Goal: Information Seeking & Learning: Learn about a topic

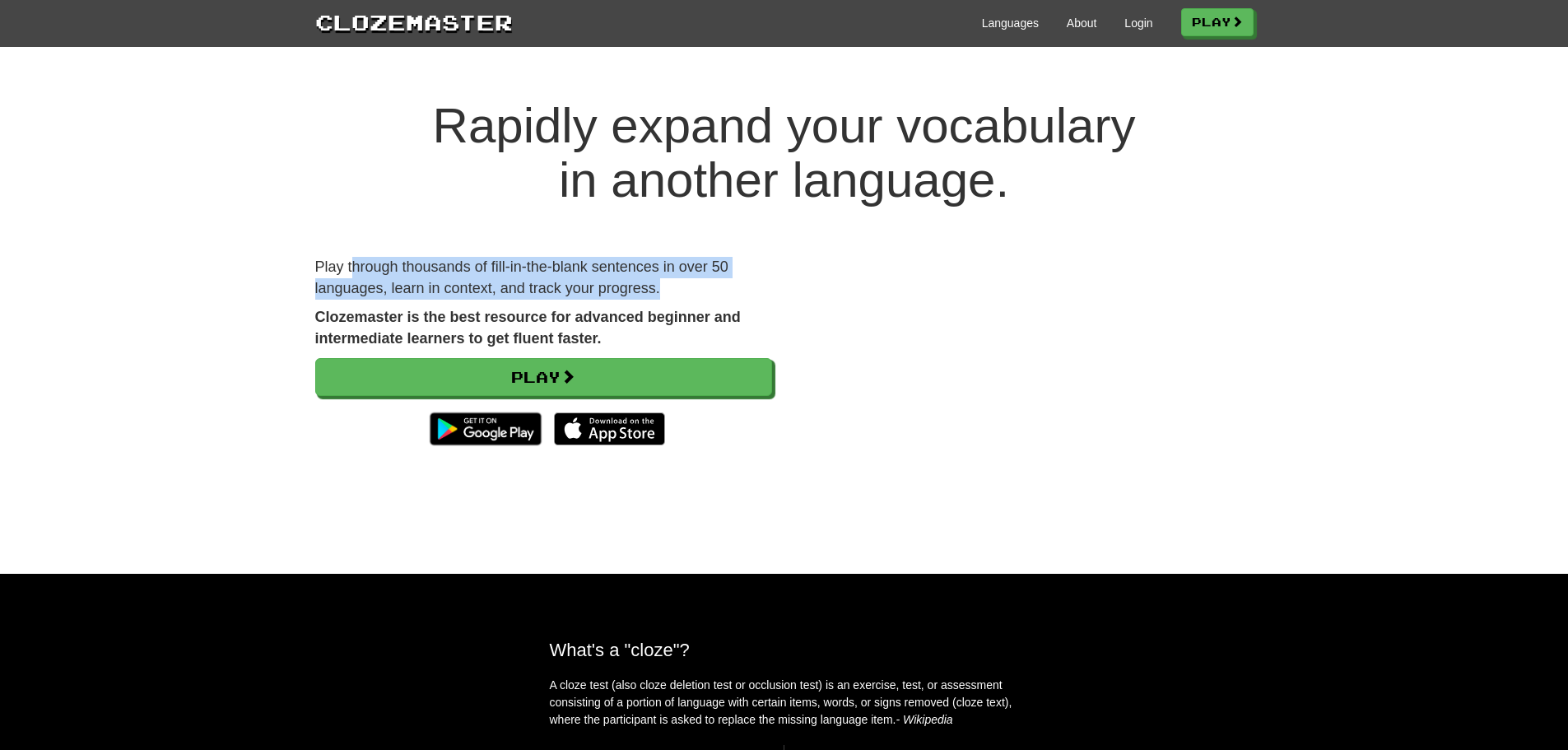
drag, startPoint x: 353, startPoint y: 262, endPoint x: 700, endPoint y: 284, distance: 347.7
click at [700, 284] on p "Play through thousands of fill-in-the-blank sentences in over 50 languages, lea…" at bounding box center [543, 278] width 457 height 42
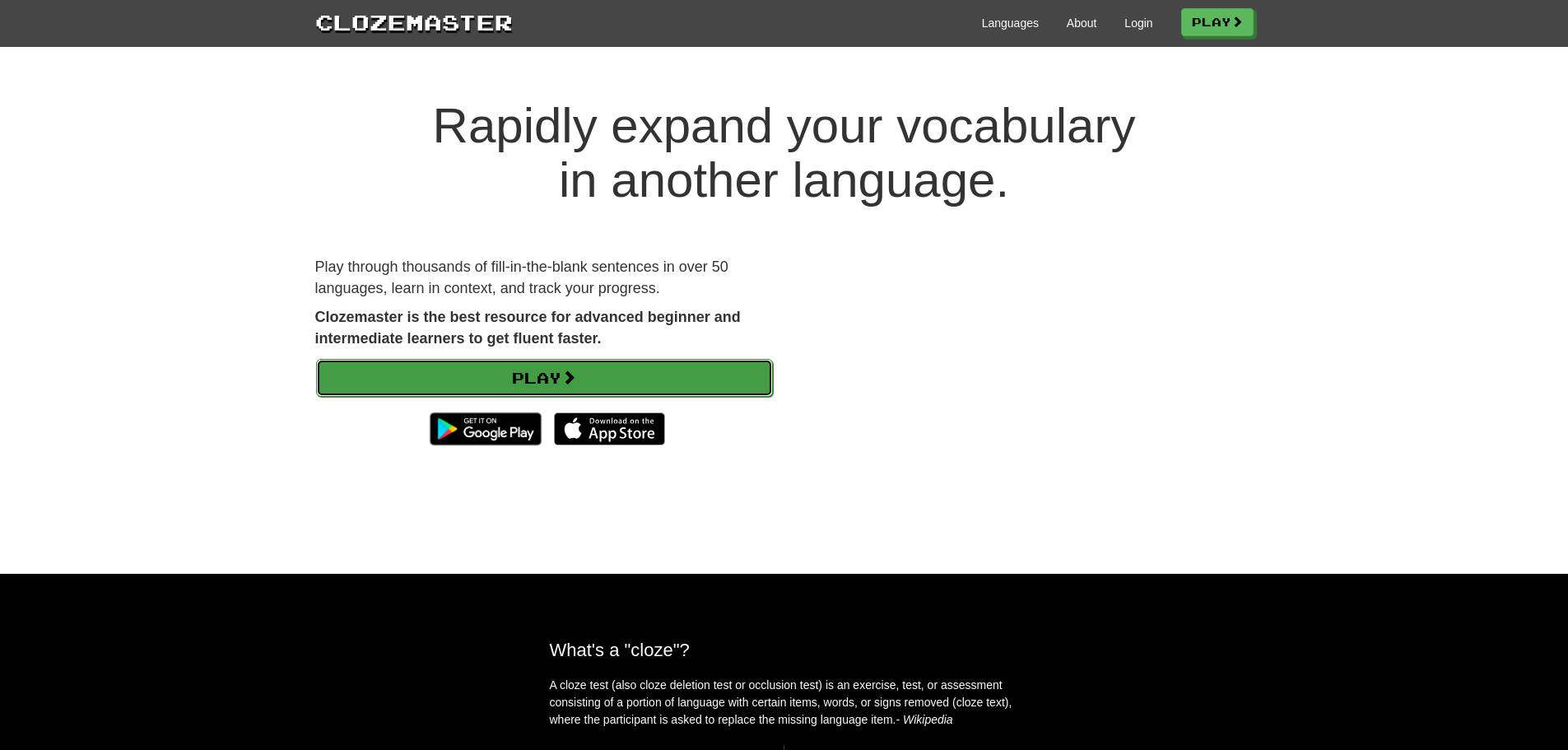
click at [524, 377] on link "Play" at bounding box center [544, 377] width 457 height 38
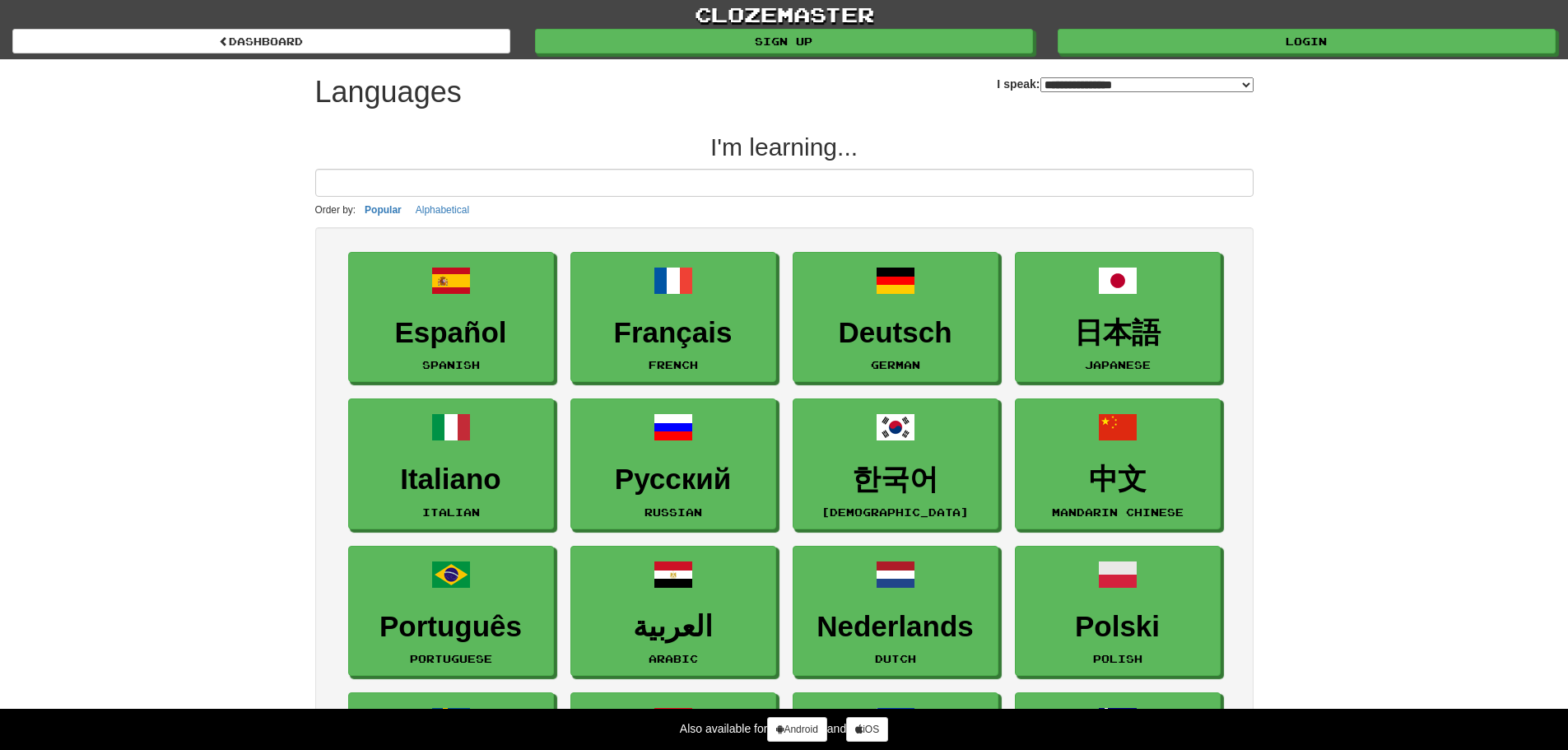
select select "*******"
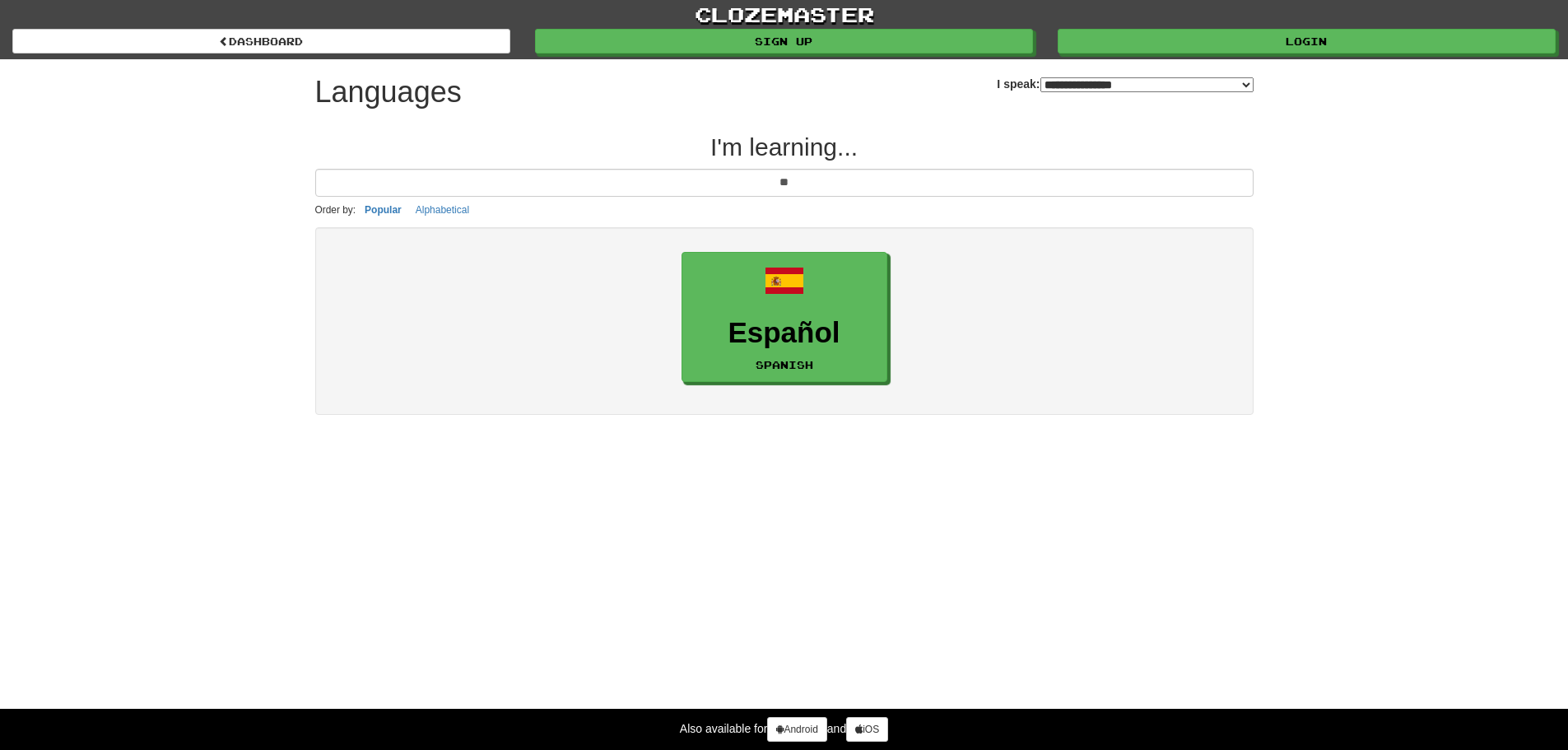
type input "*"
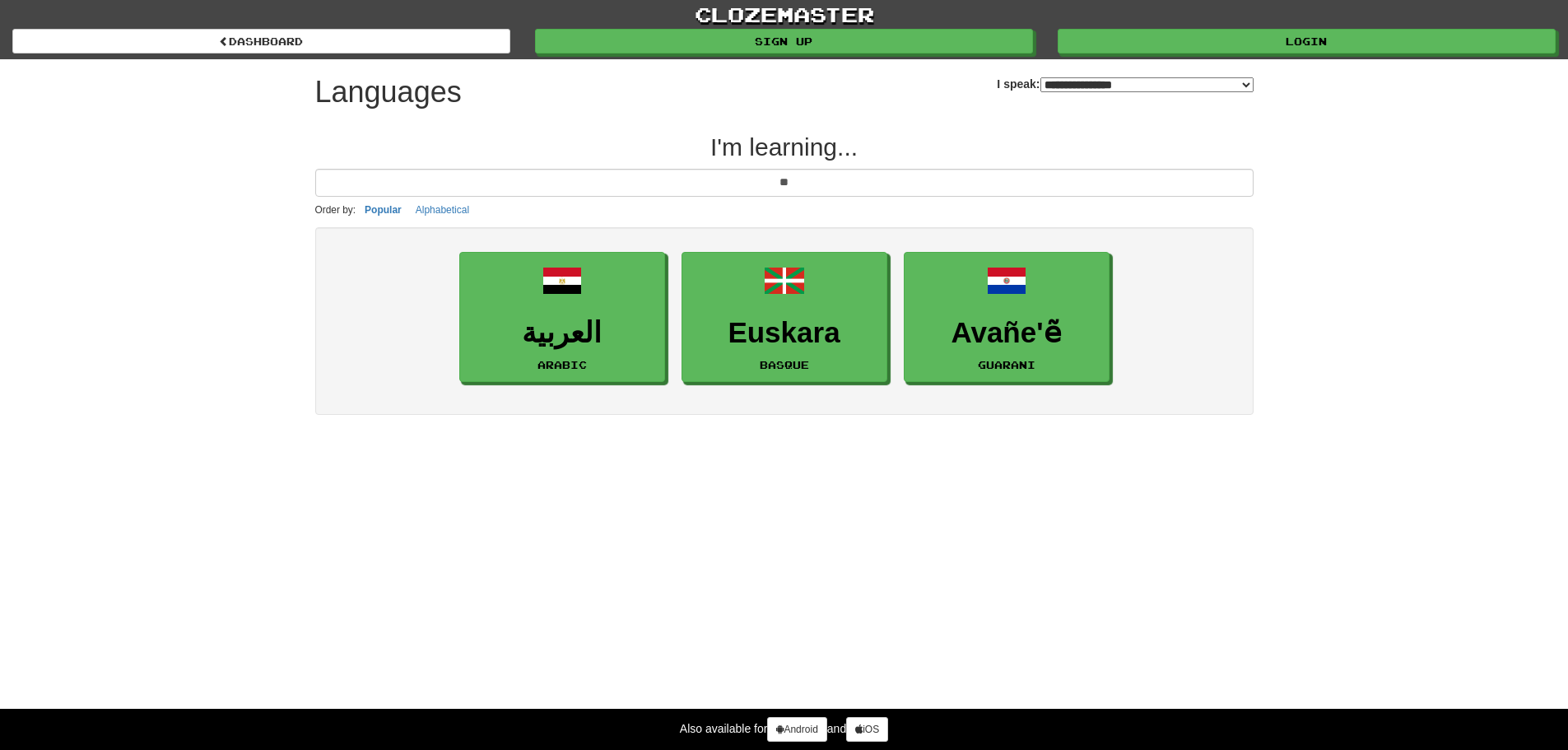
type input "*"
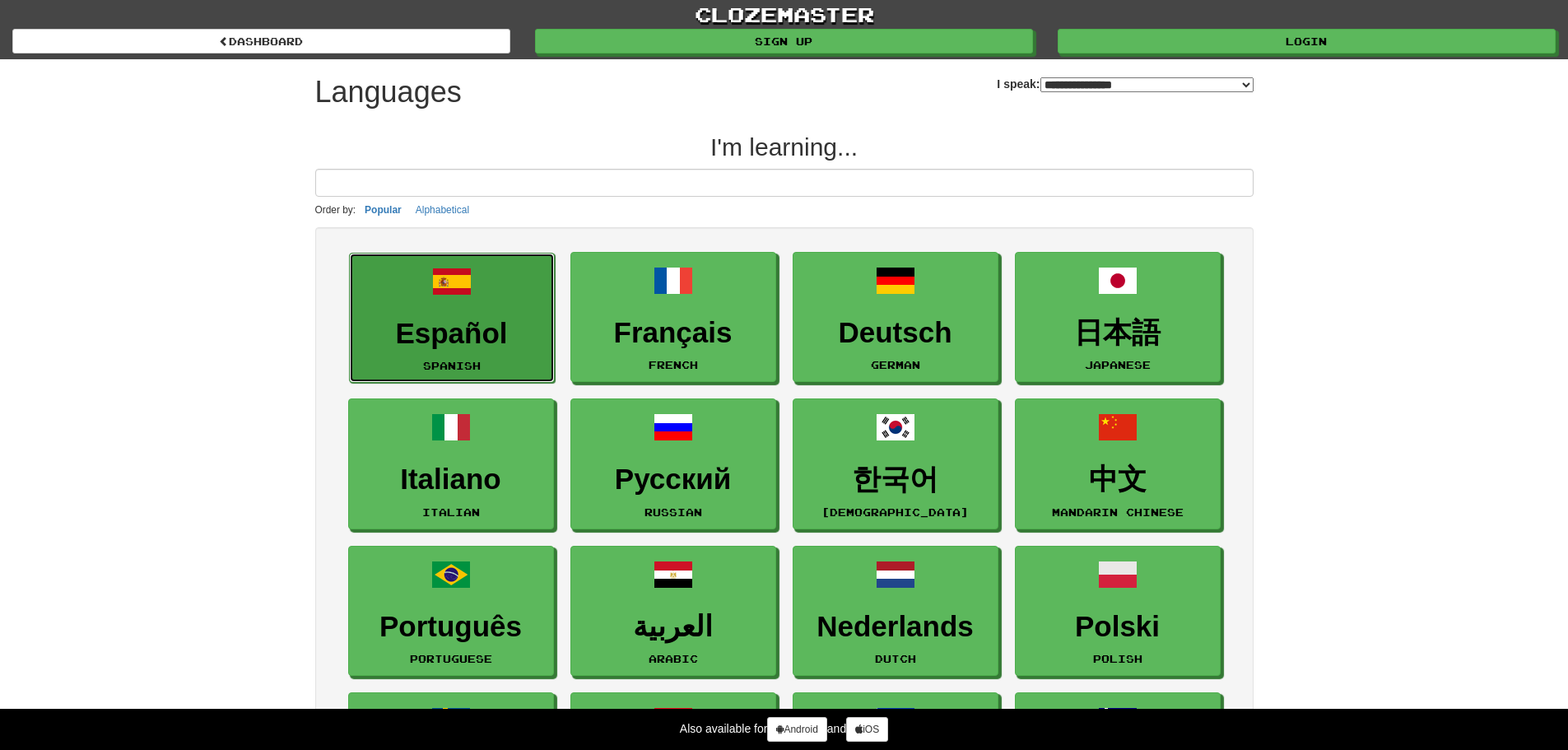
click at [449, 332] on h3 "Español" at bounding box center [452, 334] width 188 height 32
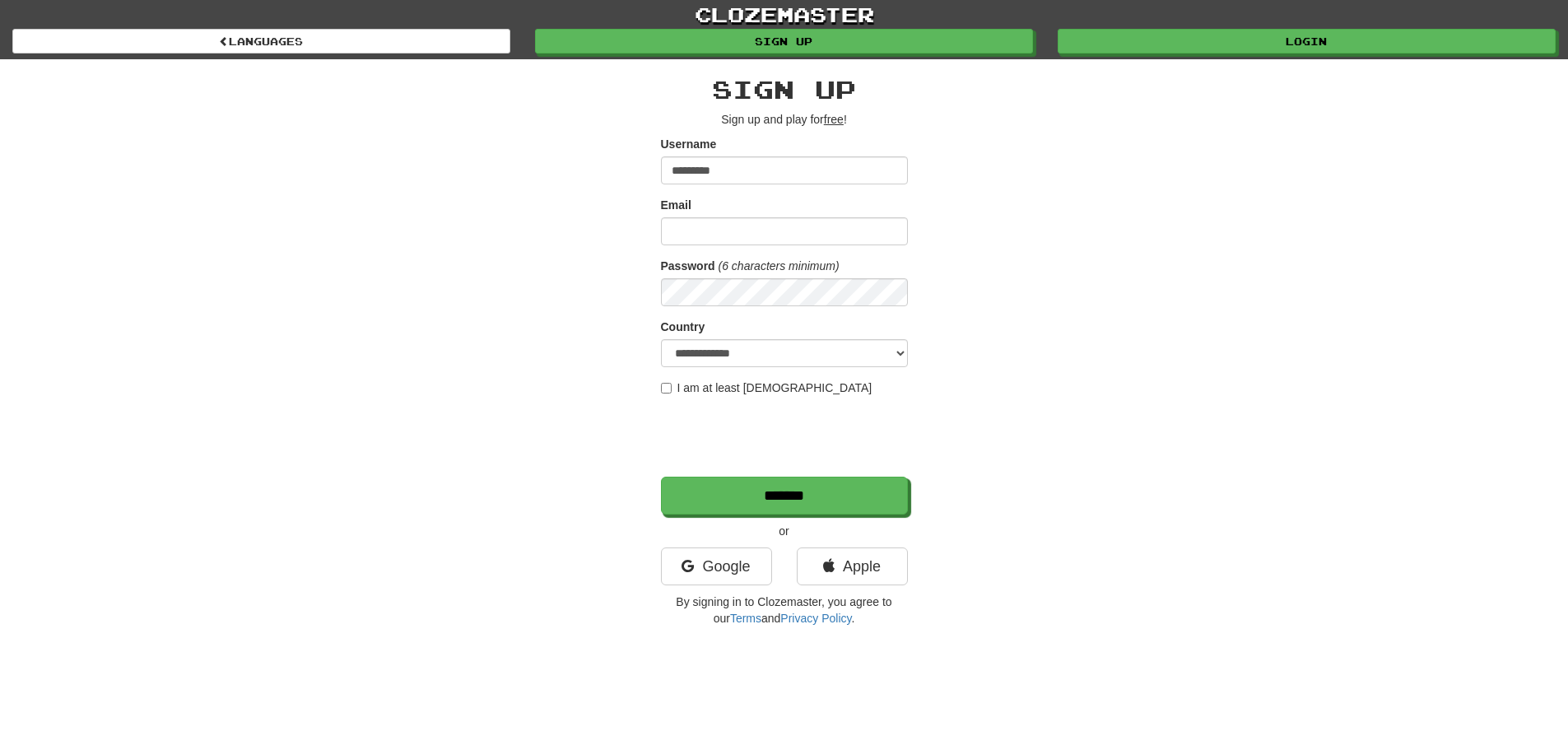
type input "*********"
type input "**********"
click at [698, 386] on label "I am at least 16 years old" at bounding box center [766, 388] width 211 height 17
click at [811, 492] on input "*******" at bounding box center [784, 497] width 247 height 38
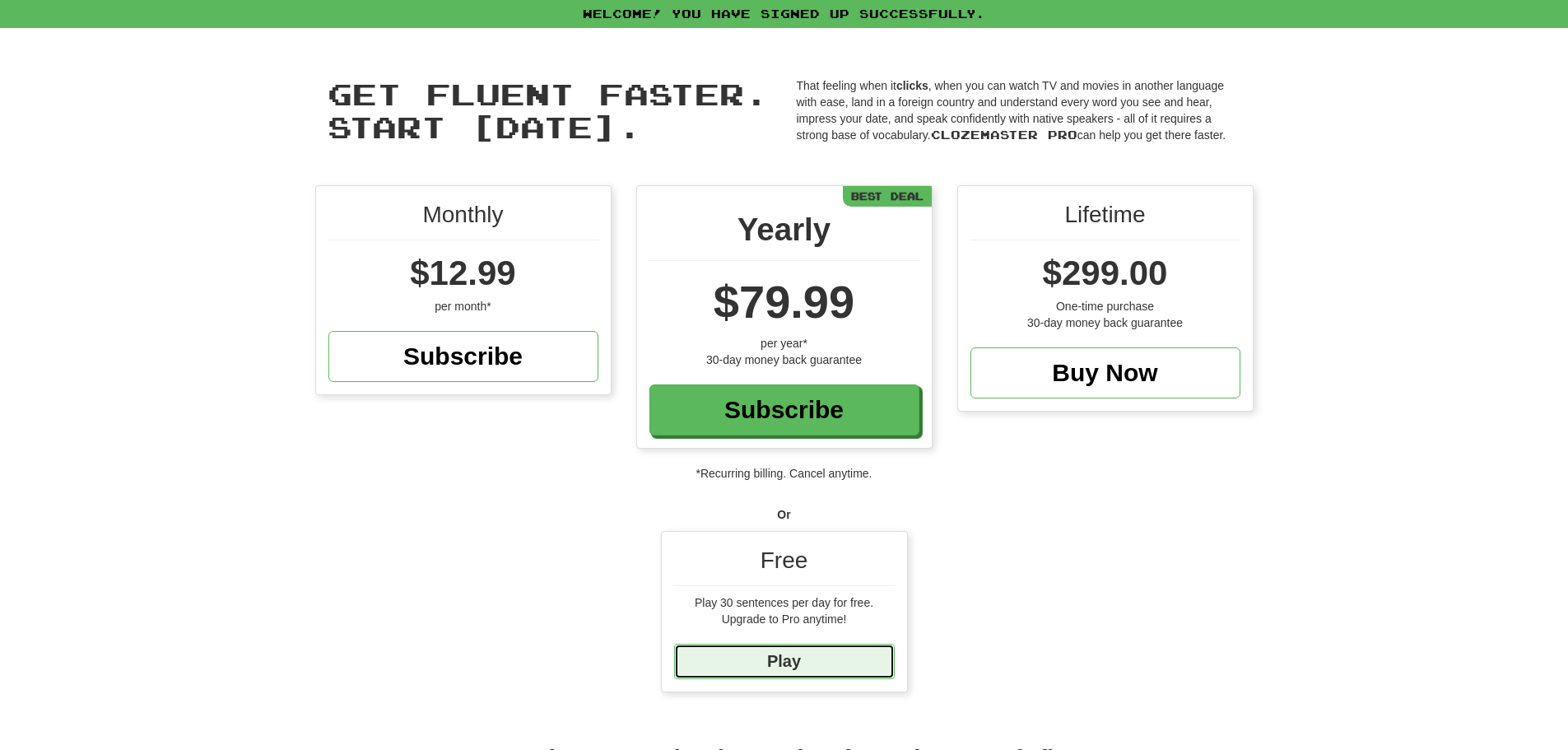
click at [806, 666] on link "Play" at bounding box center [784, 662] width 221 height 36
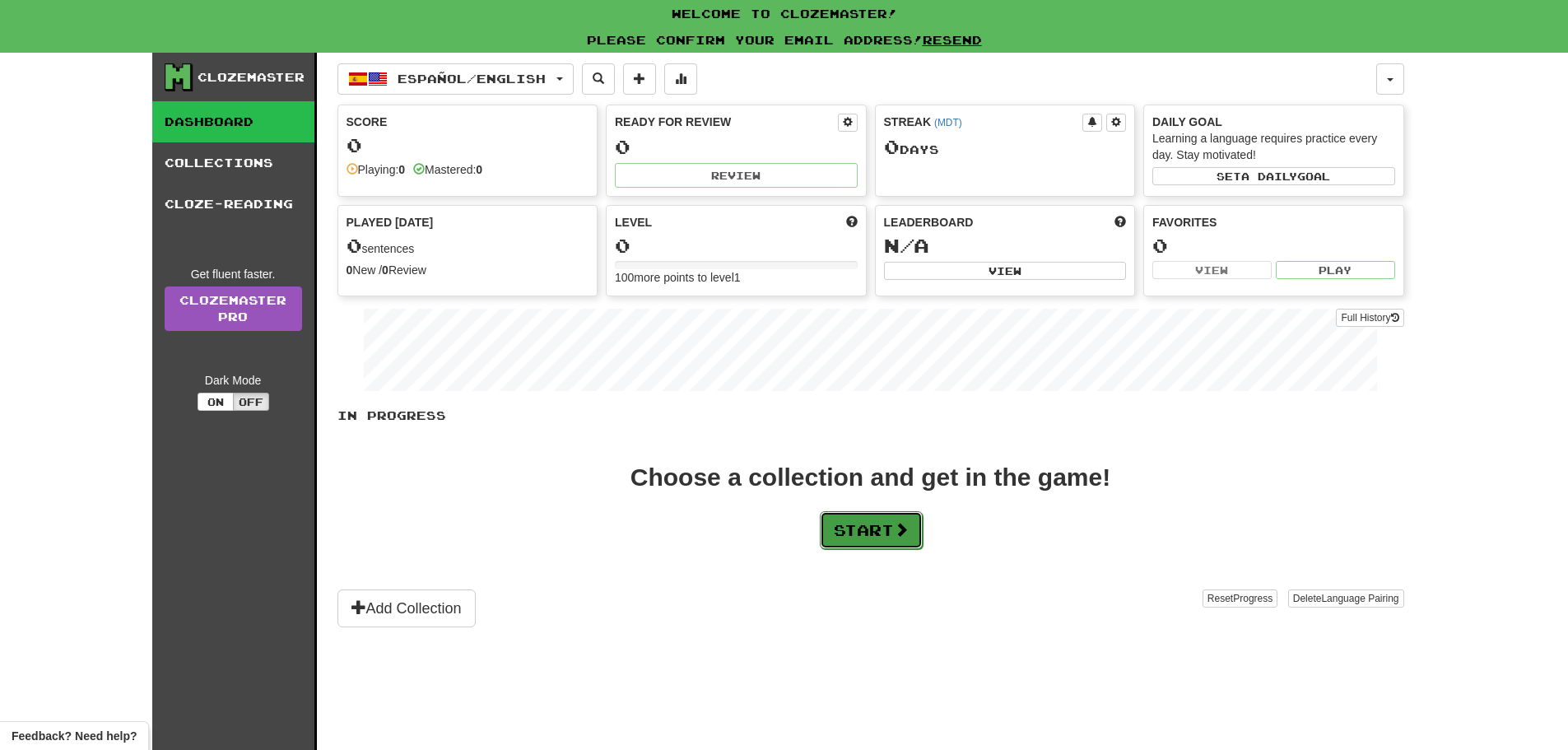
click at [884, 532] on button "Start" at bounding box center [872, 530] width 103 height 38
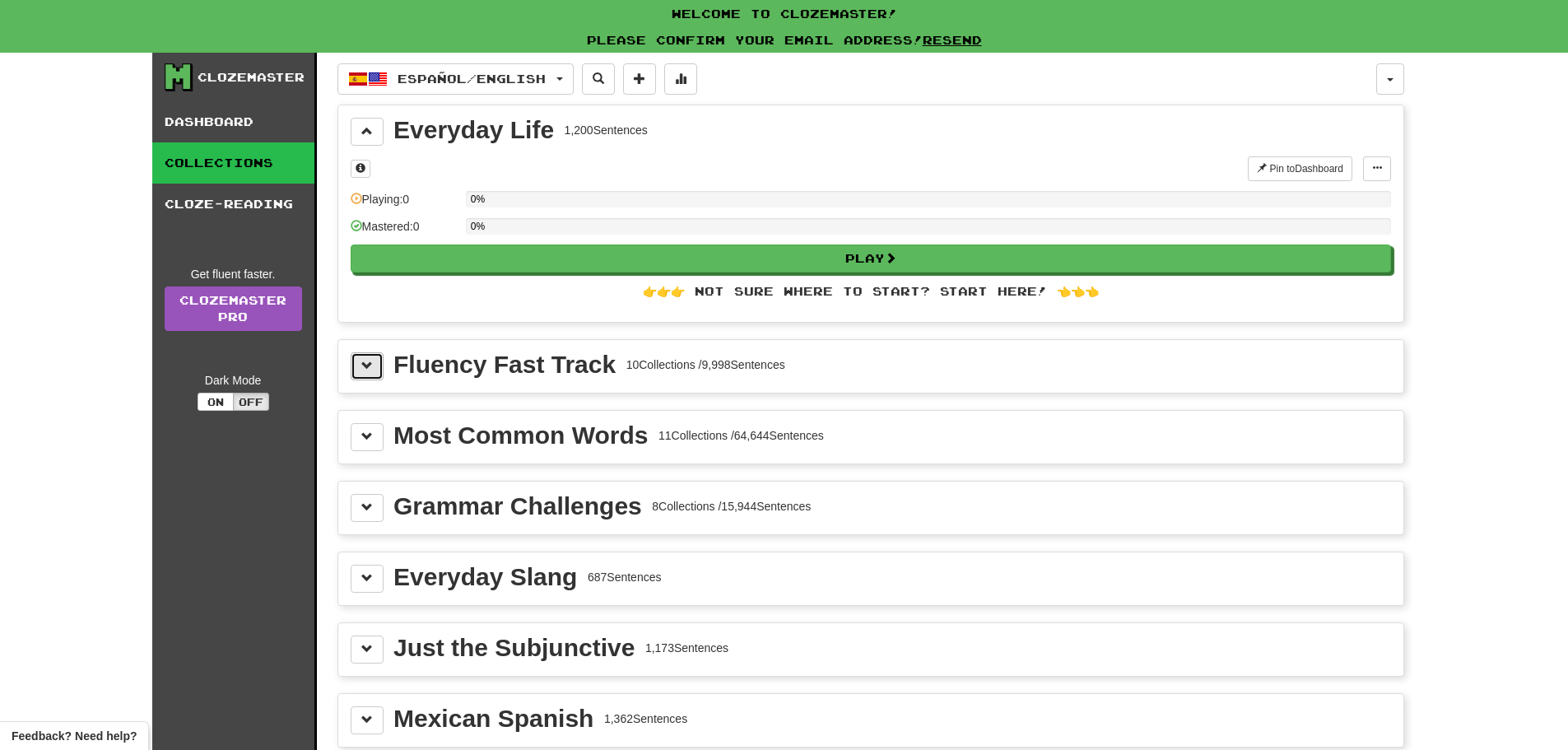
click at [372, 371] on span at bounding box center [367, 365] width 11 height 11
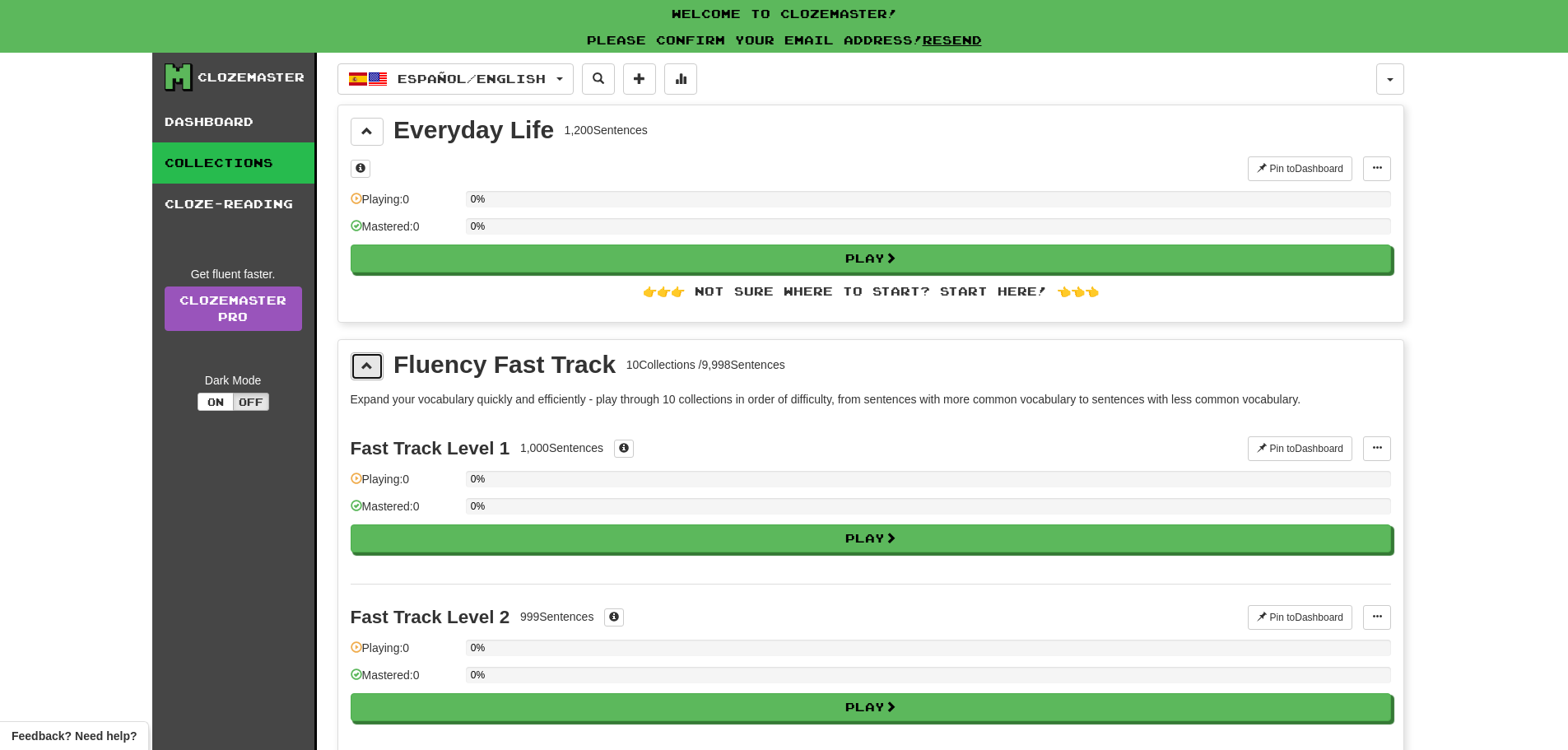
click at [368, 367] on span at bounding box center [367, 365] width 11 height 11
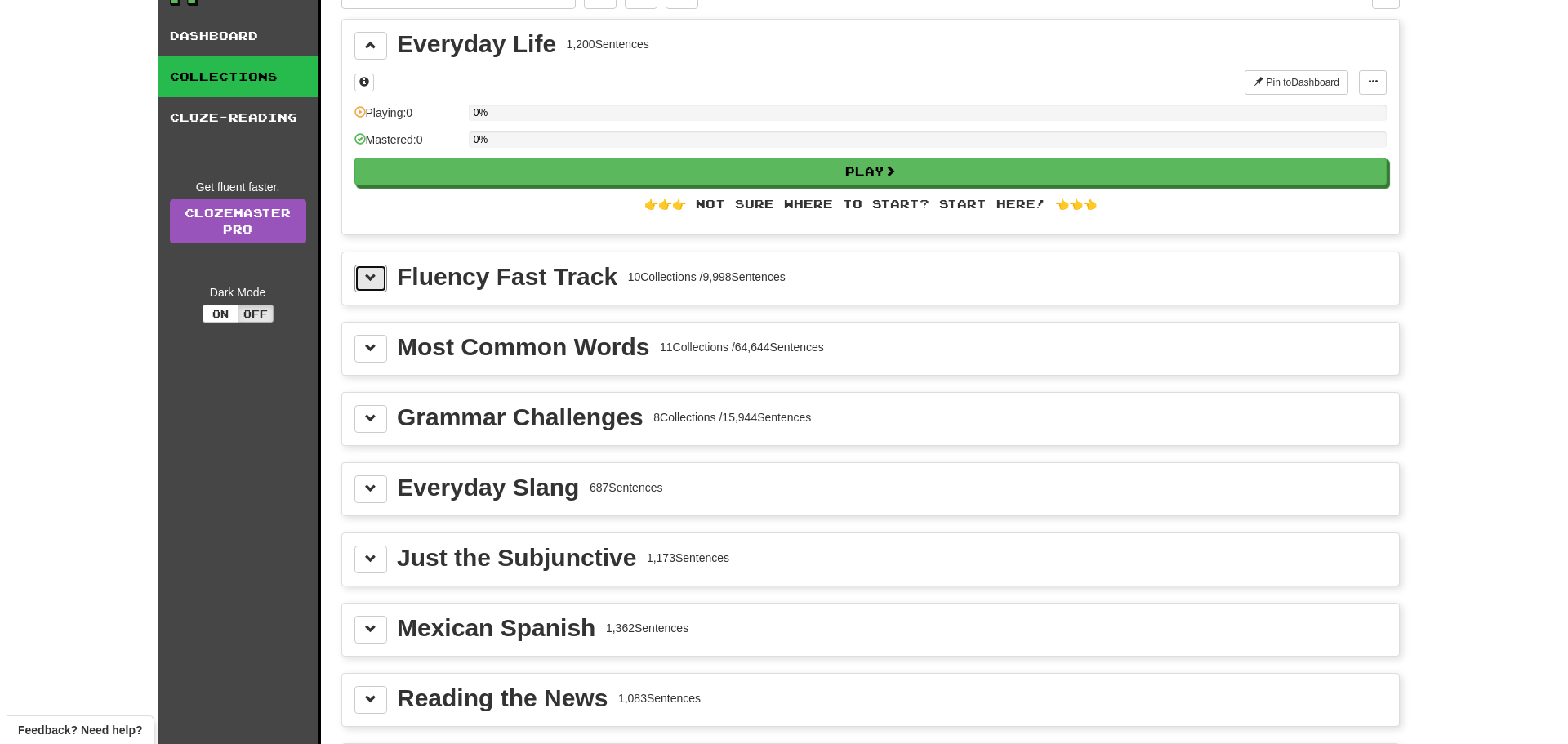
scroll to position [82, 0]
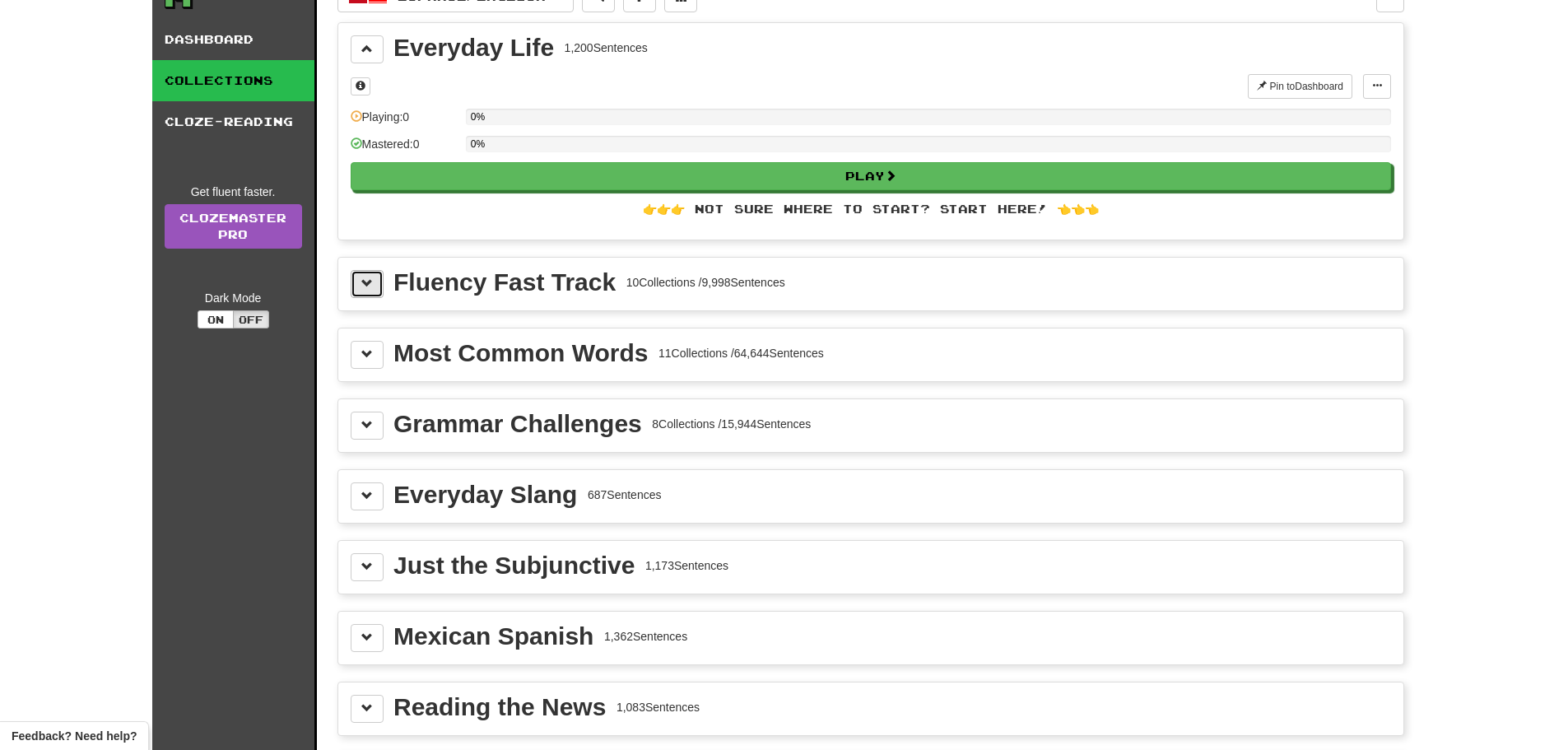
click at [371, 284] on span at bounding box center [367, 283] width 11 height 11
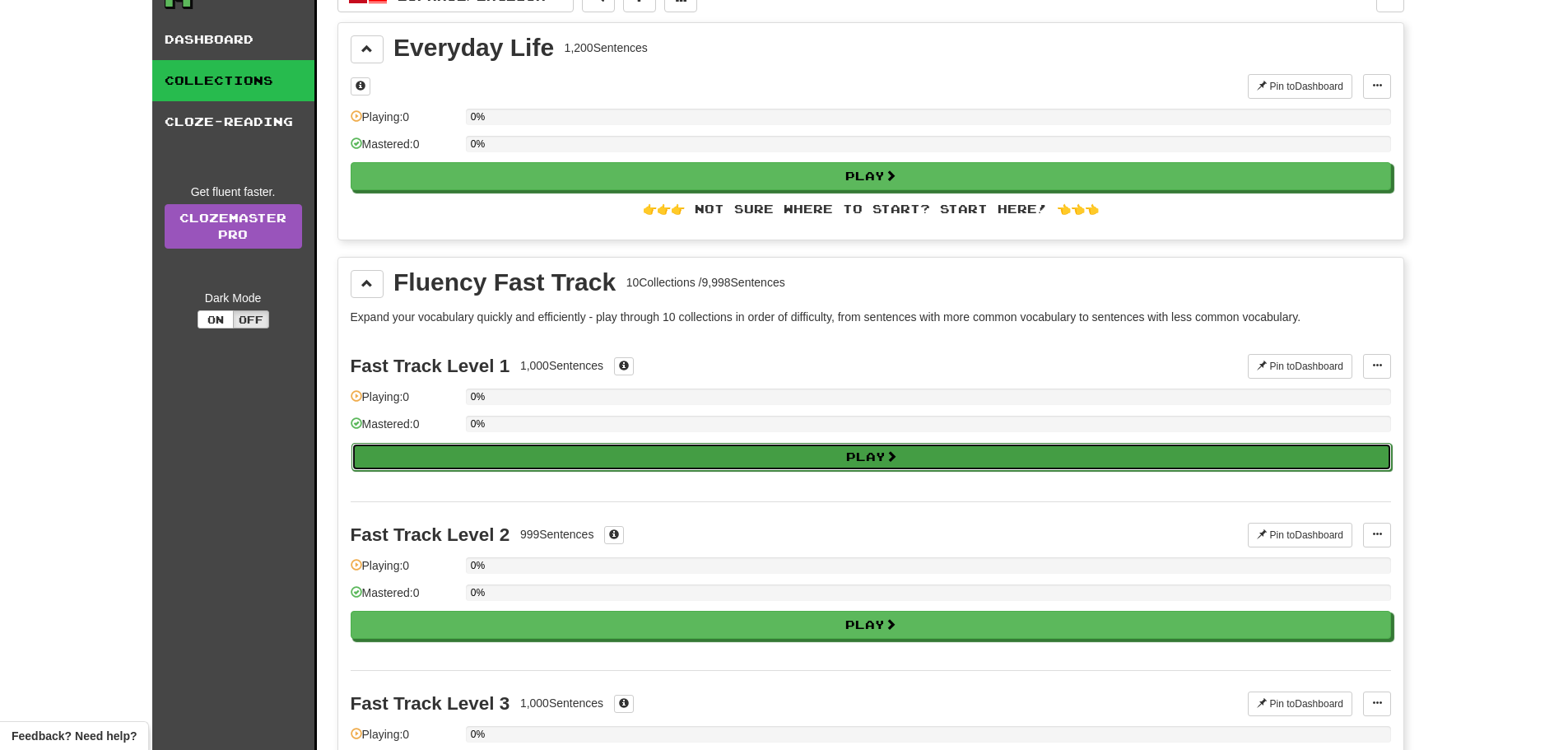
click at [862, 459] on button "Play" at bounding box center [872, 457] width 1041 height 28
select select "**"
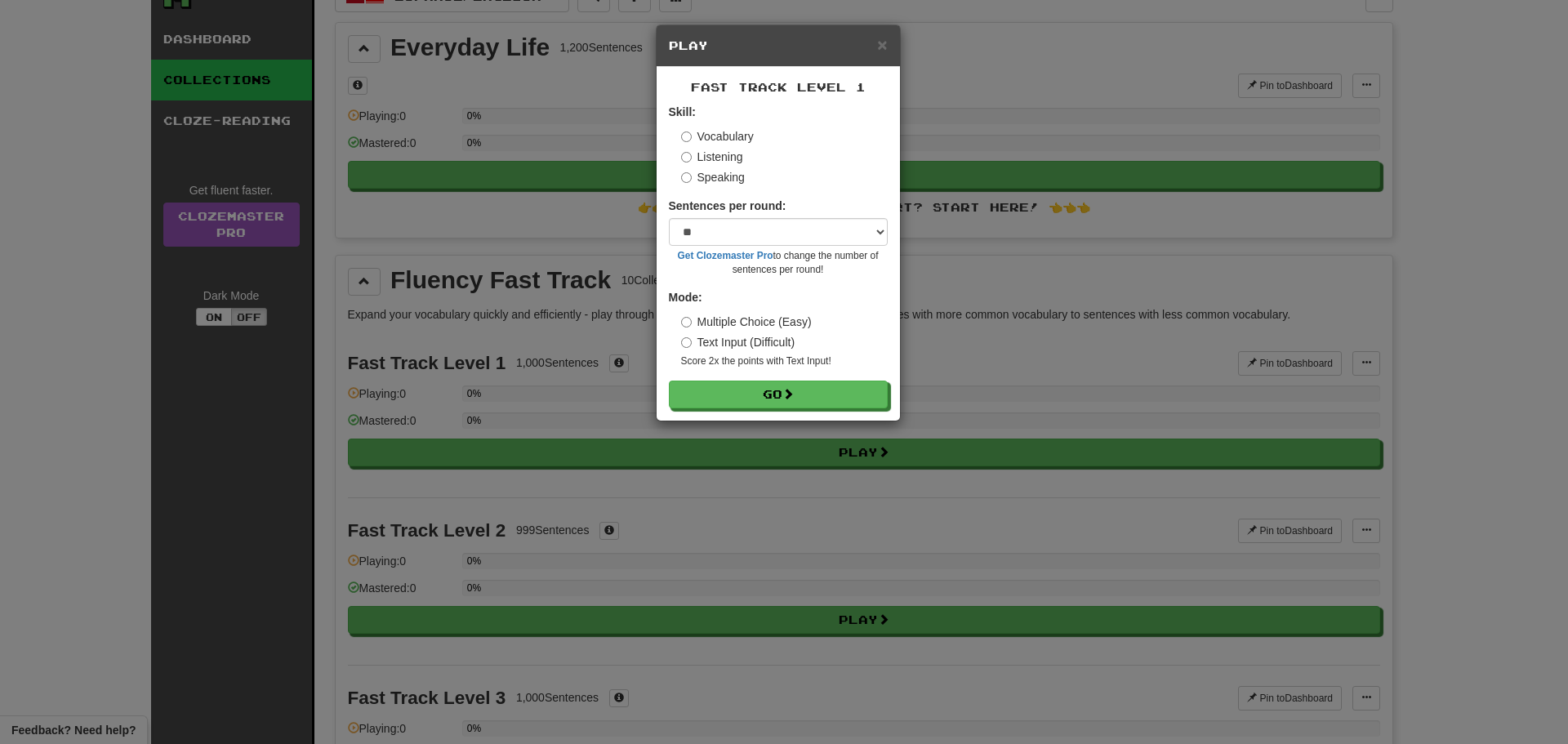
click at [686, 150] on label "Listening" at bounding box center [712, 157] width 62 height 17
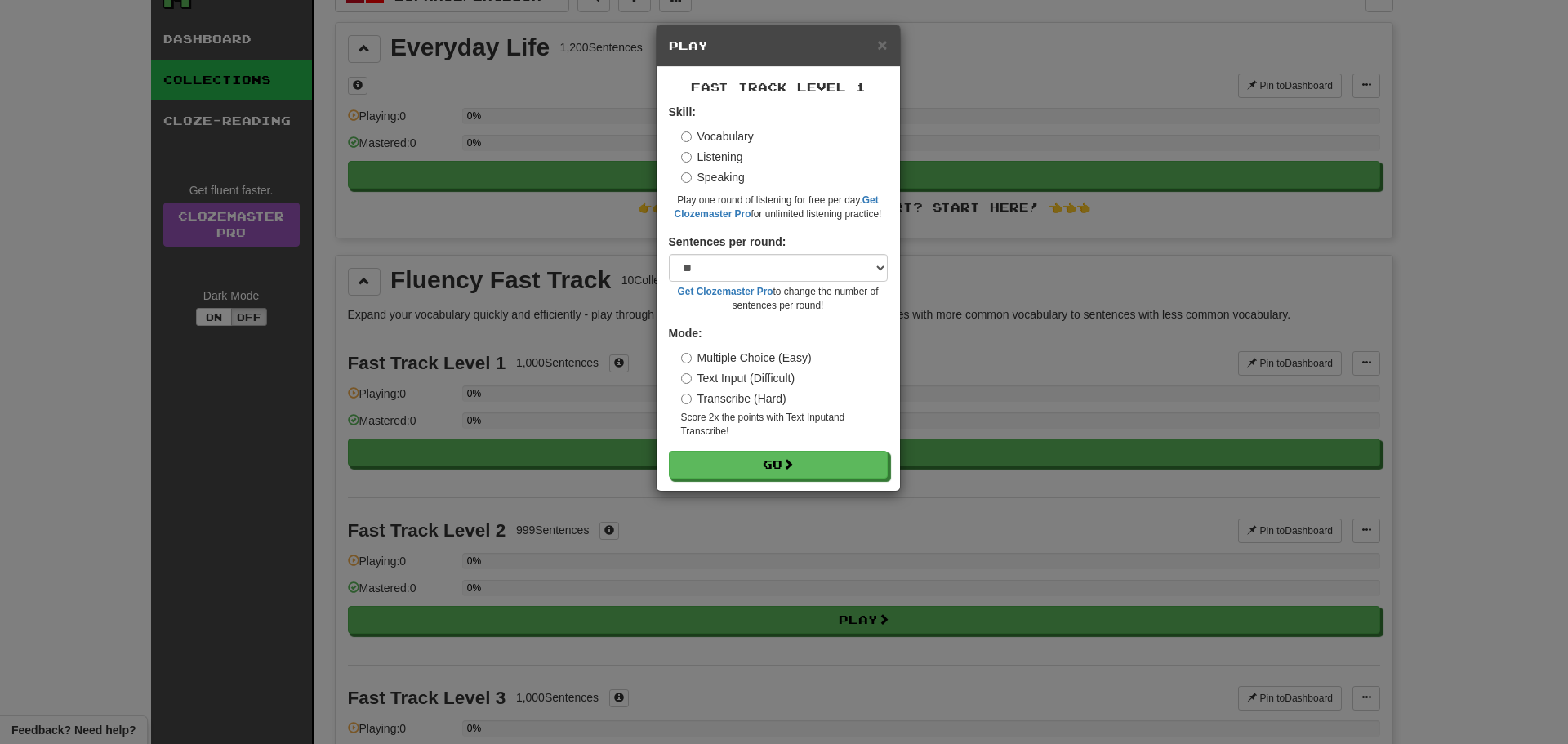
click at [732, 139] on label "Vocabulary" at bounding box center [718, 137] width 73 height 17
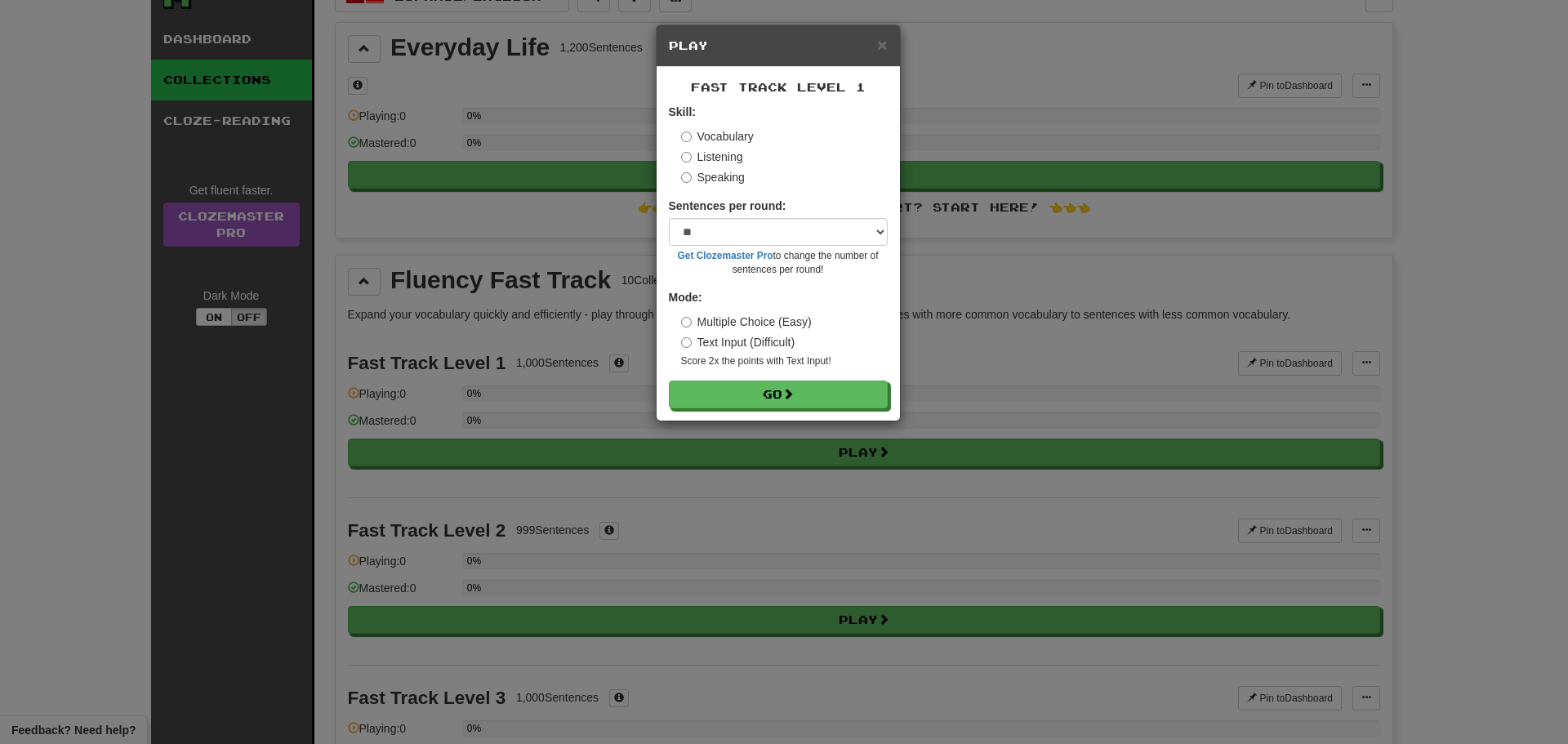
click at [728, 158] on label "Listening" at bounding box center [712, 157] width 62 height 17
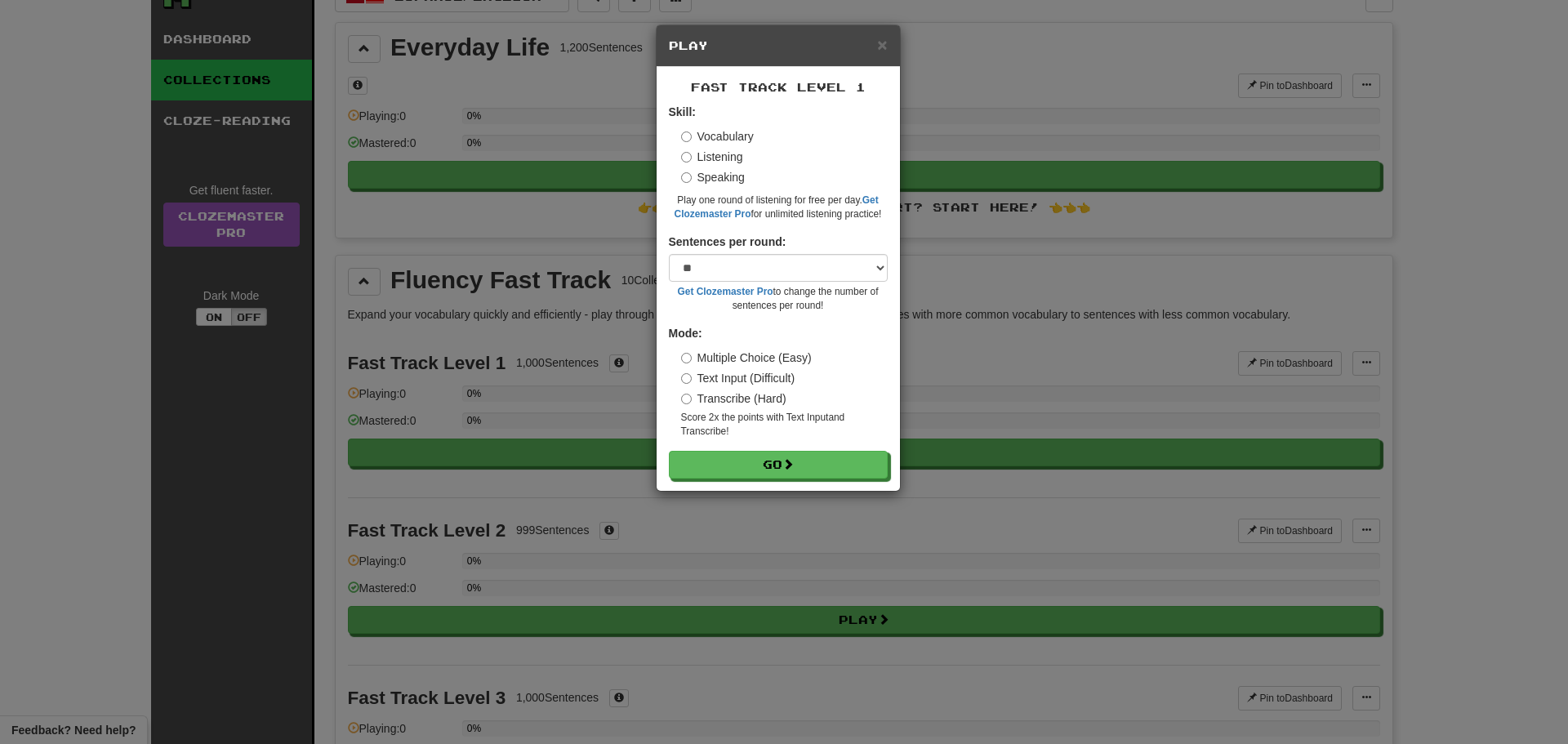
click at [728, 179] on label "Speaking" at bounding box center [713, 178] width 63 height 17
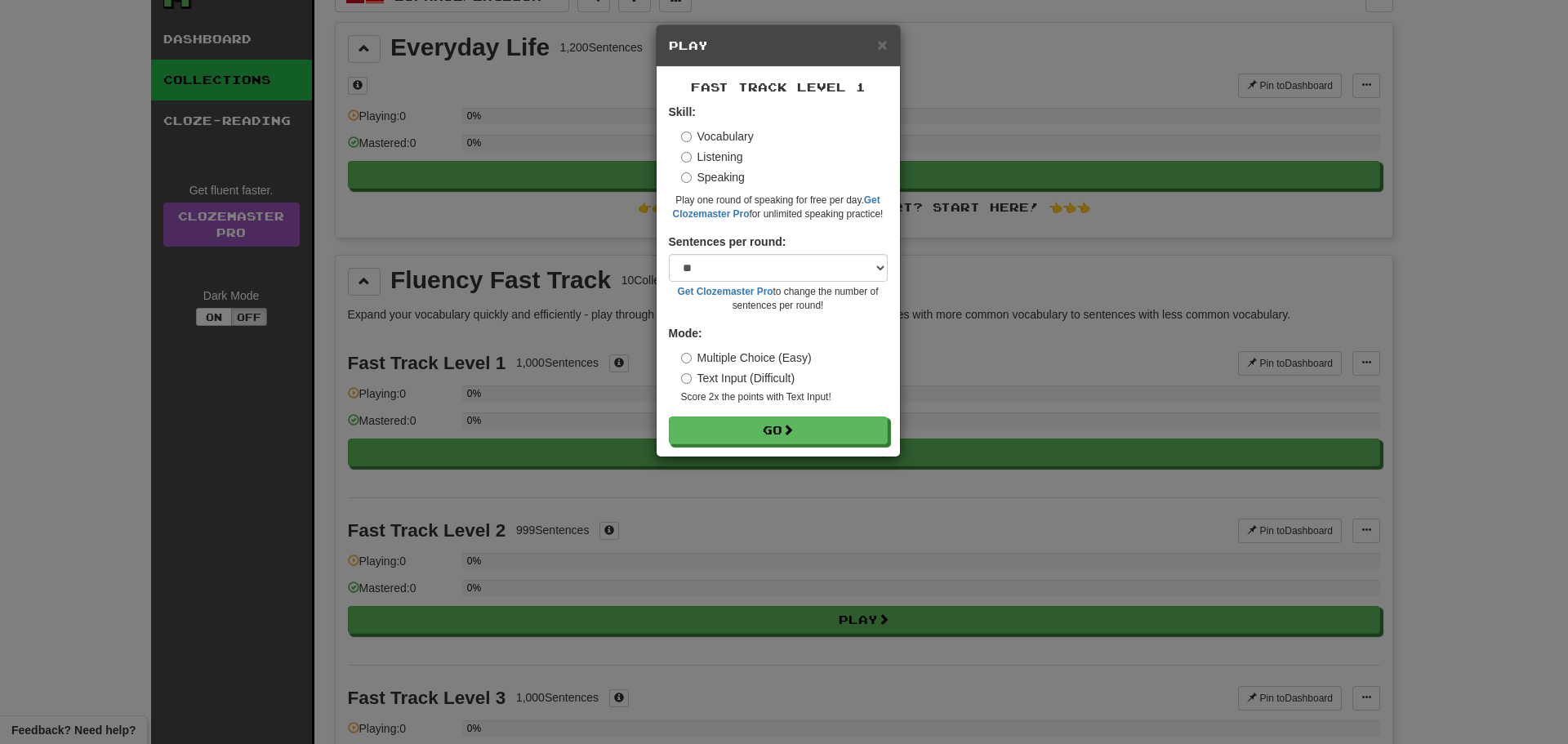
click at [729, 157] on label "Listening" at bounding box center [712, 157] width 62 height 17
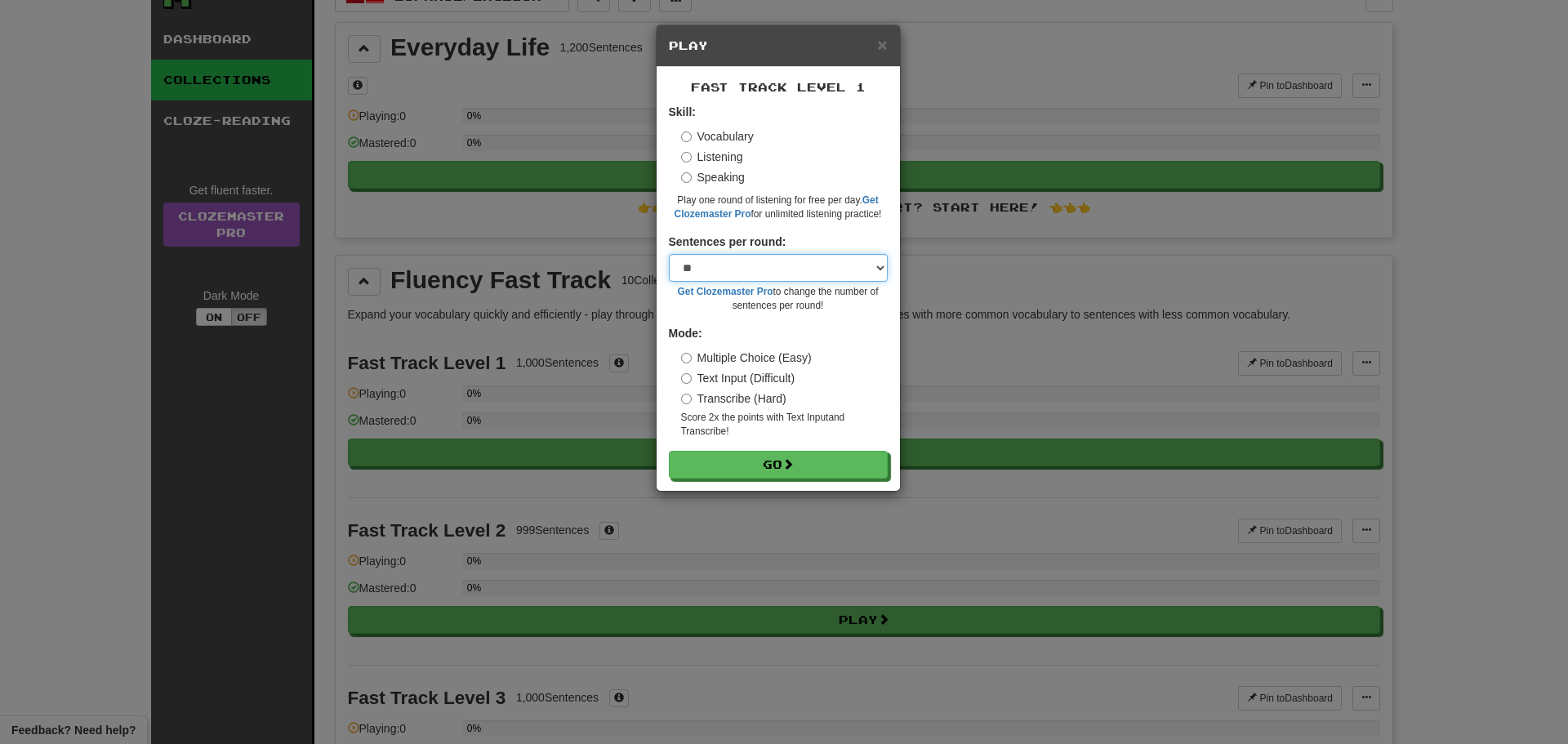
click at [790, 269] on select "* ** ** ** ** ** *** ********" at bounding box center [777, 268] width 219 height 28
click at [788, 271] on select "* ** ** ** ** ** *** ********" at bounding box center [777, 268] width 219 height 28
click at [769, 462] on button "Go" at bounding box center [778, 466] width 219 height 28
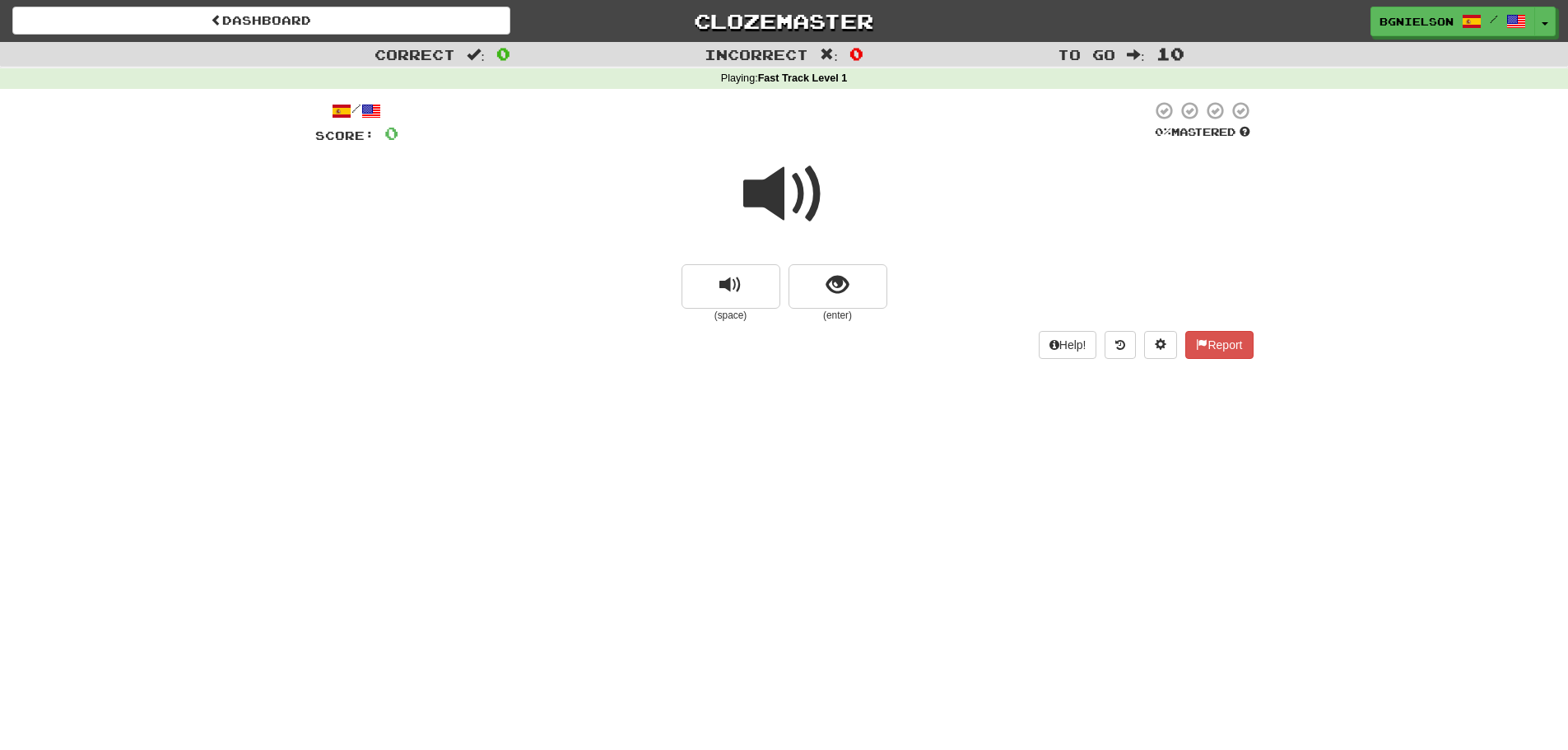
click at [772, 191] on span at bounding box center [784, 194] width 83 height 83
click at [782, 191] on span at bounding box center [784, 194] width 83 height 83
click at [844, 282] on span "show sentence" at bounding box center [838, 285] width 23 height 23
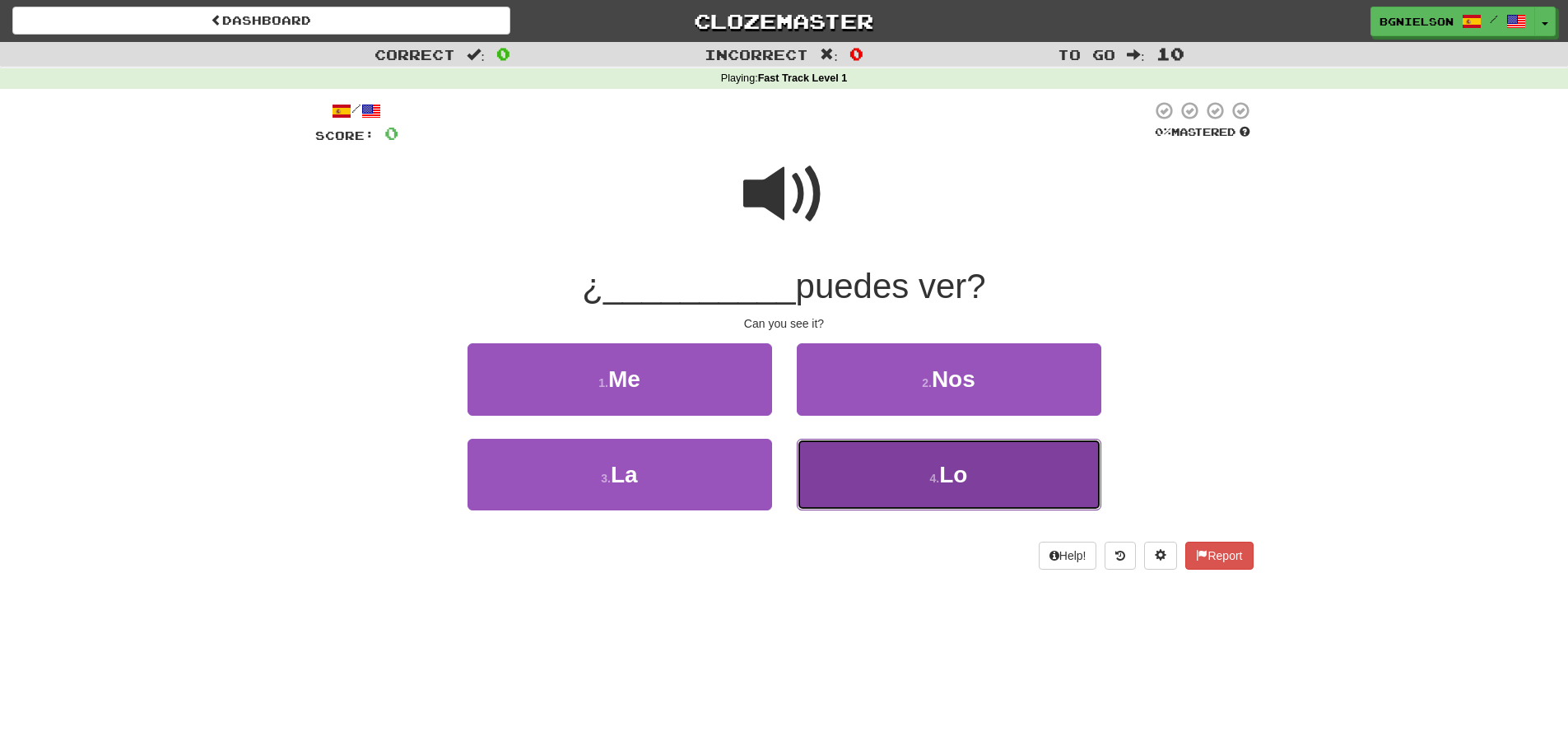
click at [935, 472] on small "4 ." at bounding box center [935, 479] width 10 height 13
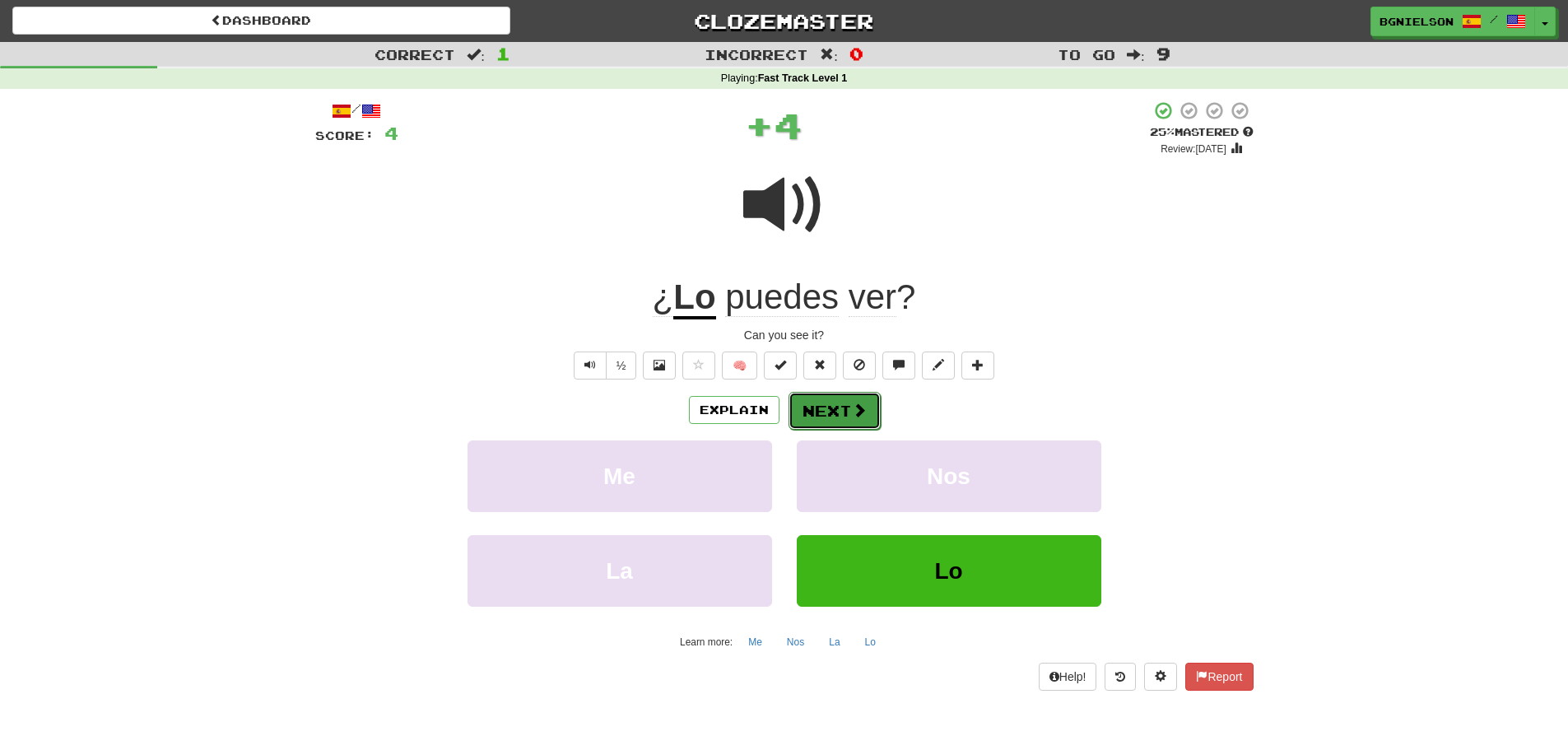
click at [845, 403] on button "Next" at bounding box center [834, 411] width 92 height 38
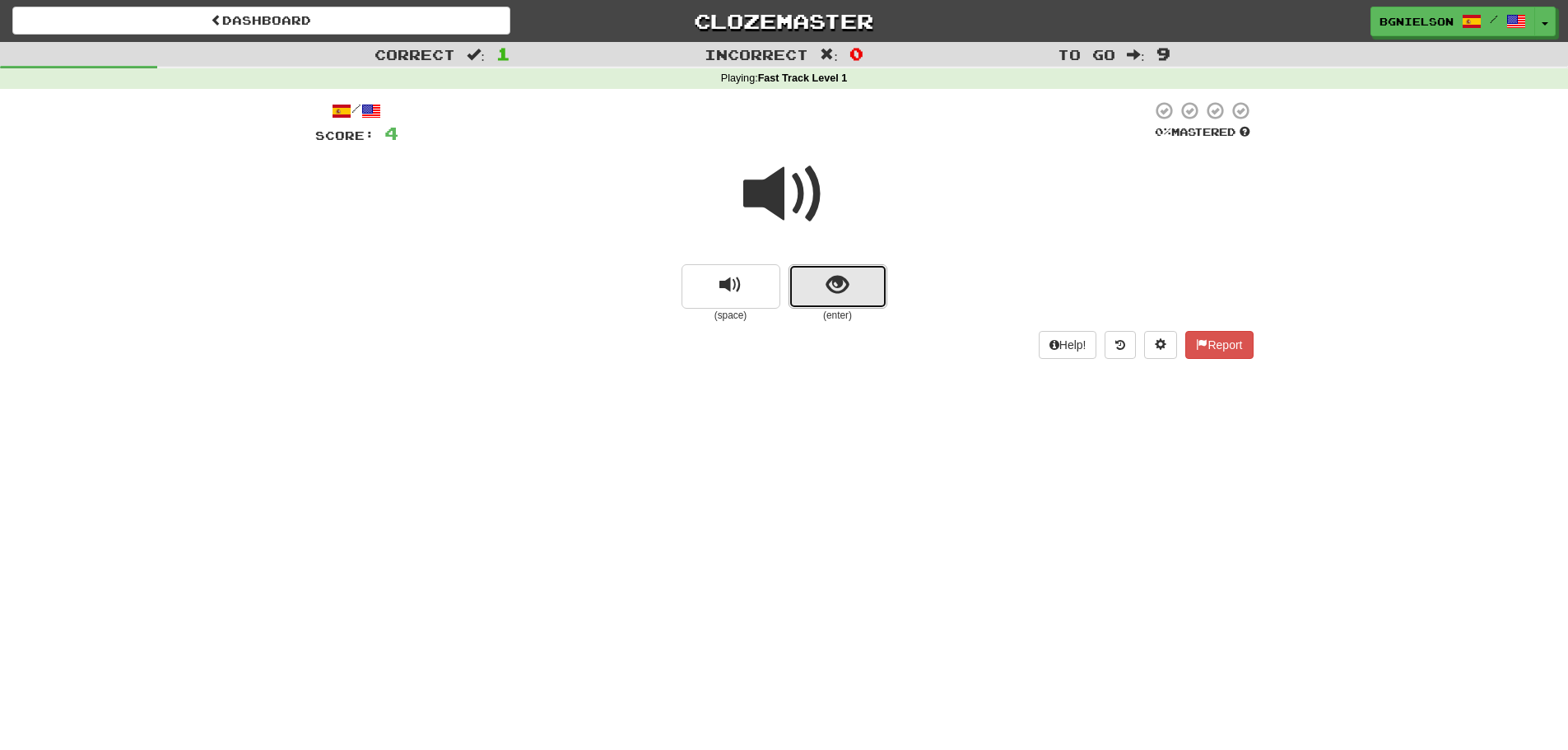
click at [843, 285] on span "show sentence" at bounding box center [838, 285] width 23 height 23
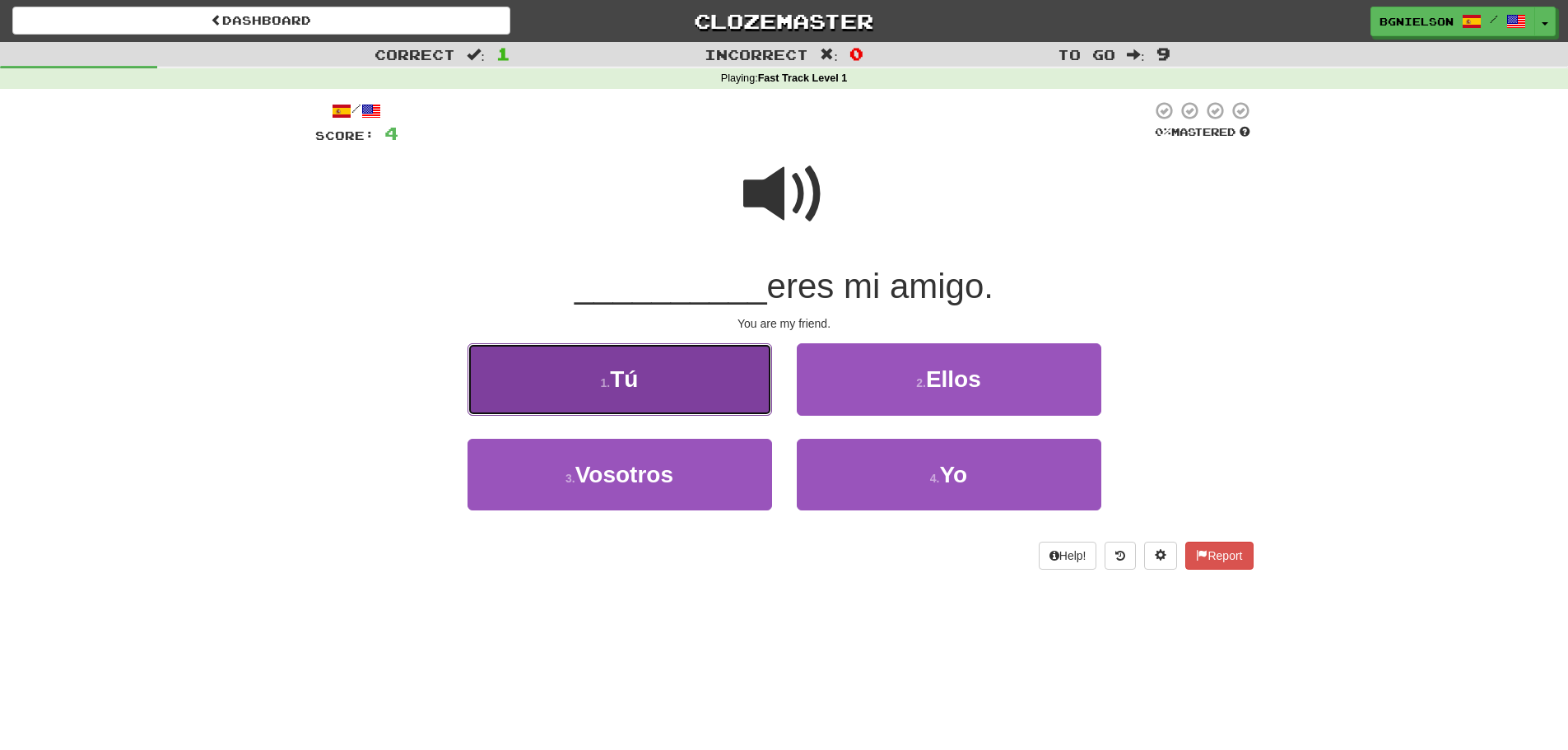
click at [601, 382] on small "1 ." at bounding box center [605, 383] width 10 height 13
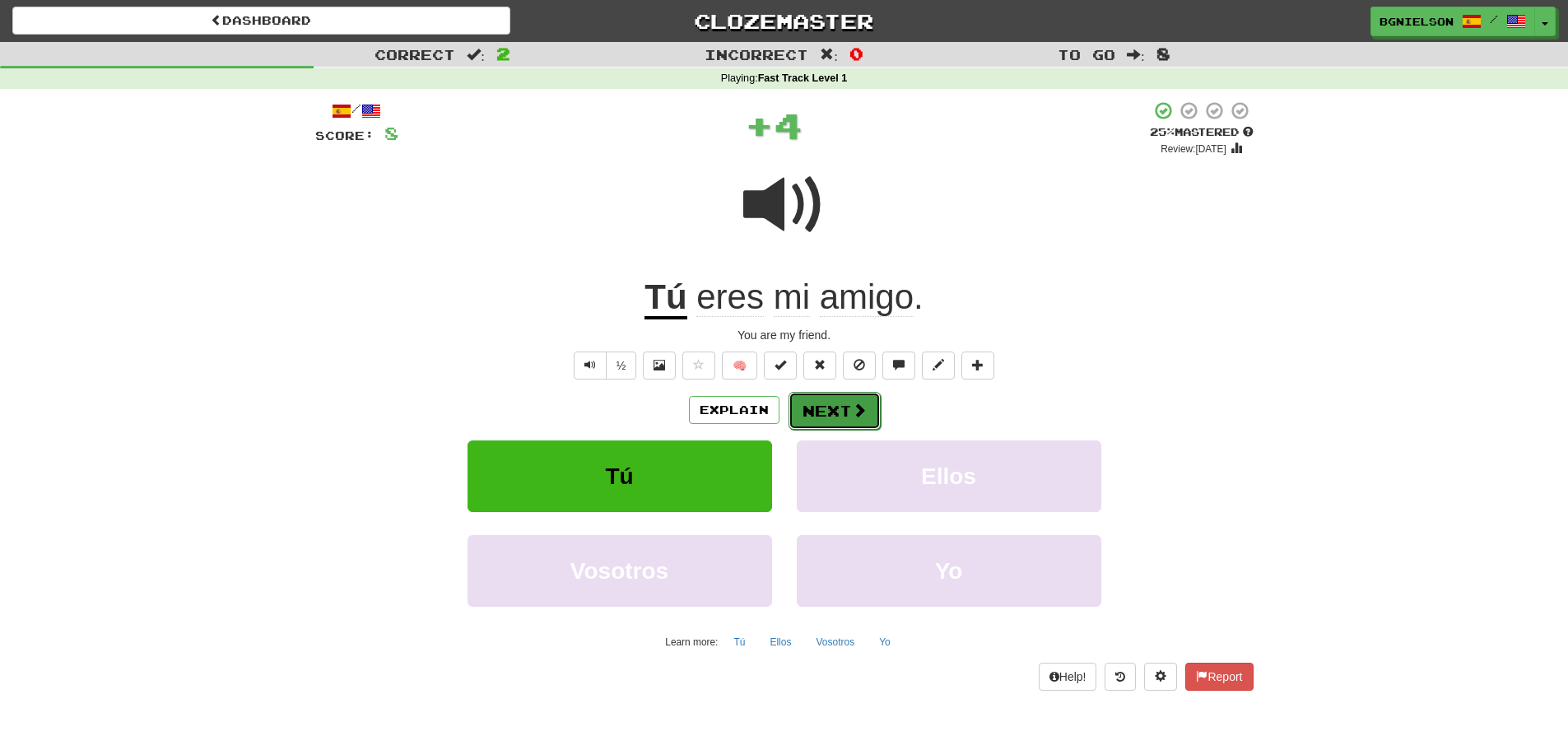
click at [841, 413] on button "Next" at bounding box center [834, 411] width 92 height 38
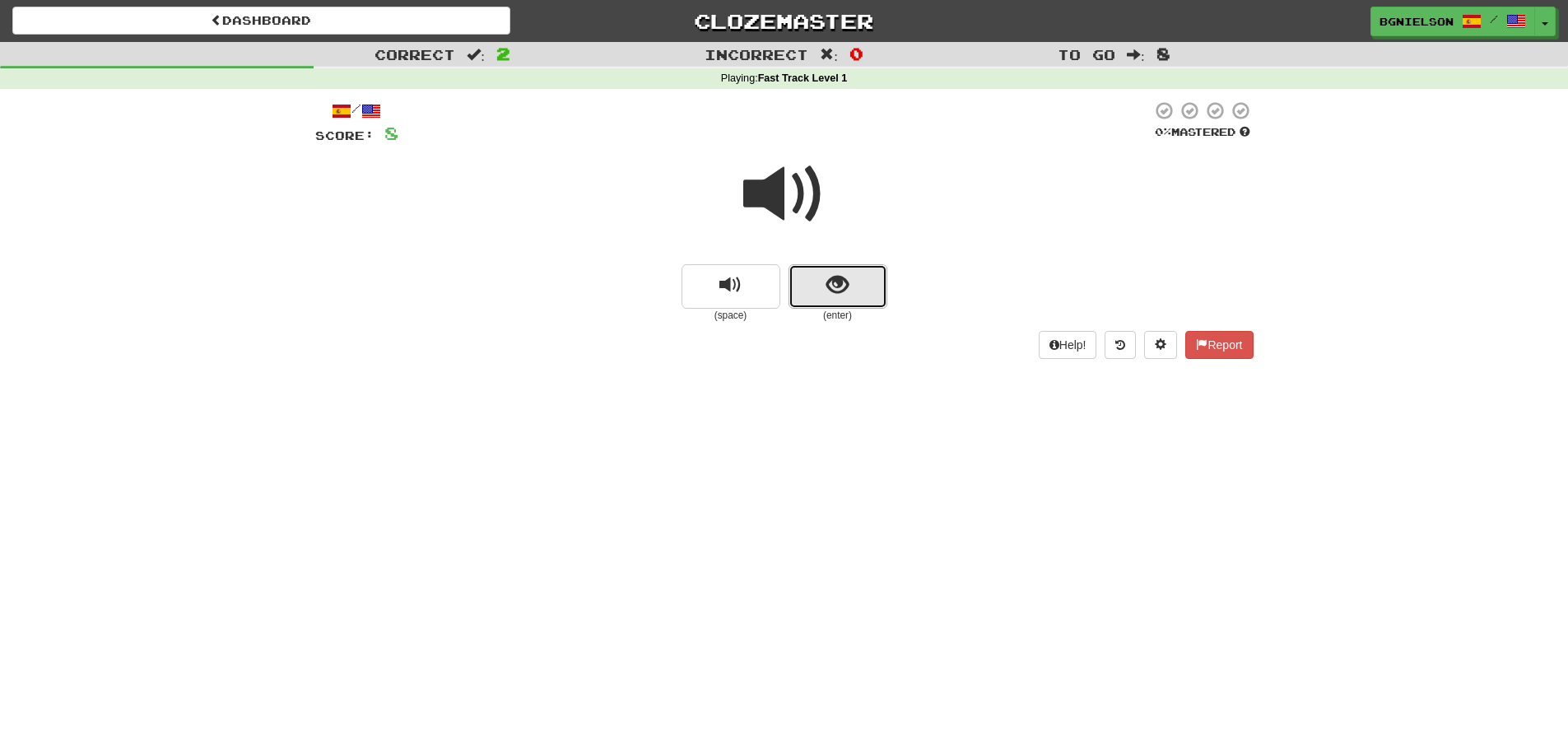
click at [838, 284] on span "show sentence" at bounding box center [838, 285] width 23 height 23
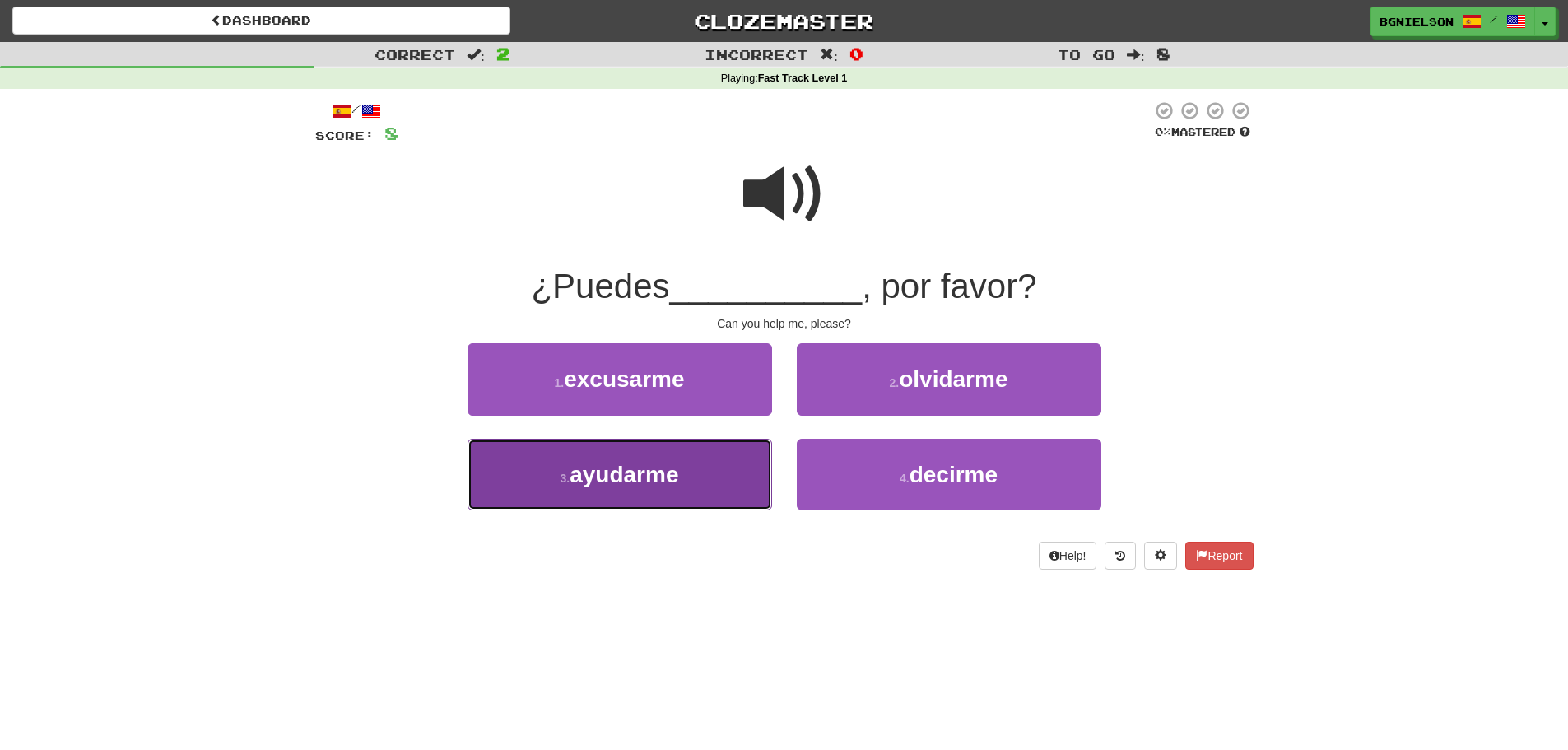
click at [615, 476] on span "ayudarme" at bounding box center [624, 474] width 109 height 25
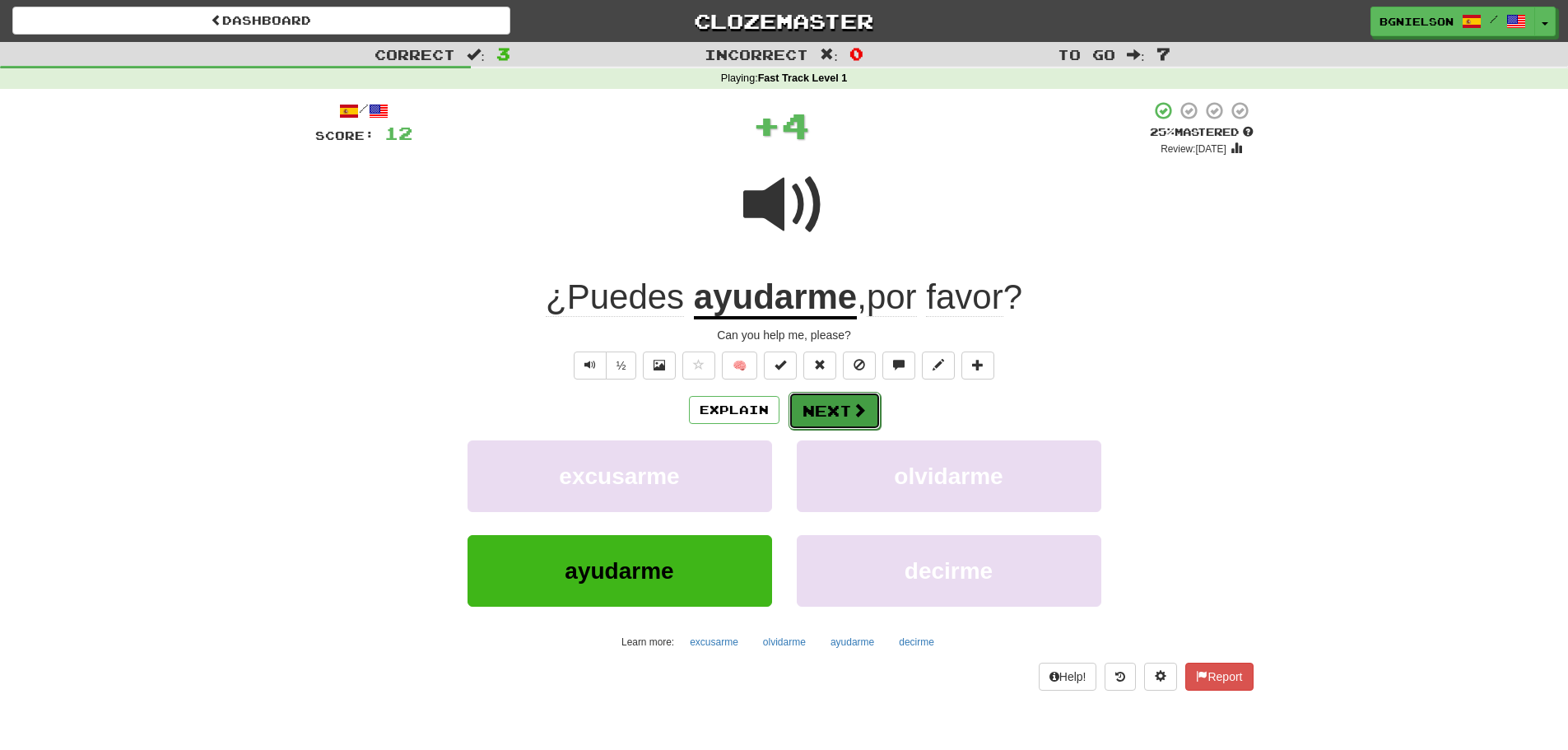
click at [847, 417] on button "Next" at bounding box center [834, 411] width 92 height 38
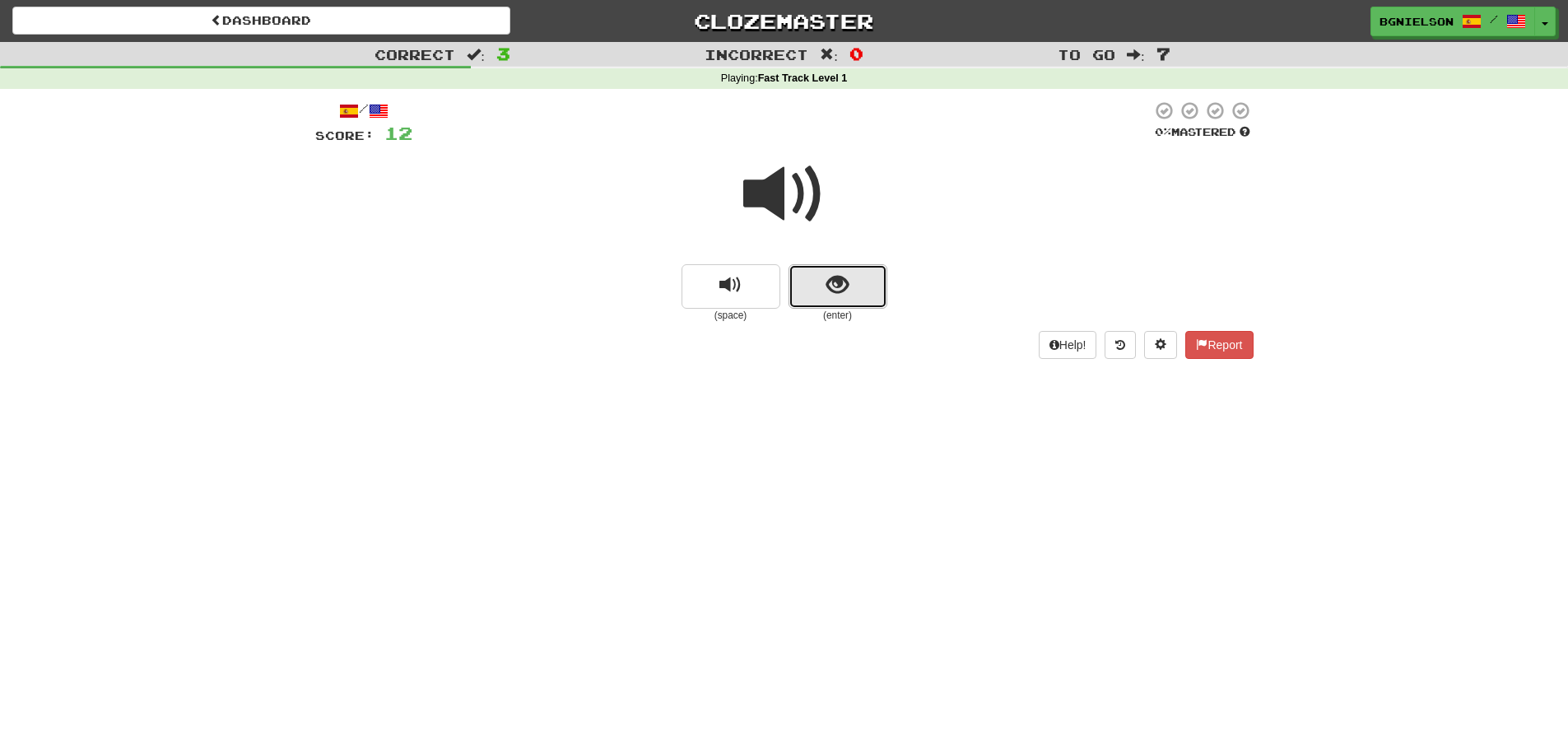
click at [822, 306] on button "show sentence" at bounding box center [837, 286] width 99 height 44
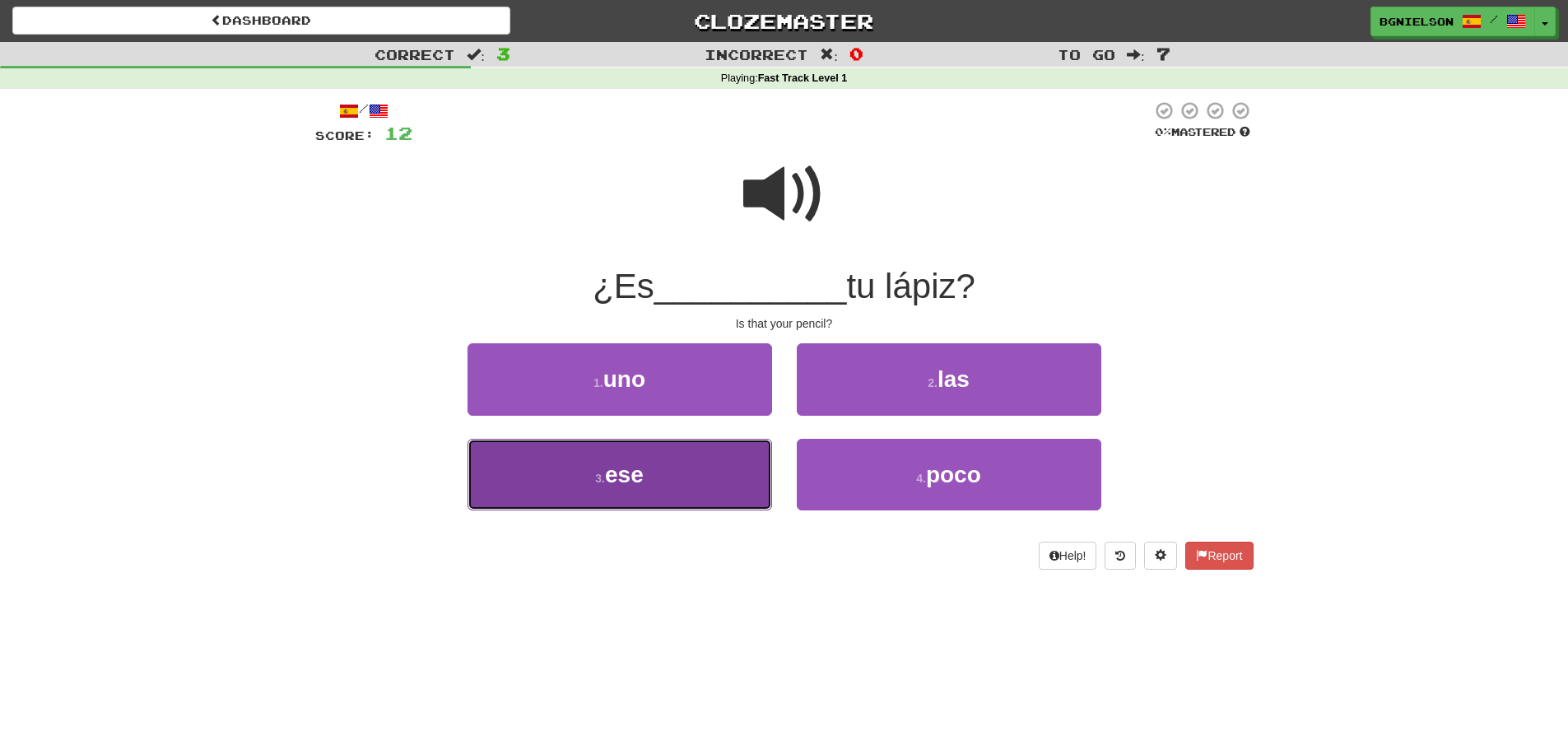
click at [664, 479] on button "3 . ese" at bounding box center [619, 475] width 305 height 71
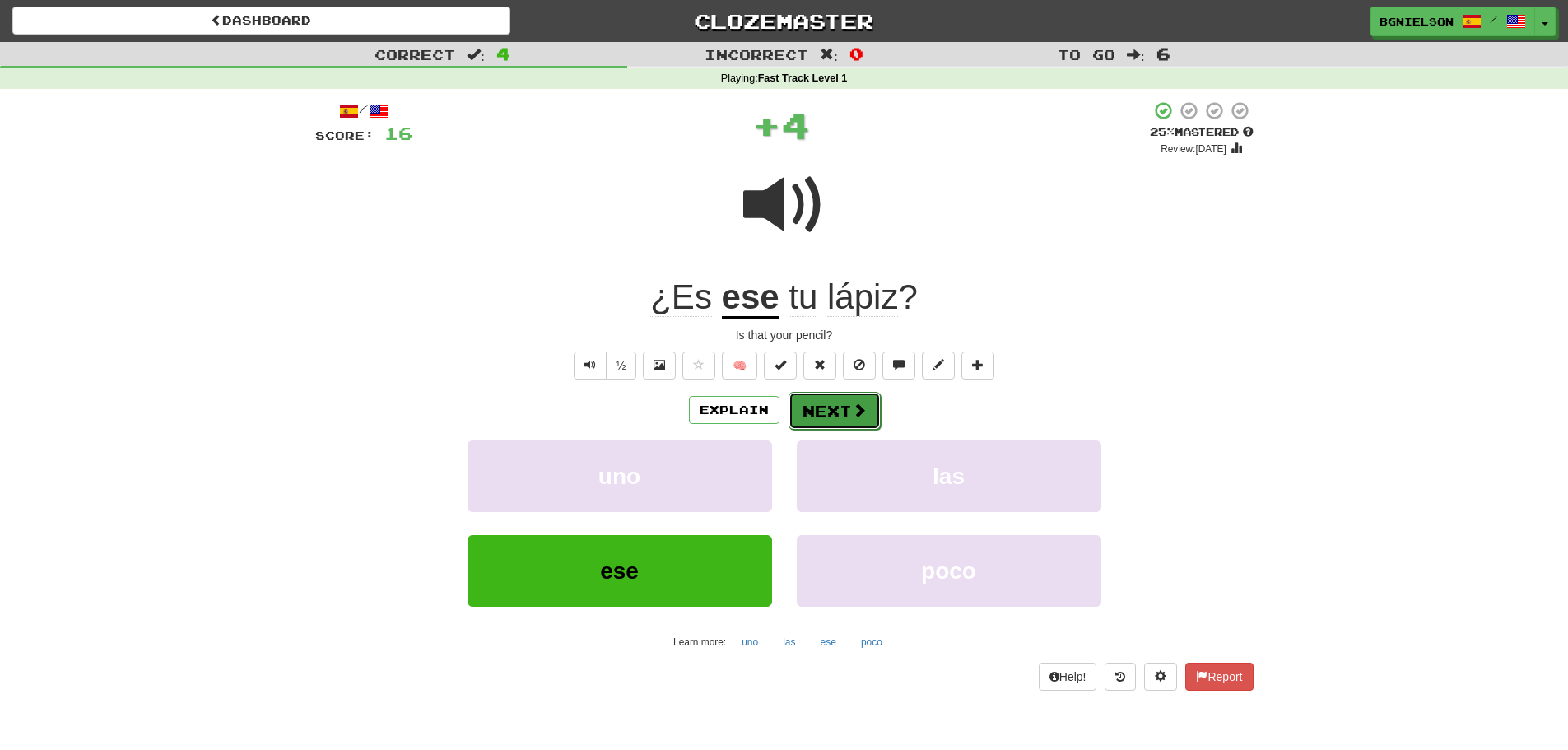
click at [838, 405] on button "Next" at bounding box center [834, 411] width 92 height 38
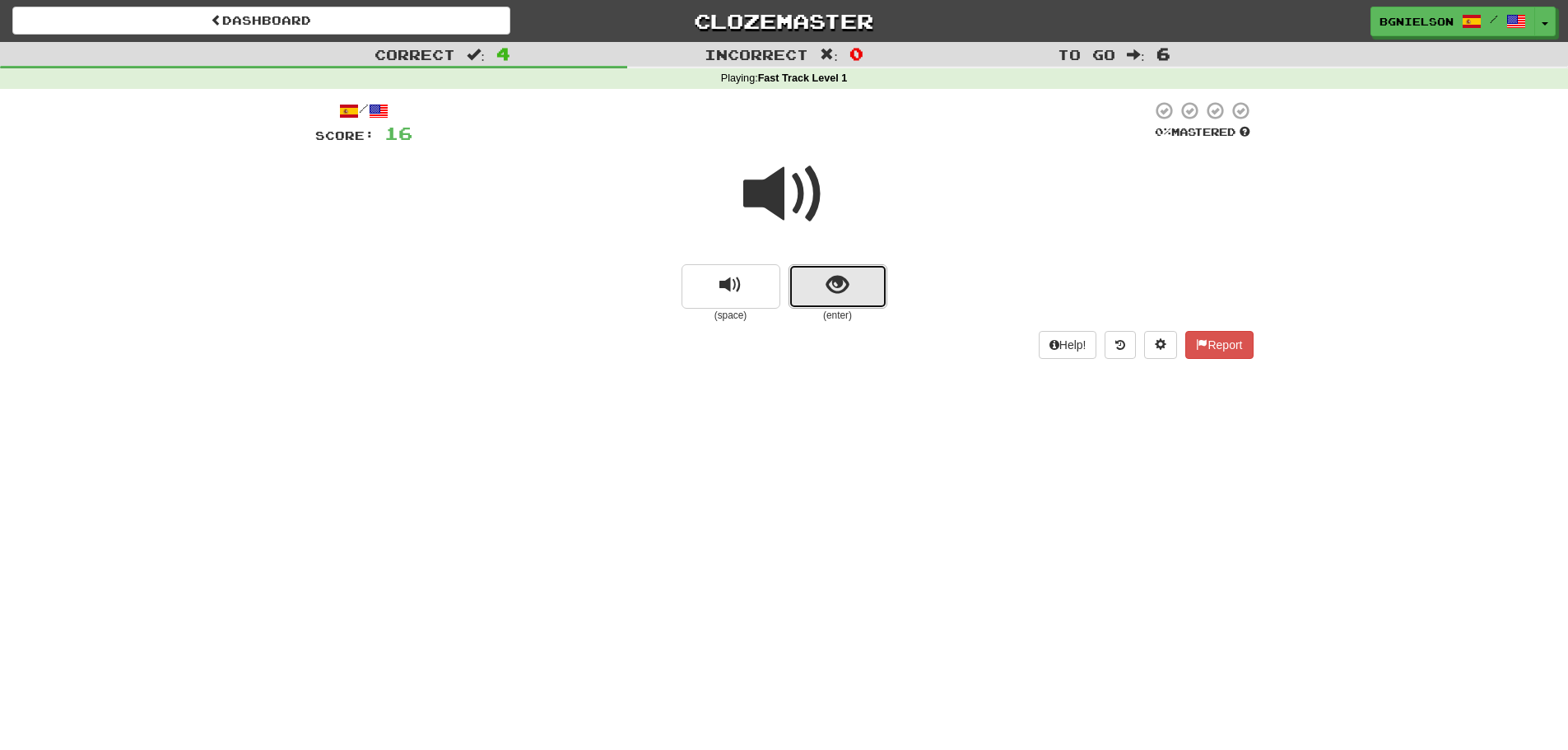
click at [828, 286] on span "show sentence" at bounding box center [838, 285] width 23 height 23
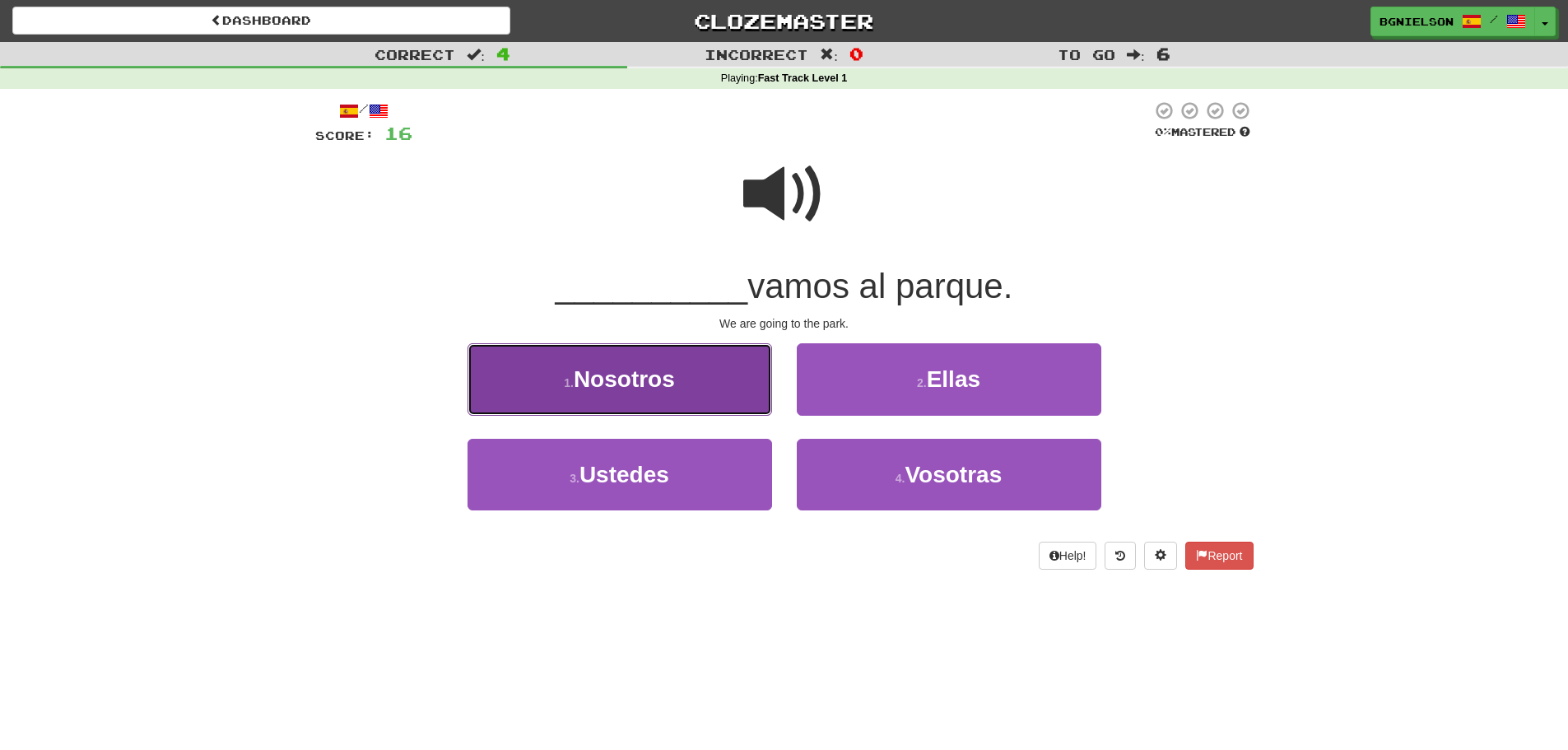
click at [606, 377] on span "Nosotros" at bounding box center [624, 378] width 101 height 25
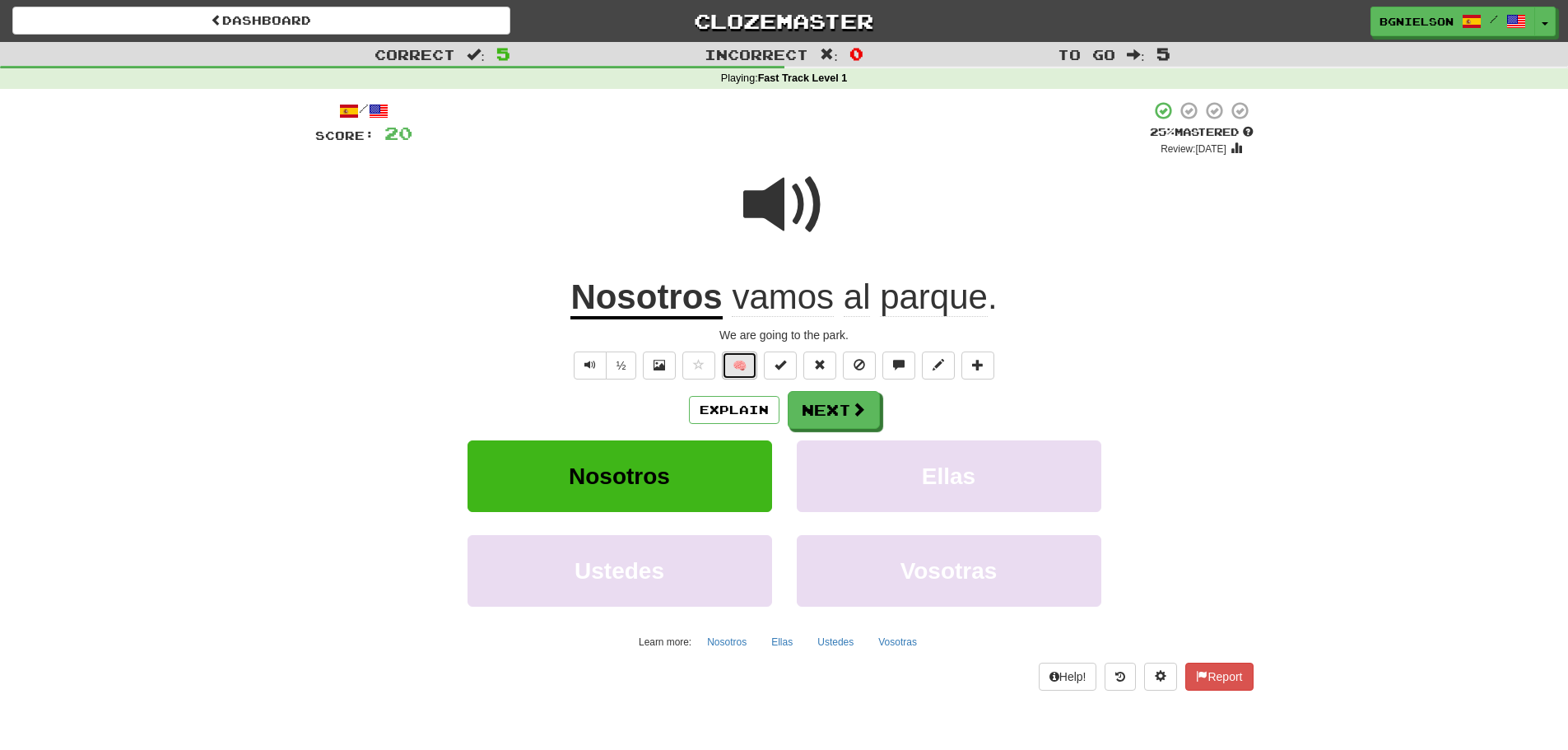
click at [738, 365] on button "🧠" at bounding box center [739, 366] width 36 height 28
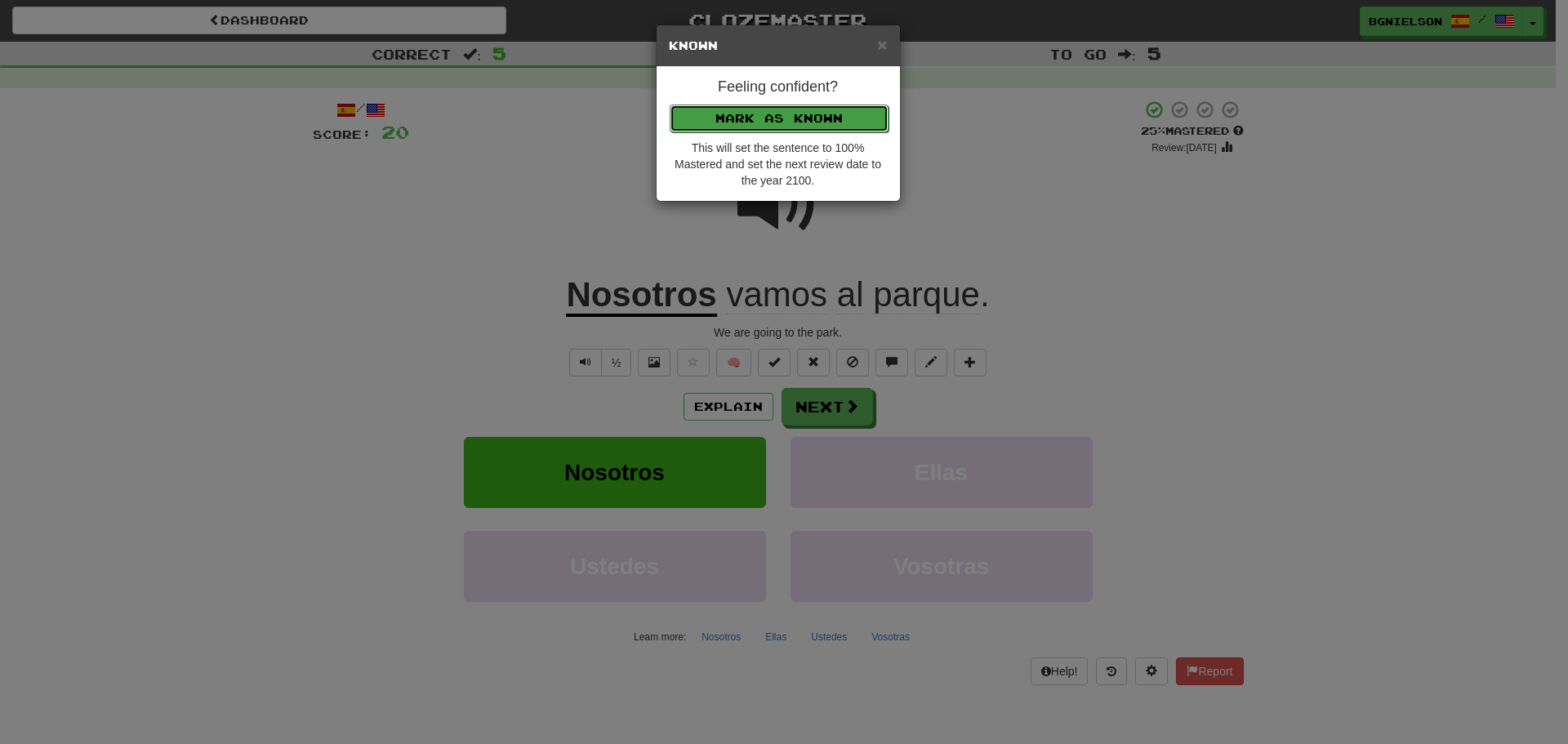
click at [811, 121] on button "Mark as Known" at bounding box center [778, 118] width 219 height 28
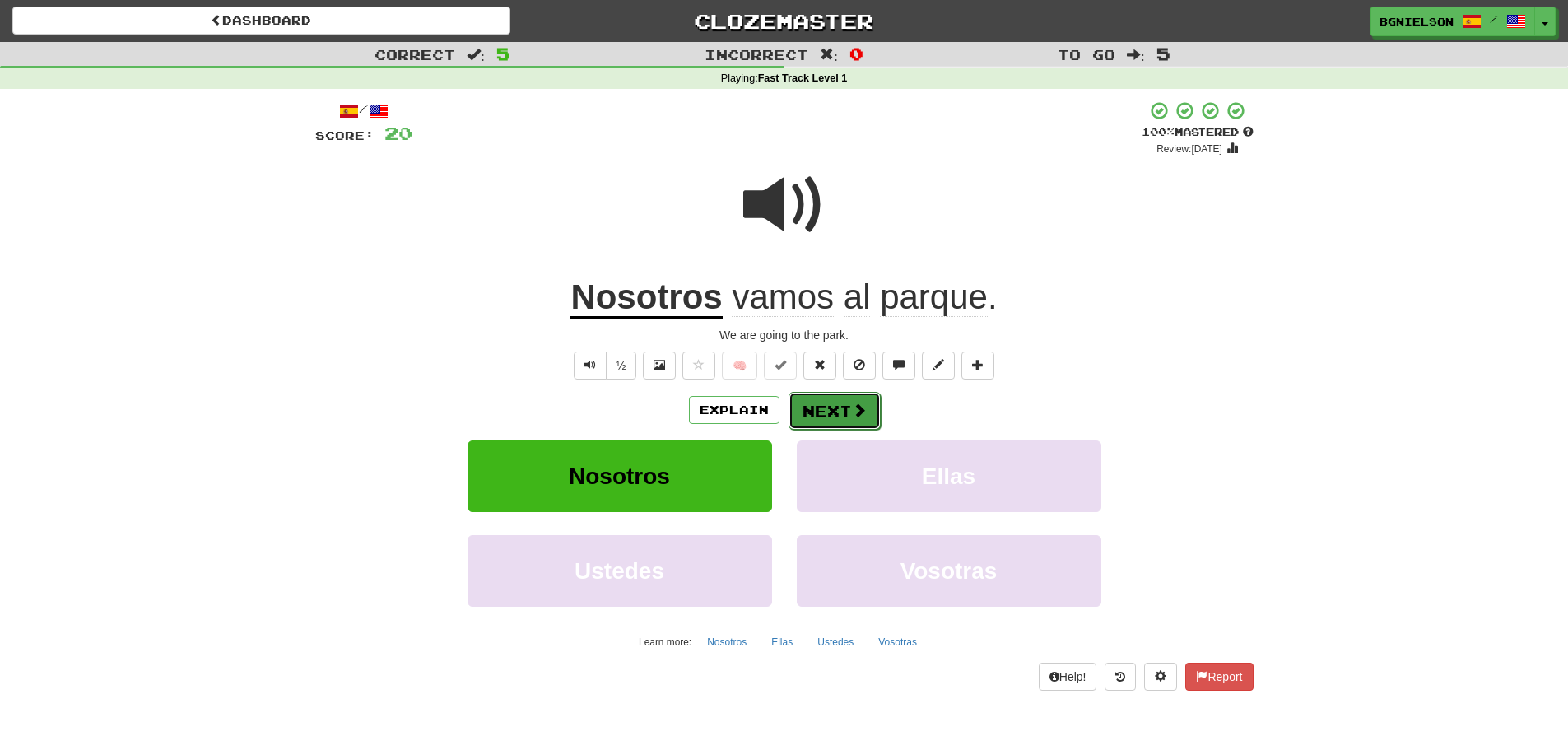
click at [836, 412] on button "Next" at bounding box center [834, 411] width 92 height 38
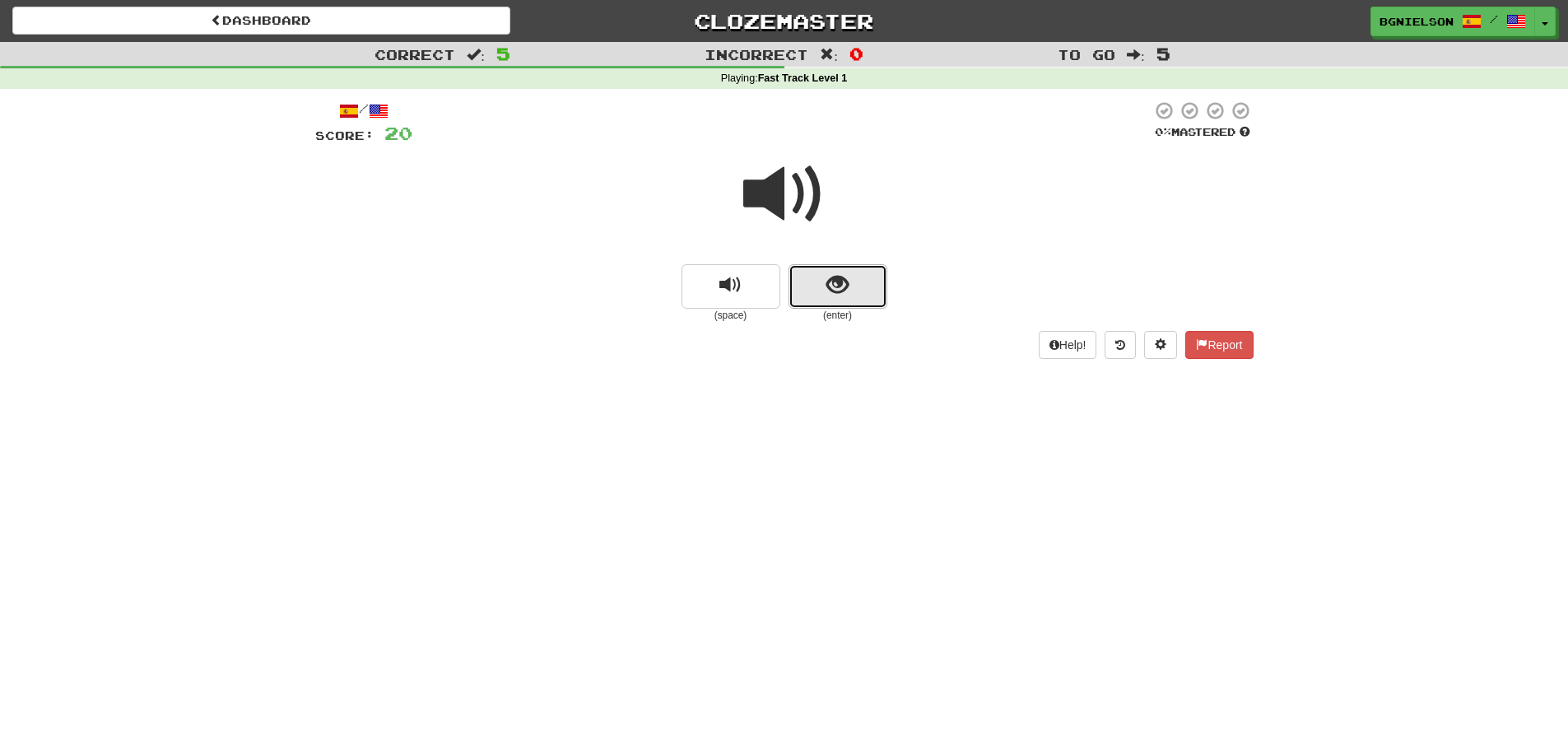
click at [826, 284] on button "show sentence" at bounding box center [837, 286] width 99 height 44
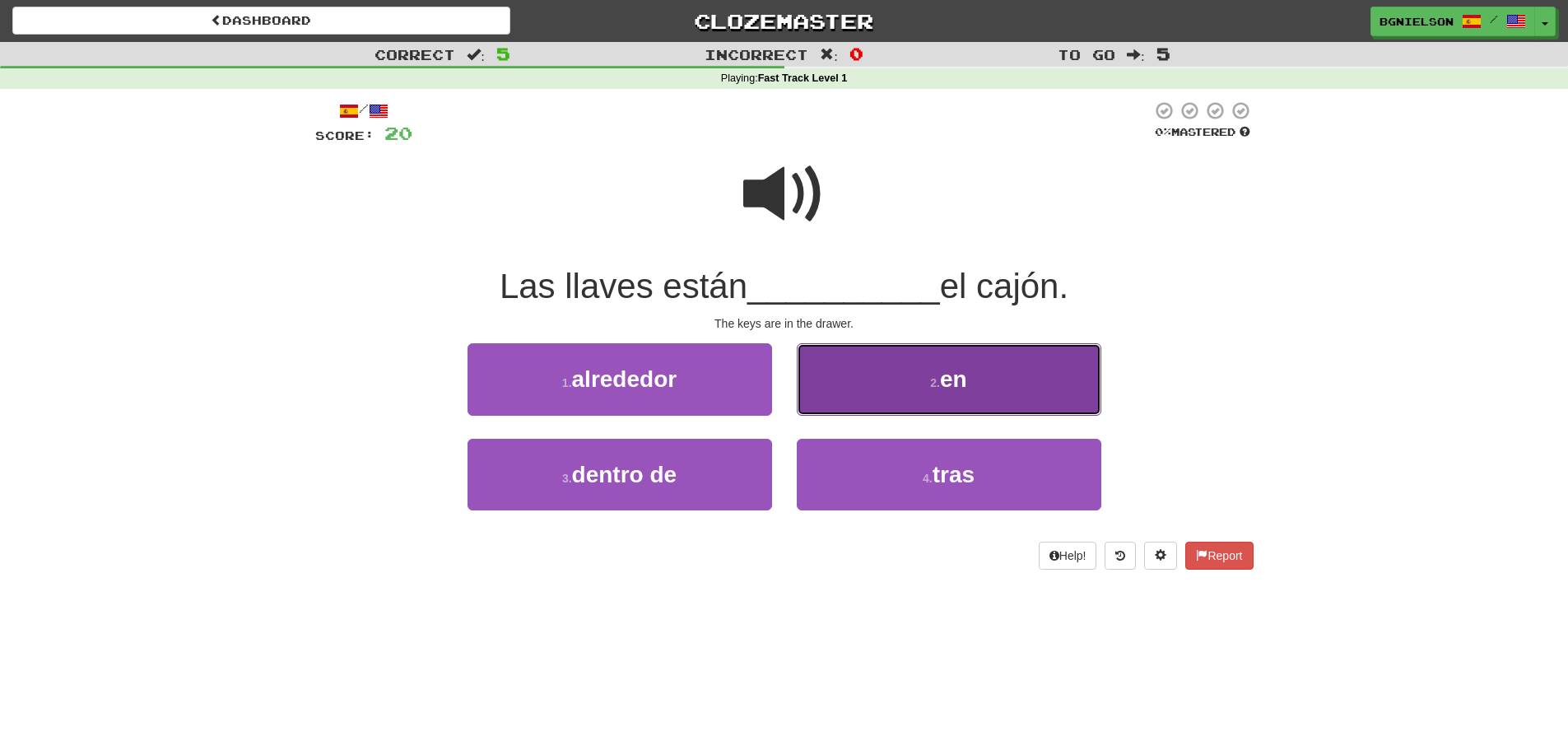
click at [951, 364] on button "2 . en" at bounding box center [949, 379] width 305 height 71
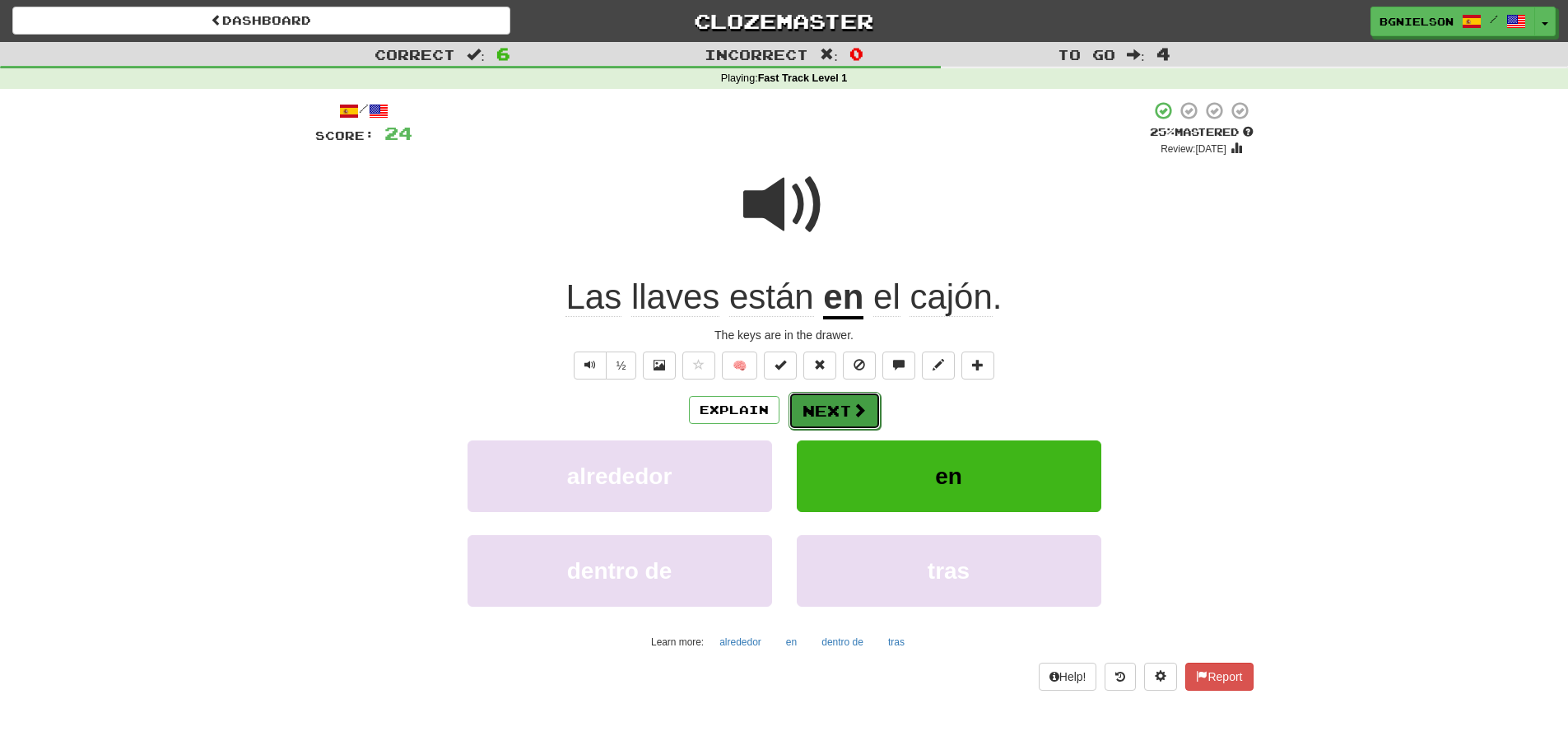
click at [847, 412] on button "Next" at bounding box center [834, 411] width 92 height 38
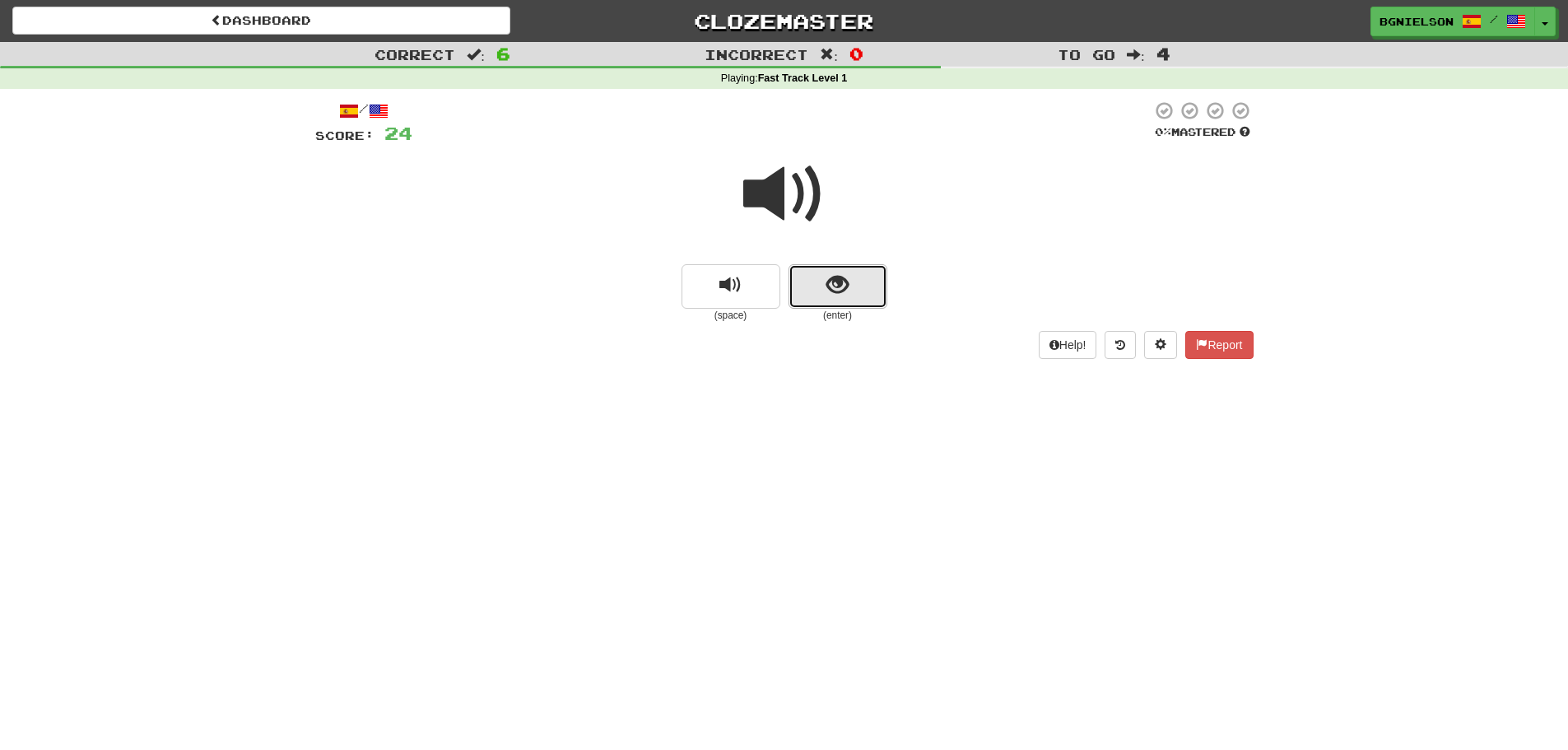
click at [814, 290] on button "show sentence" at bounding box center [837, 286] width 99 height 44
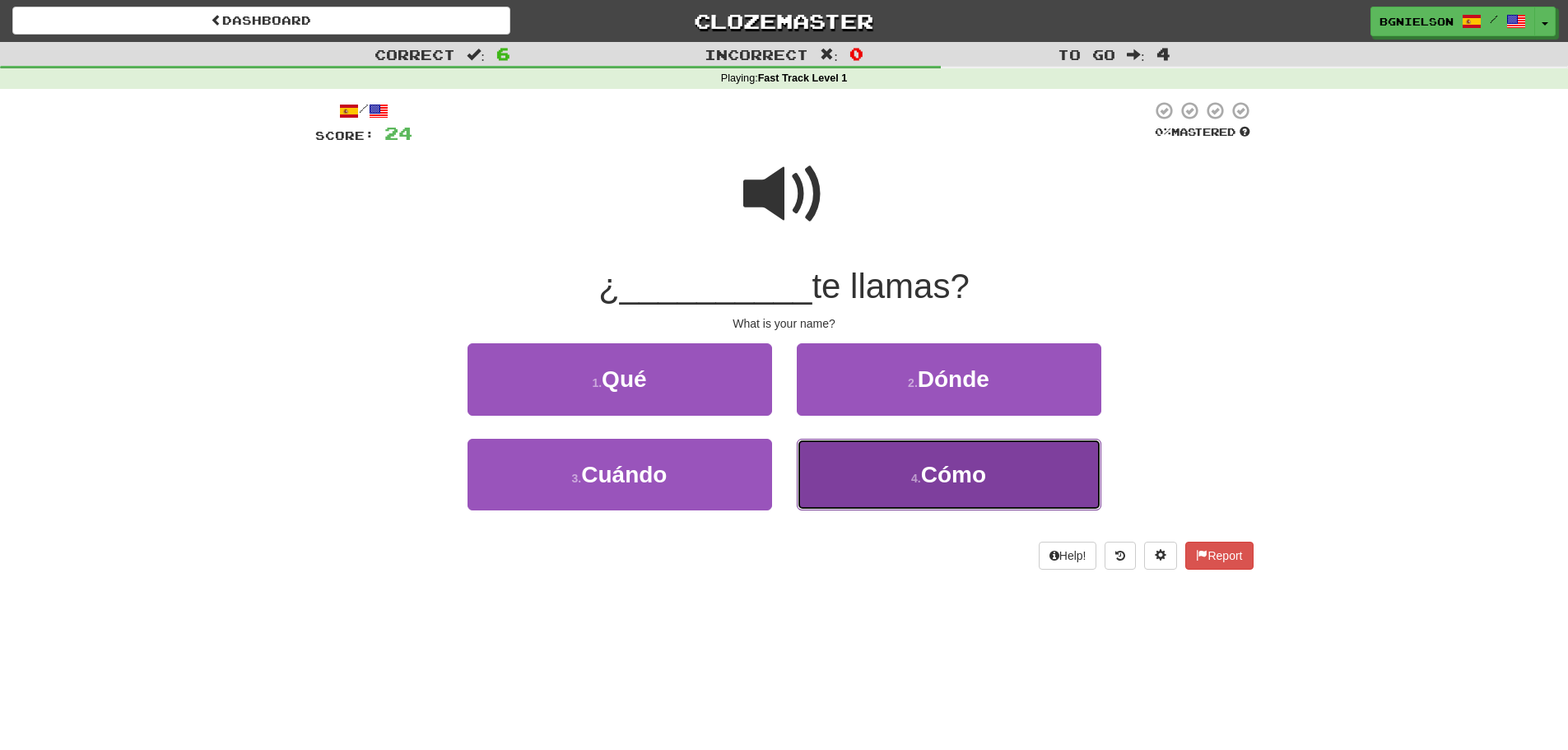
click at [905, 476] on button "4 . Cómo" at bounding box center [949, 475] width 305 height 71
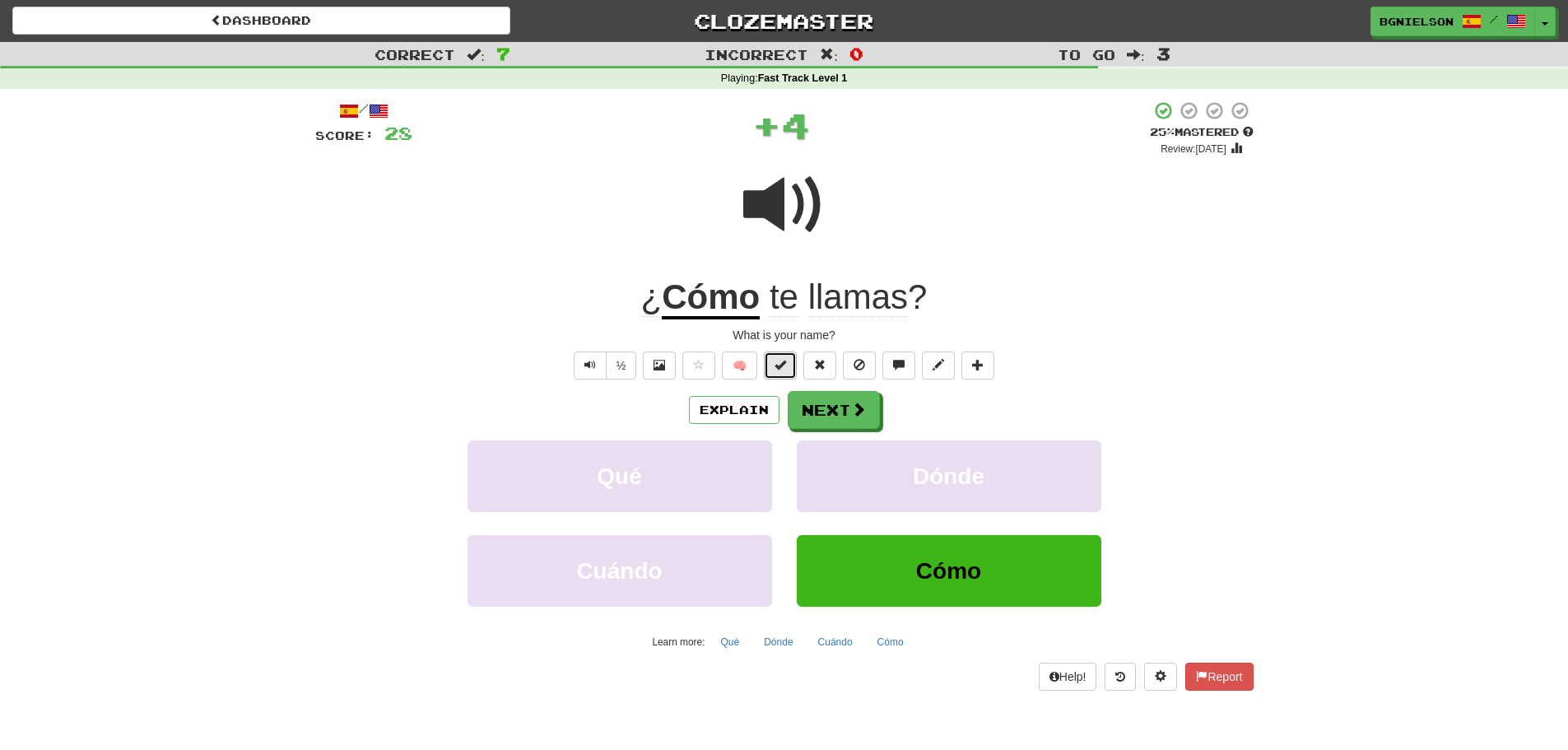
click at [778, 365] on span at bounding box center [780, 364] width 11 height 11
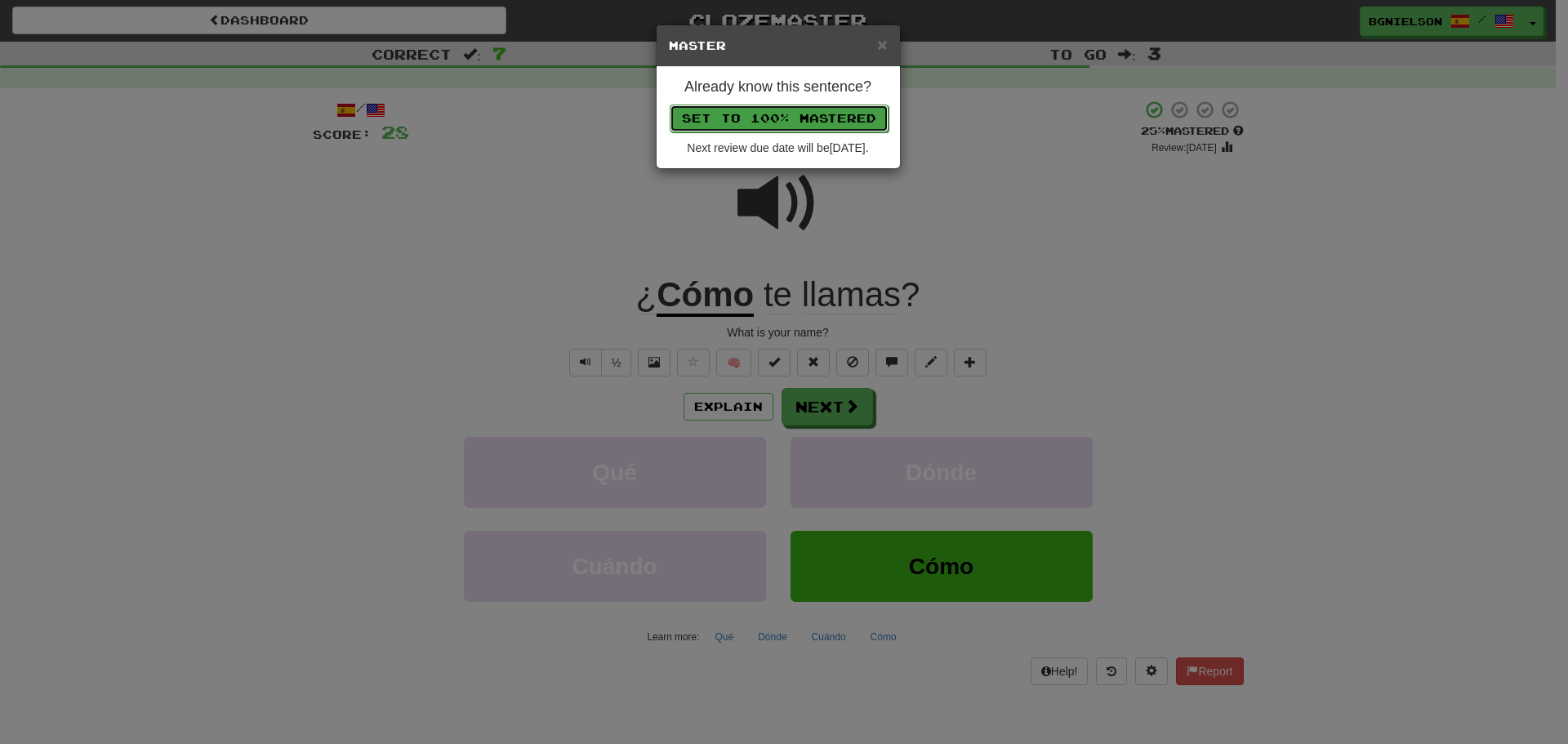
click at [742, 115] on button "Set to 100% Mastered" at bounding box center [778, 118] width 219 height 28
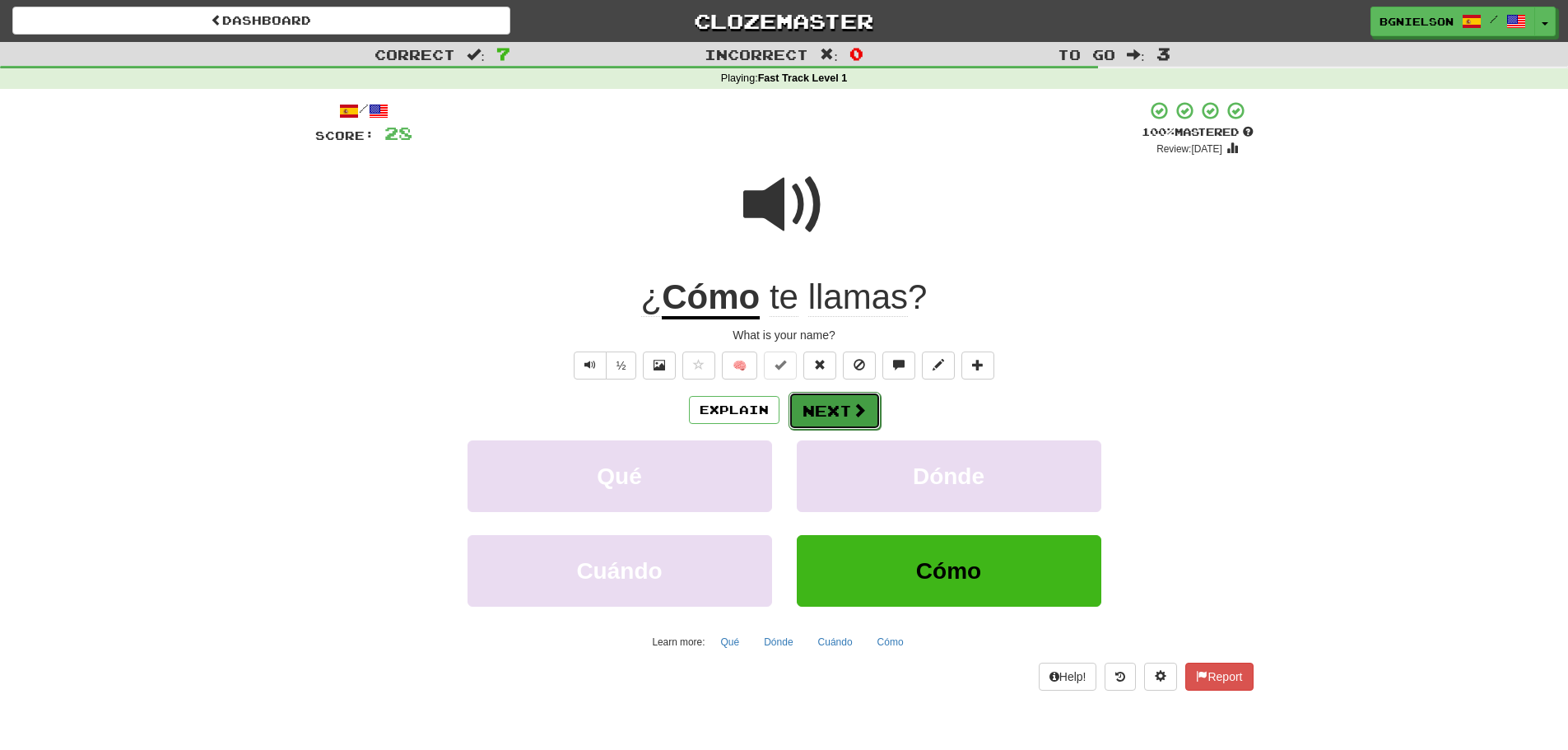
click at [833, 410] on button "Next" at bounding box center [834, 411] width 92 height 38
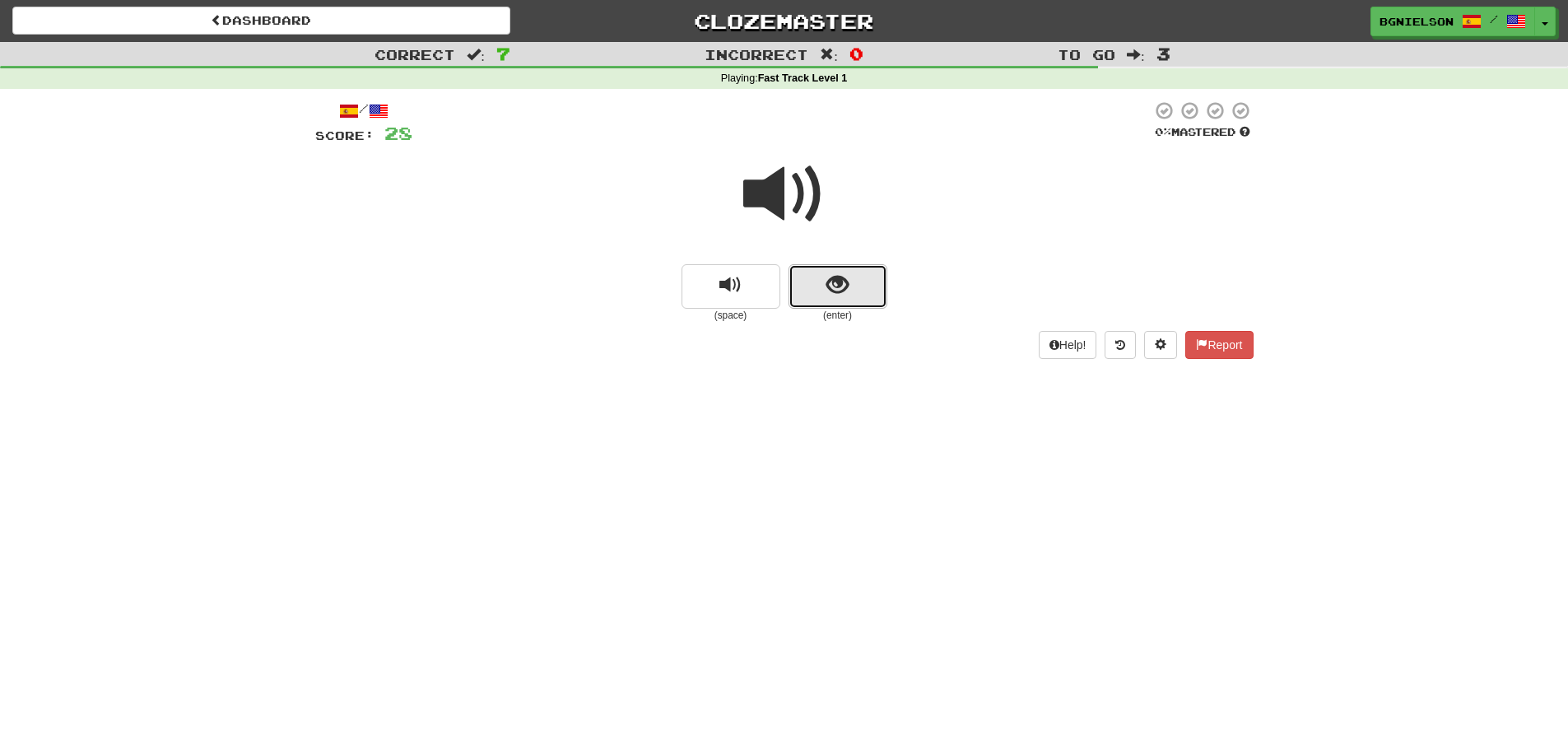
click at [830, 278] on span "show sentence" at bounding box center [838, 285] width 23 height 23
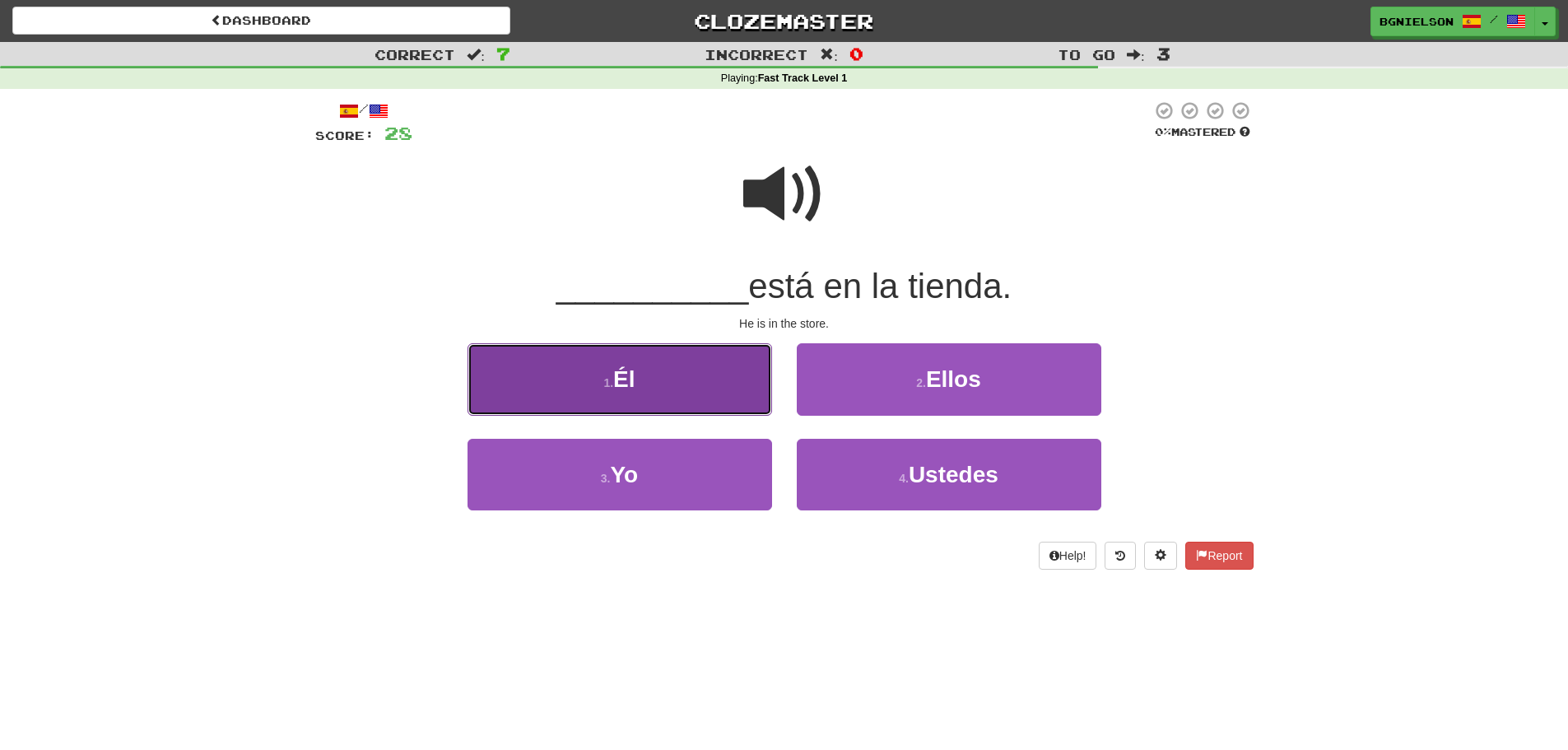
click at [675, 349] on button "1 . Él" at bounding box center [619, 379] width 305 height 71
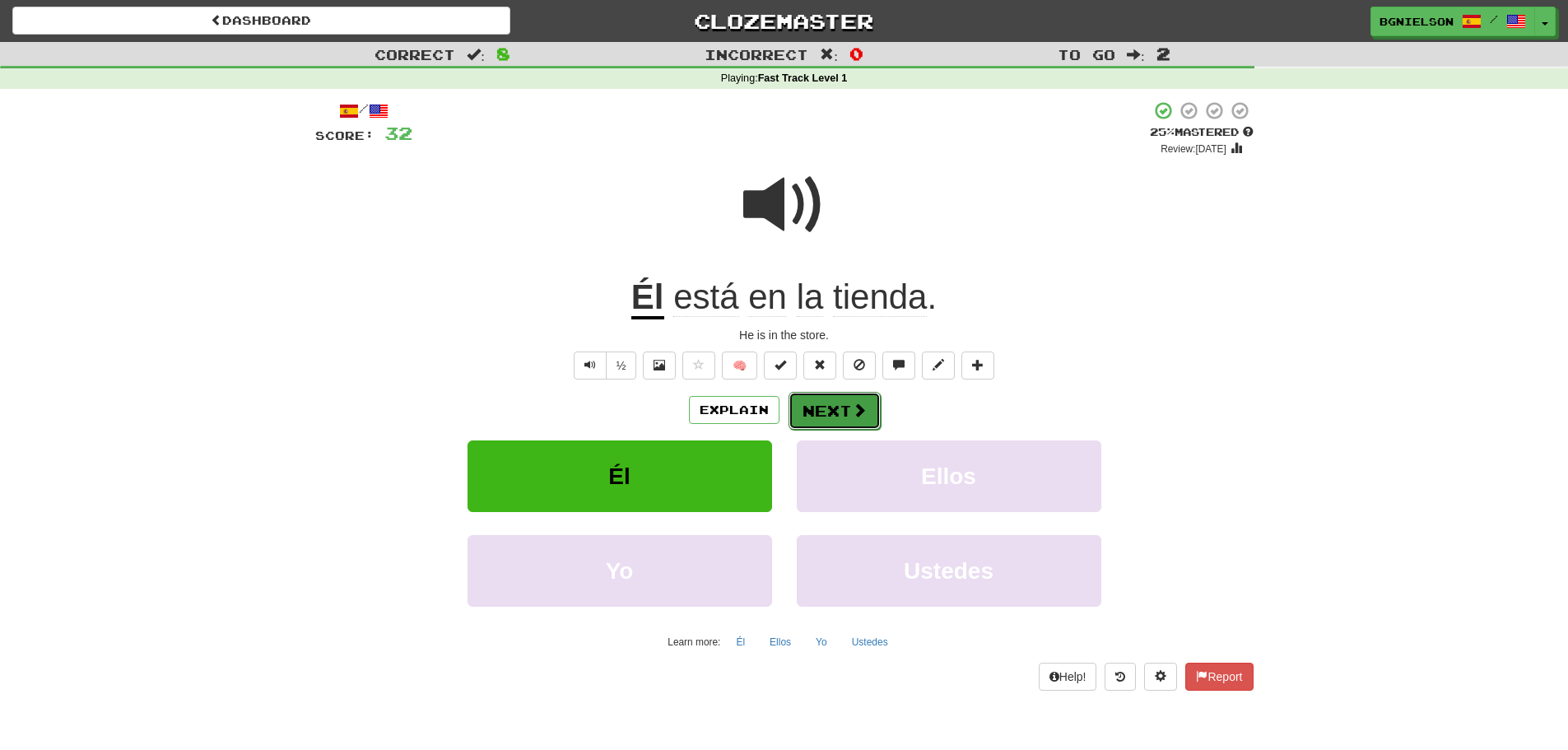
click at [839, 408] on button "Next" at bounding box center [834, 411] width 92 height 38
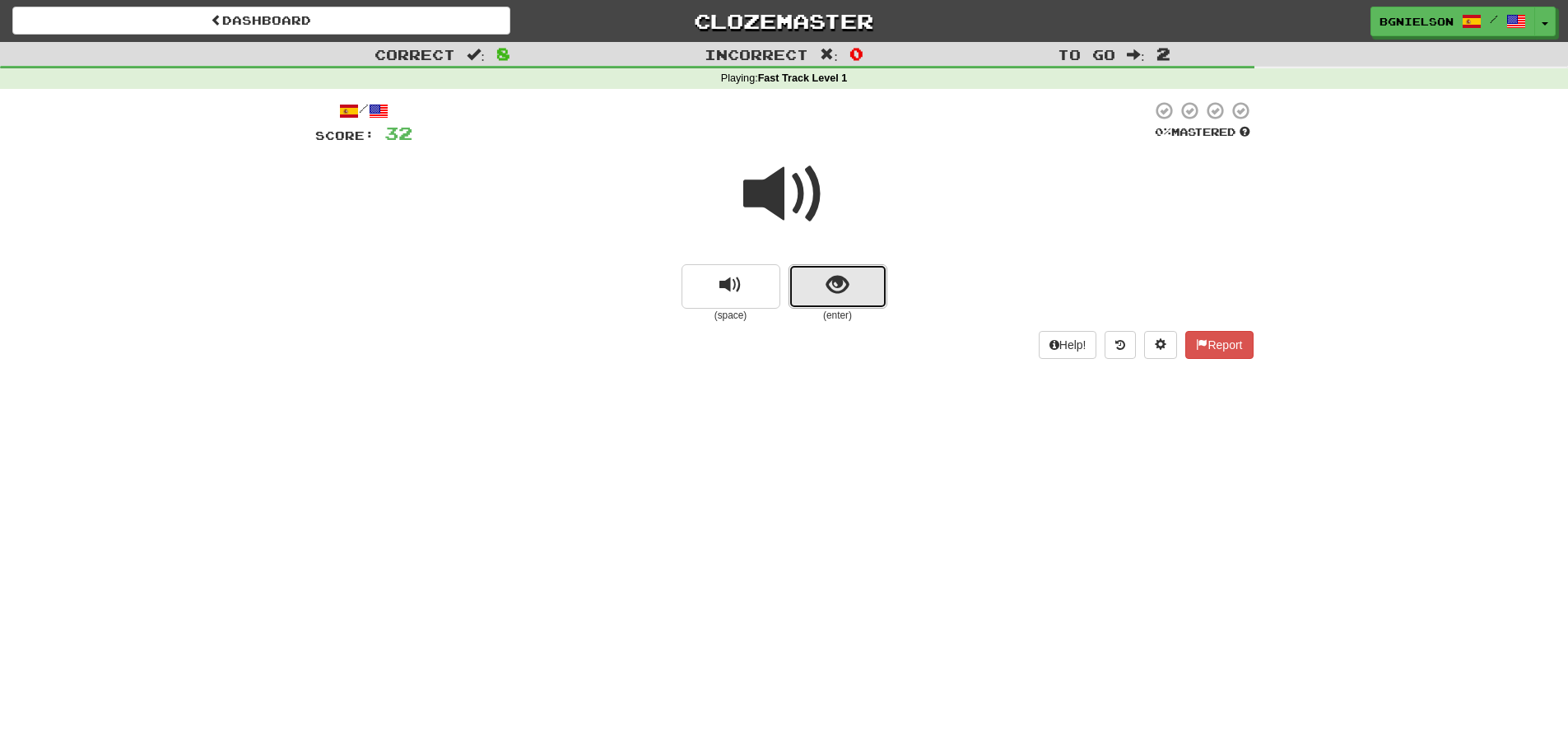
click at [824, 284] on button "show sentence" at bounding box center [837, 286] width 99 height 44
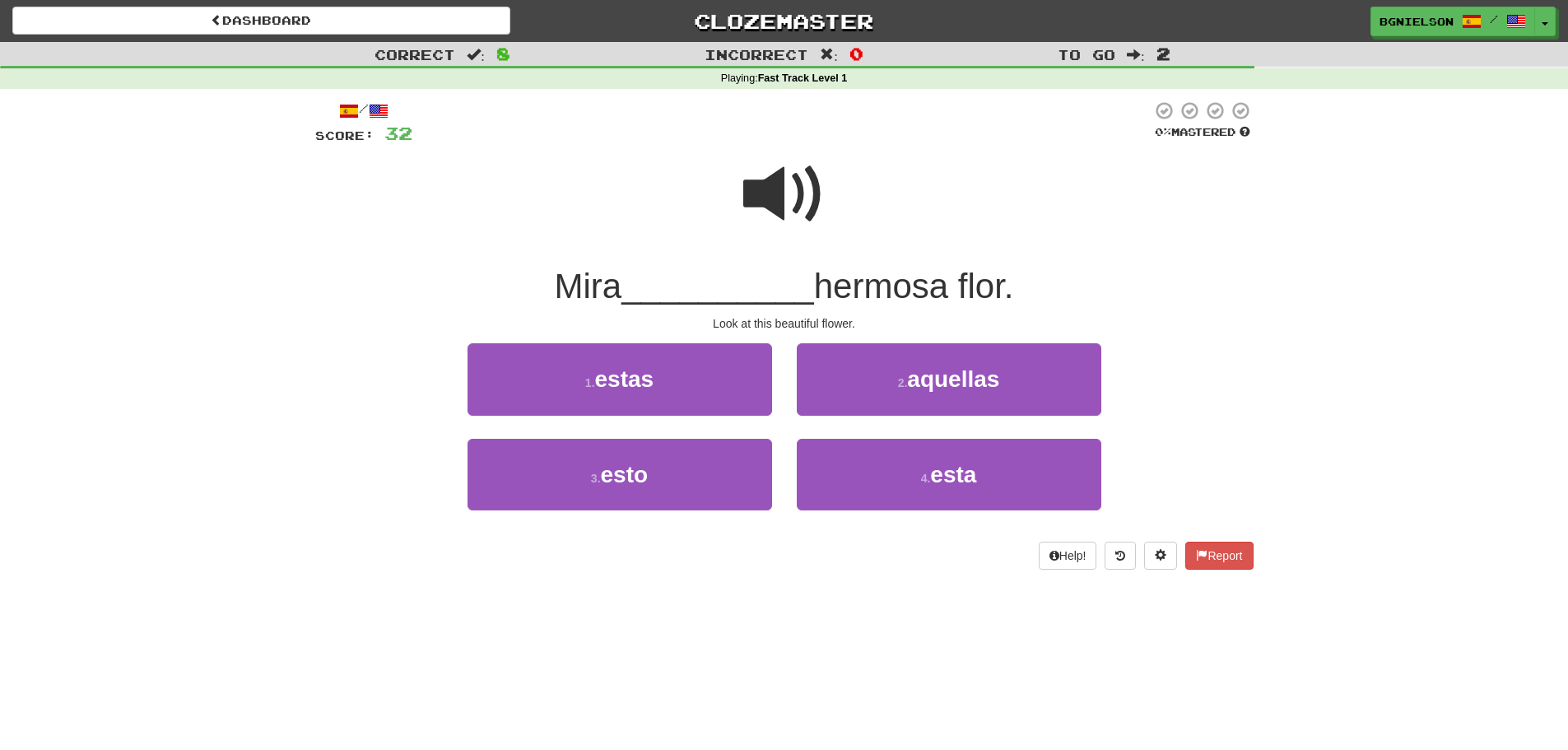
click at [800, 180] on span at bounding box center [784, 194] width 83 height 83
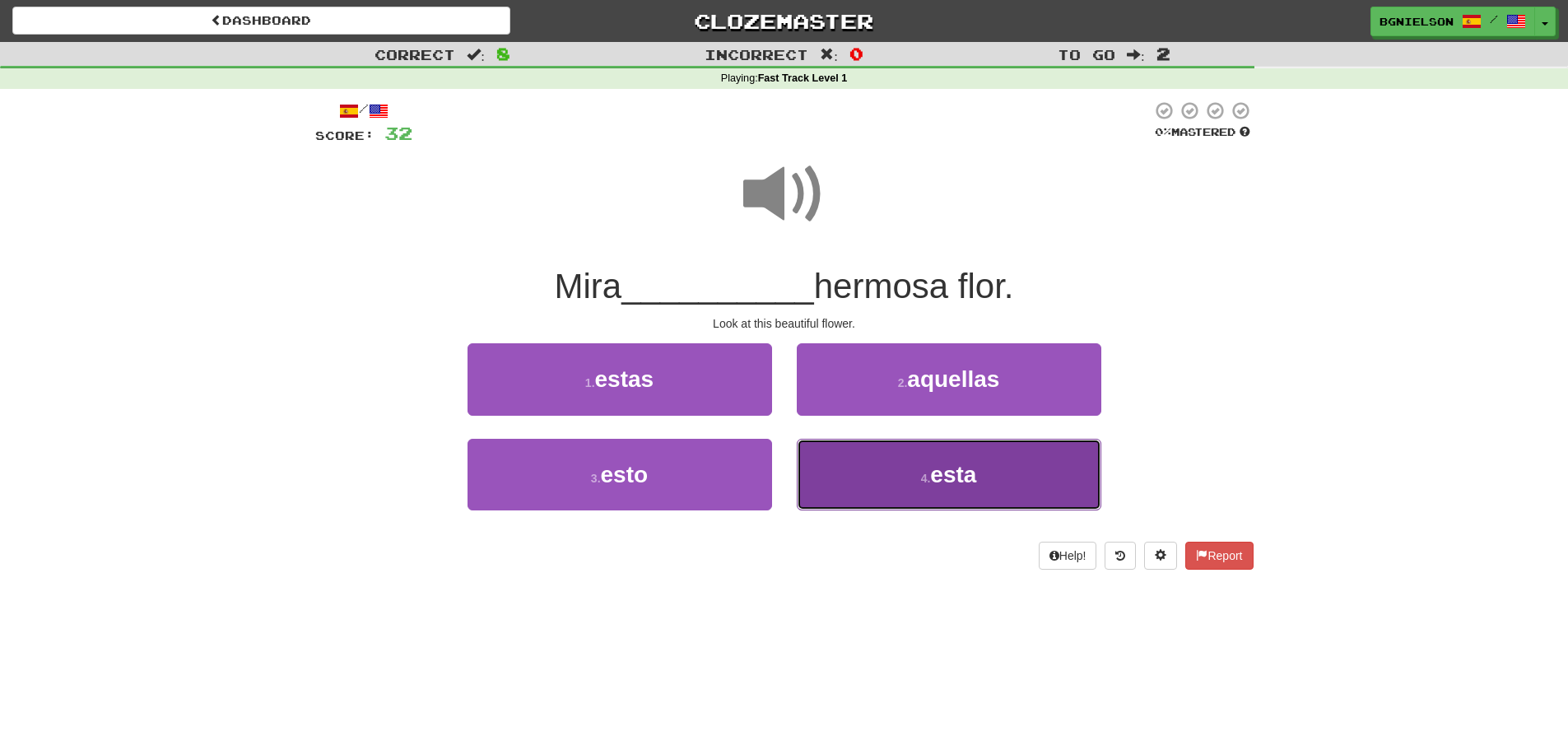
click at [949, 470] on span "esta" at bounding box center [952, 474] width 46 height 25
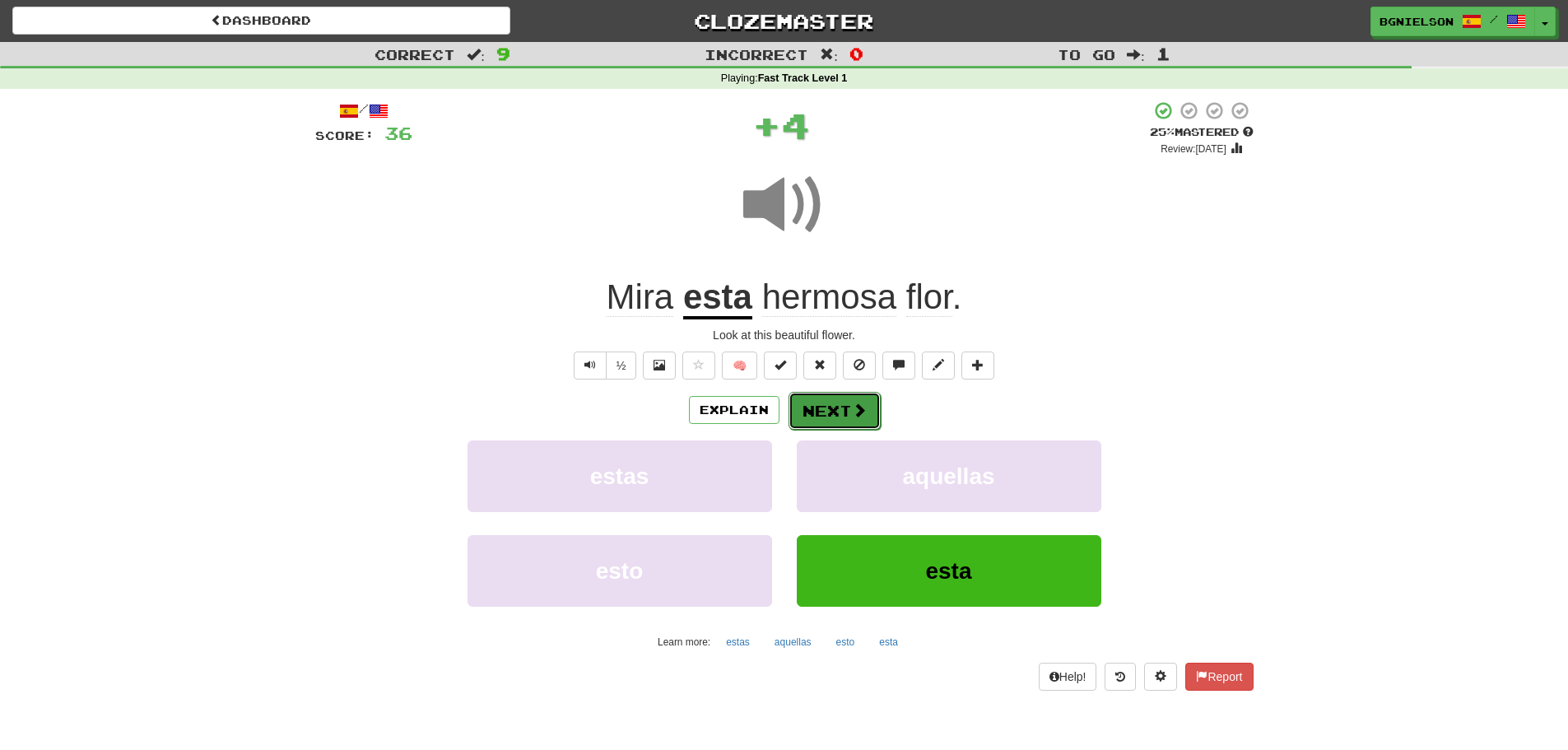
click at [836, 405] on button "Next" at bounding box center [834, 411] width 92 height 38
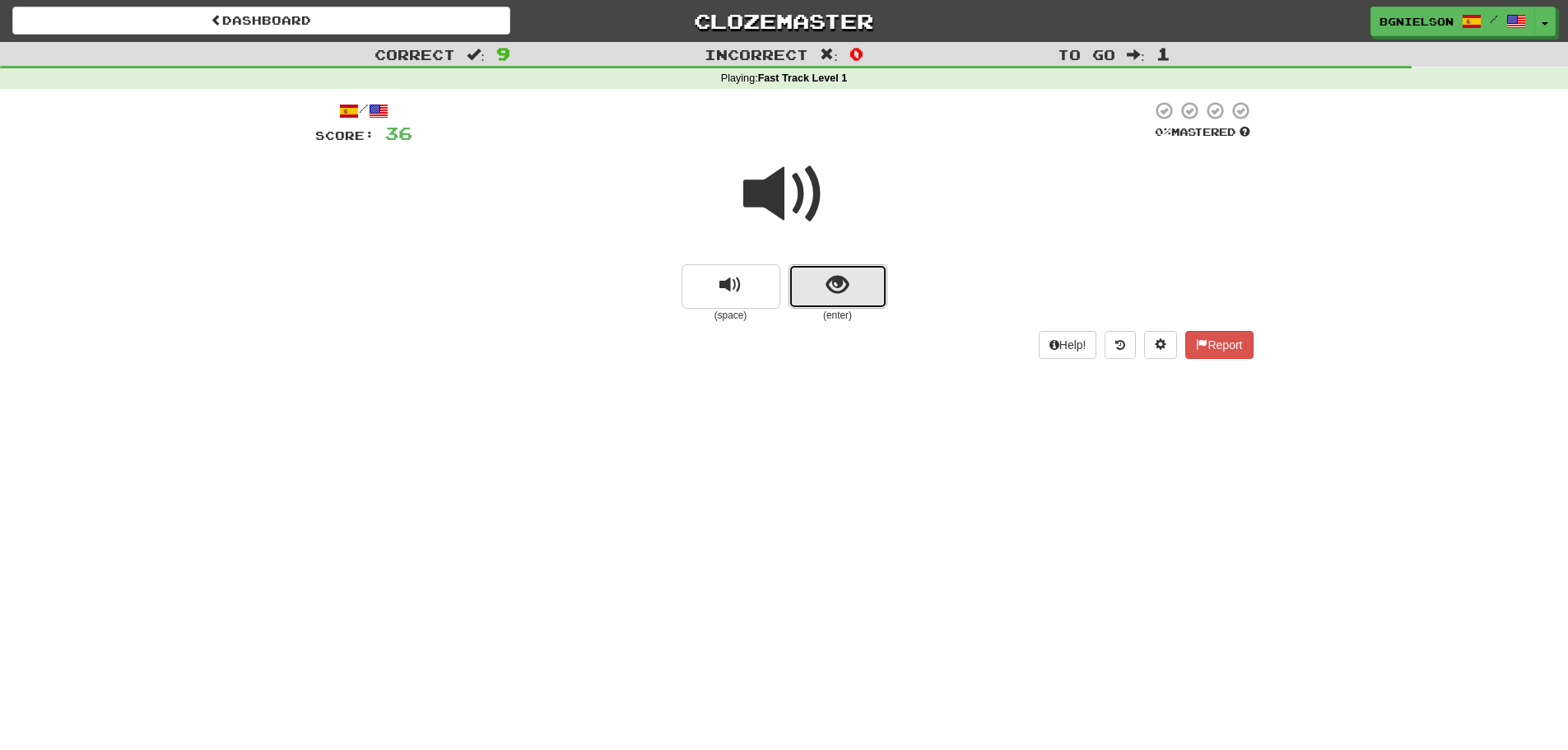
click at [840, 286] on span "show sentence" at bounding box center [838, 285] width 23 height 23
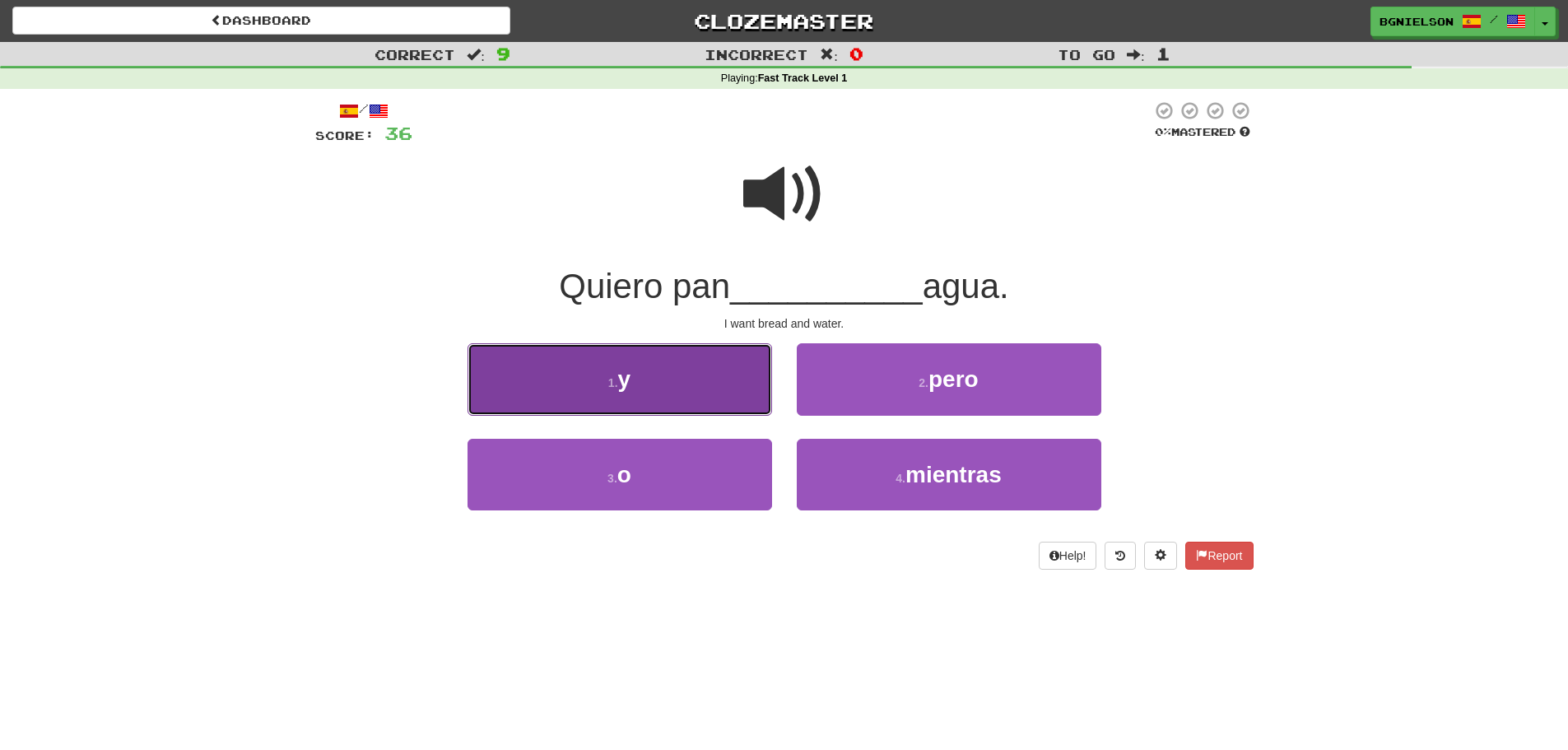
click at [693, 367] on button "1 . y" at bounding box center [619, 379] width 305 height 71
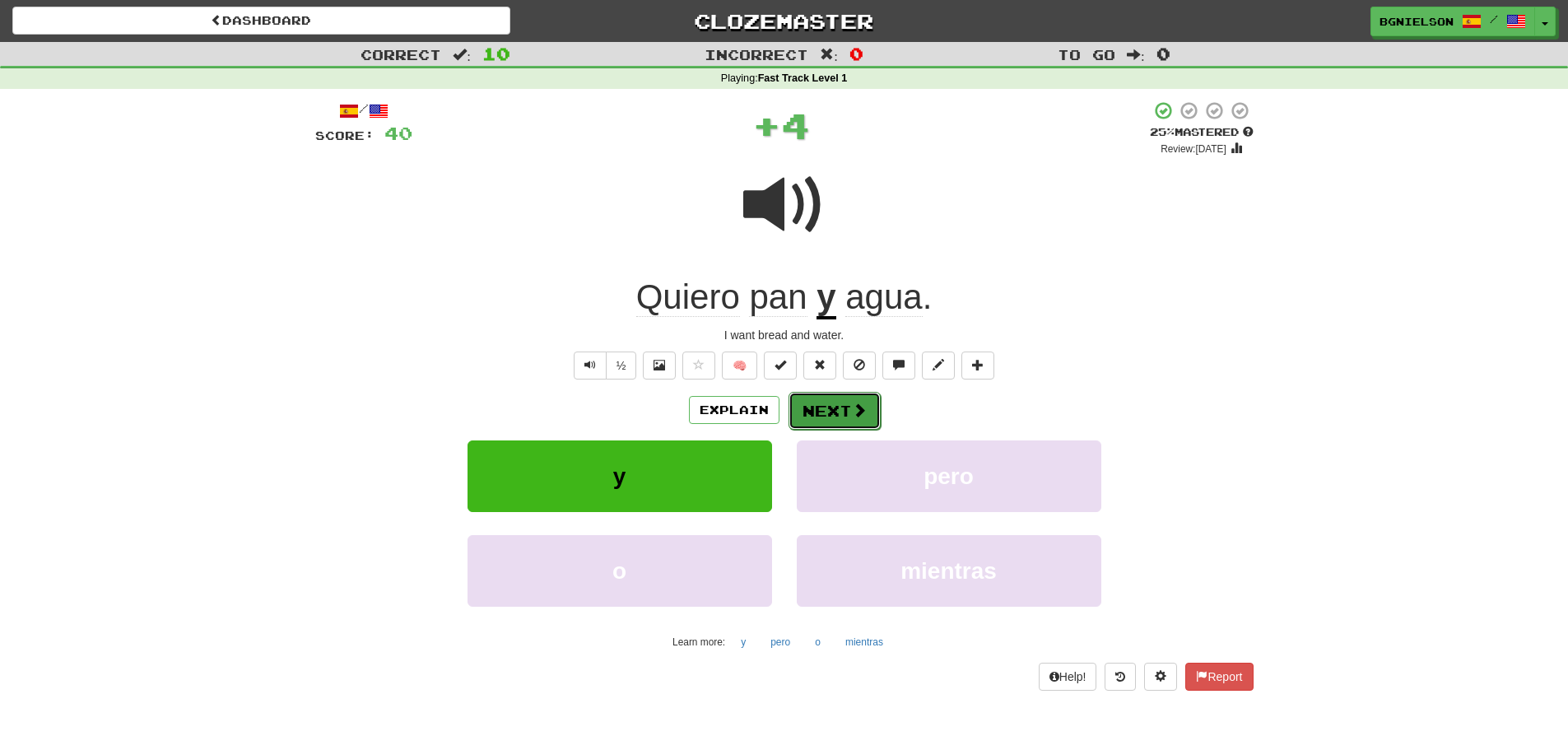
click at [821, 412] on button "Next" at bounding box center [834, 411] width 92 height 38
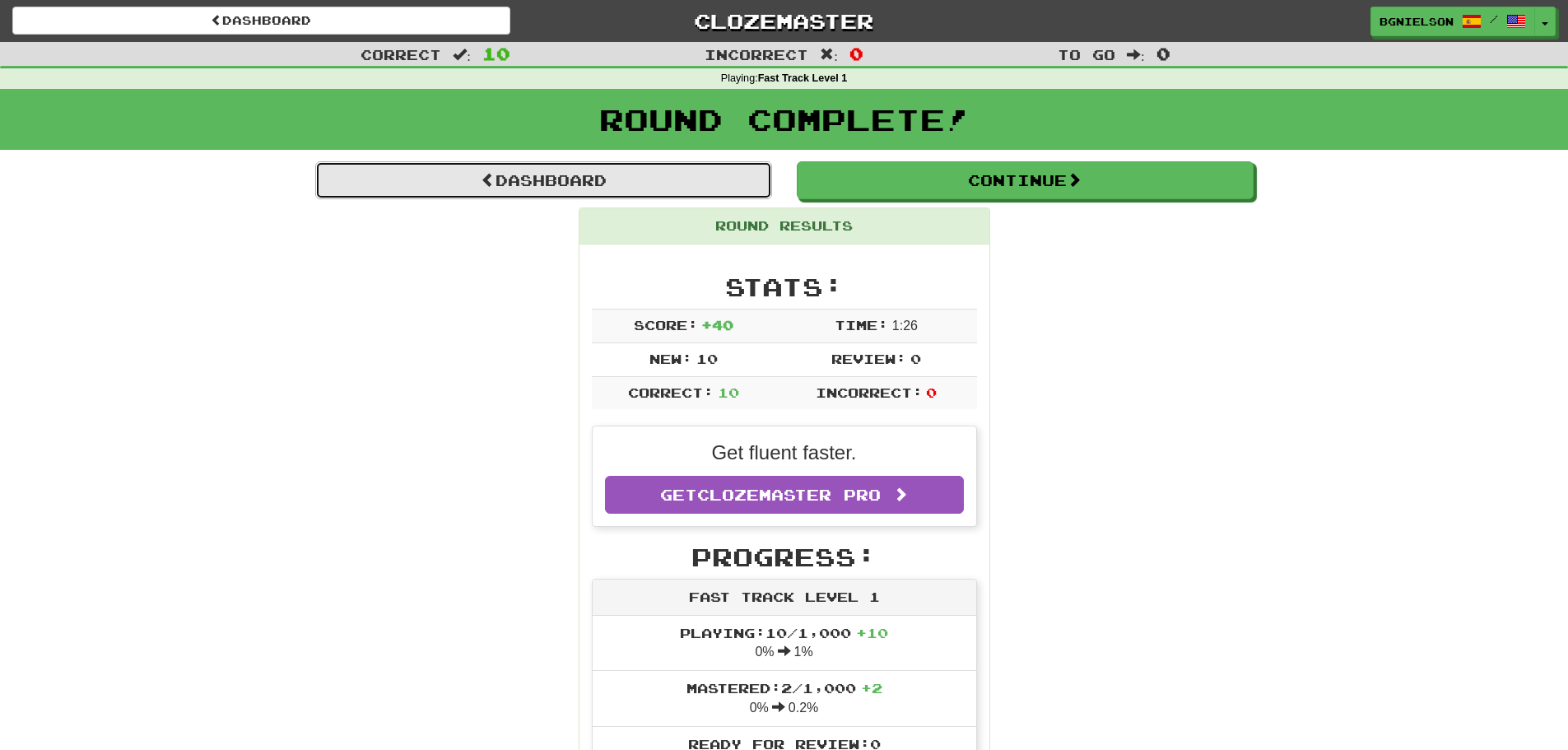
click at [582, 171] on link "Dashboard" at bounding box center [543, 180] width 457 height 38
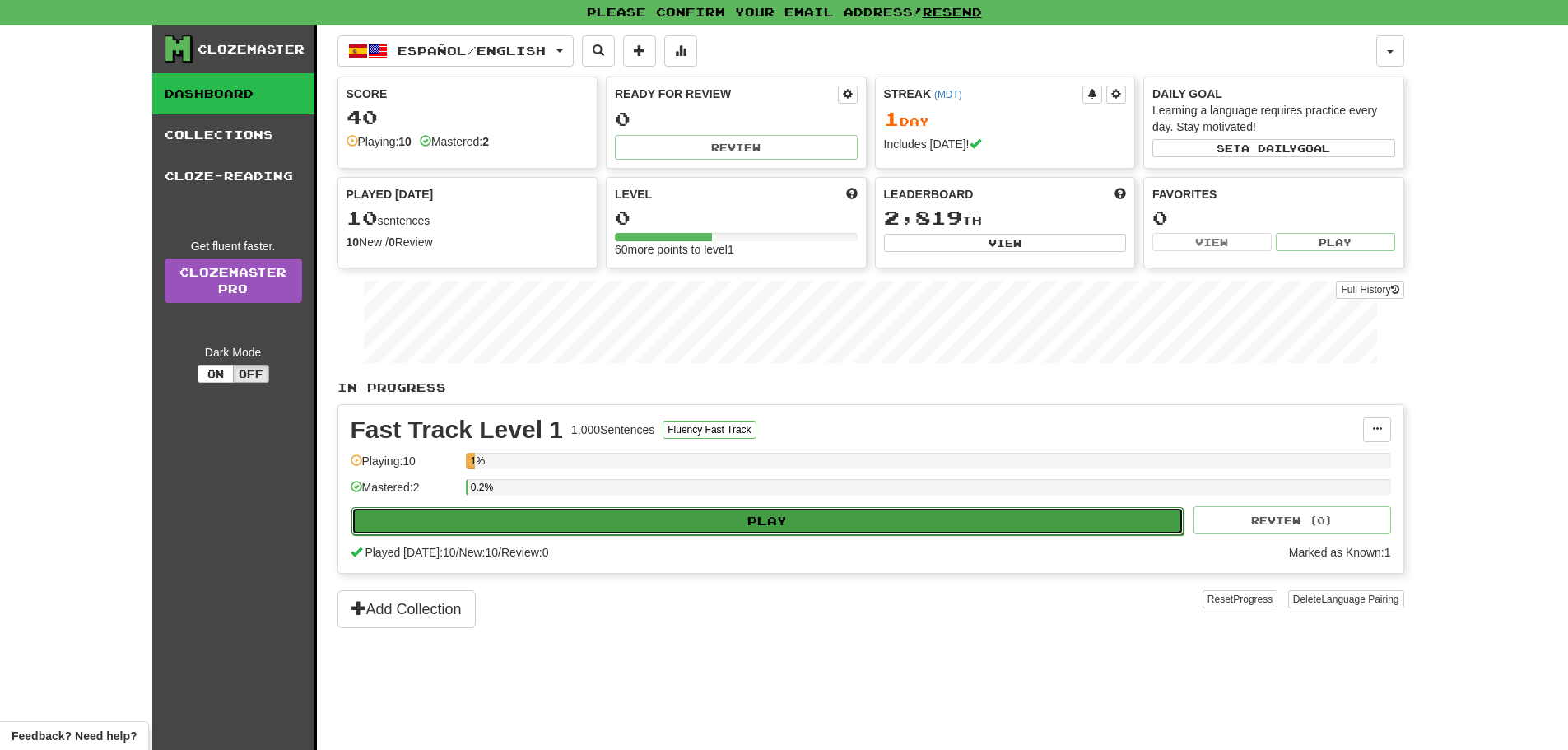
click at [741, 522] on button "Play" at bounding box center [769, 521] width 833 height 28
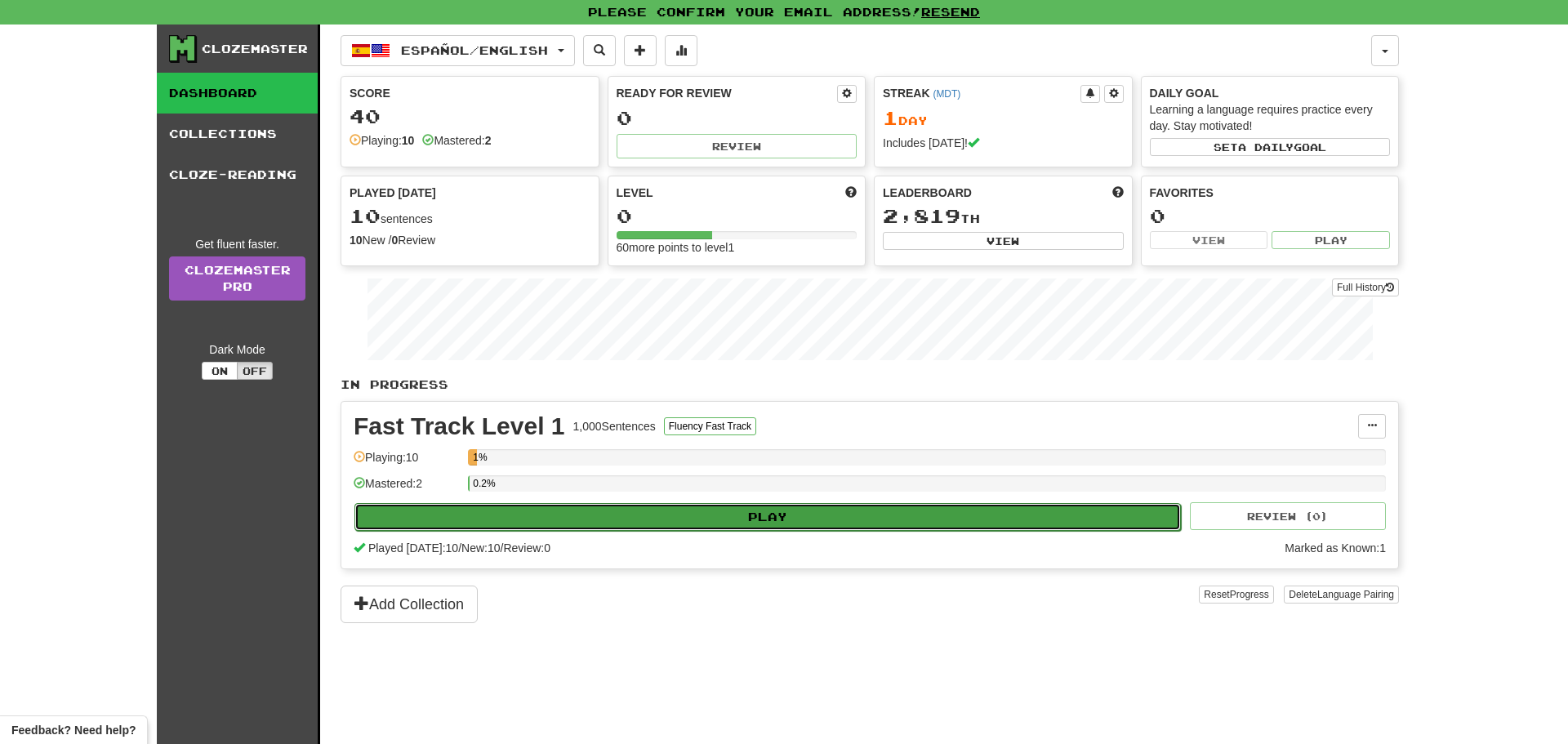
select select "**"
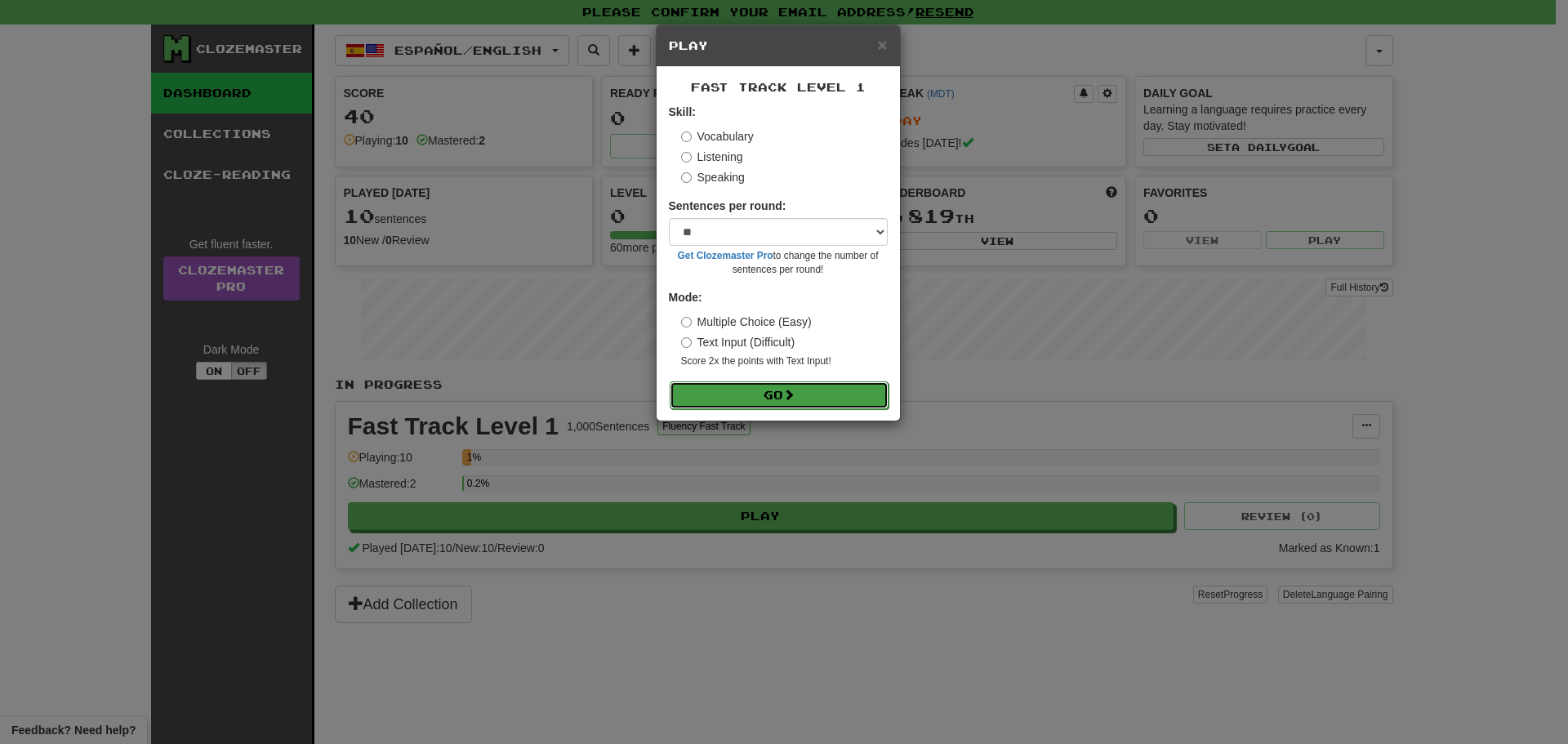
click at [756, 396] on button "Go" at bounding box center [778, 396] width 219 height 28
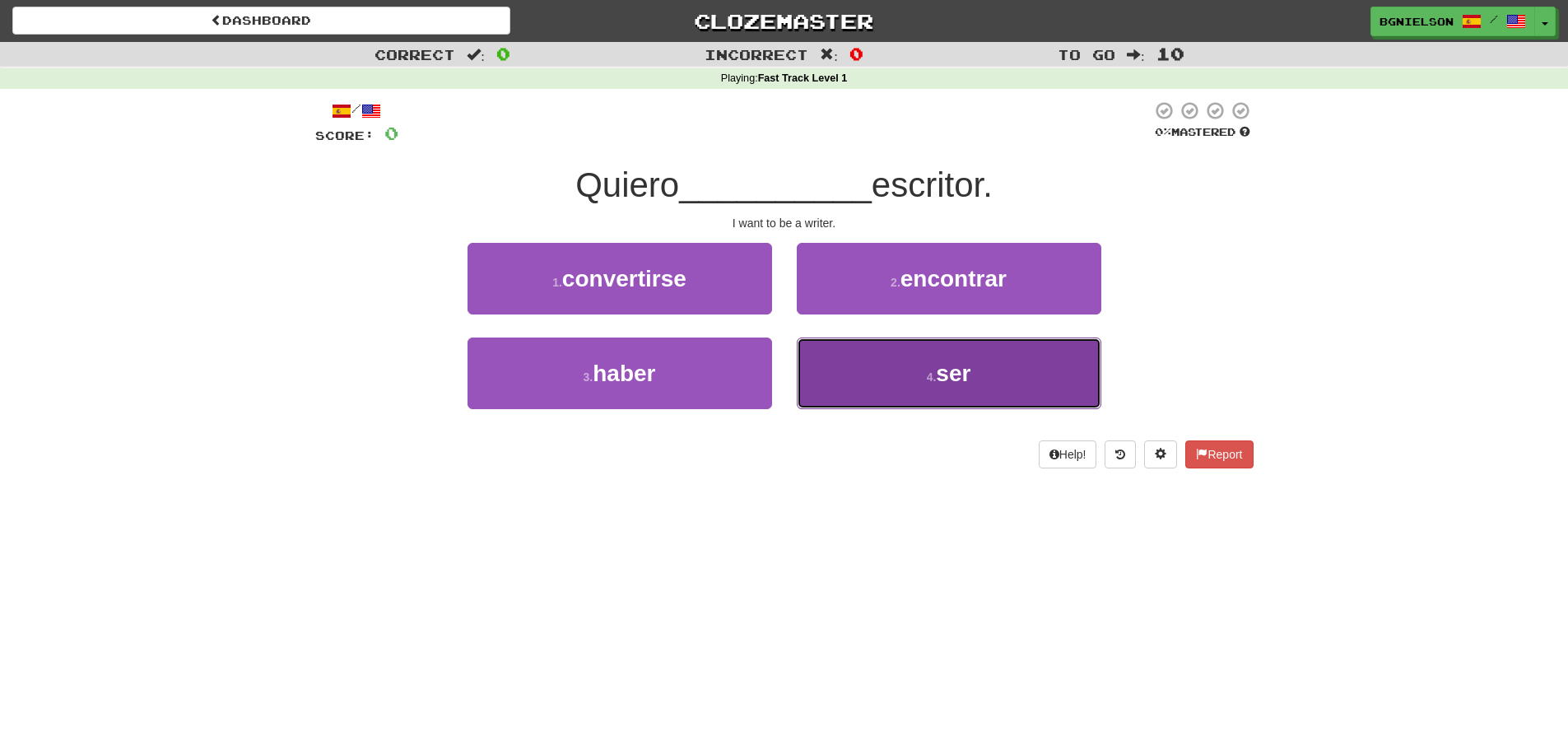
click at [920, 385] on button "4 . ser" at bounding box center [949, 374] width 305 height 71
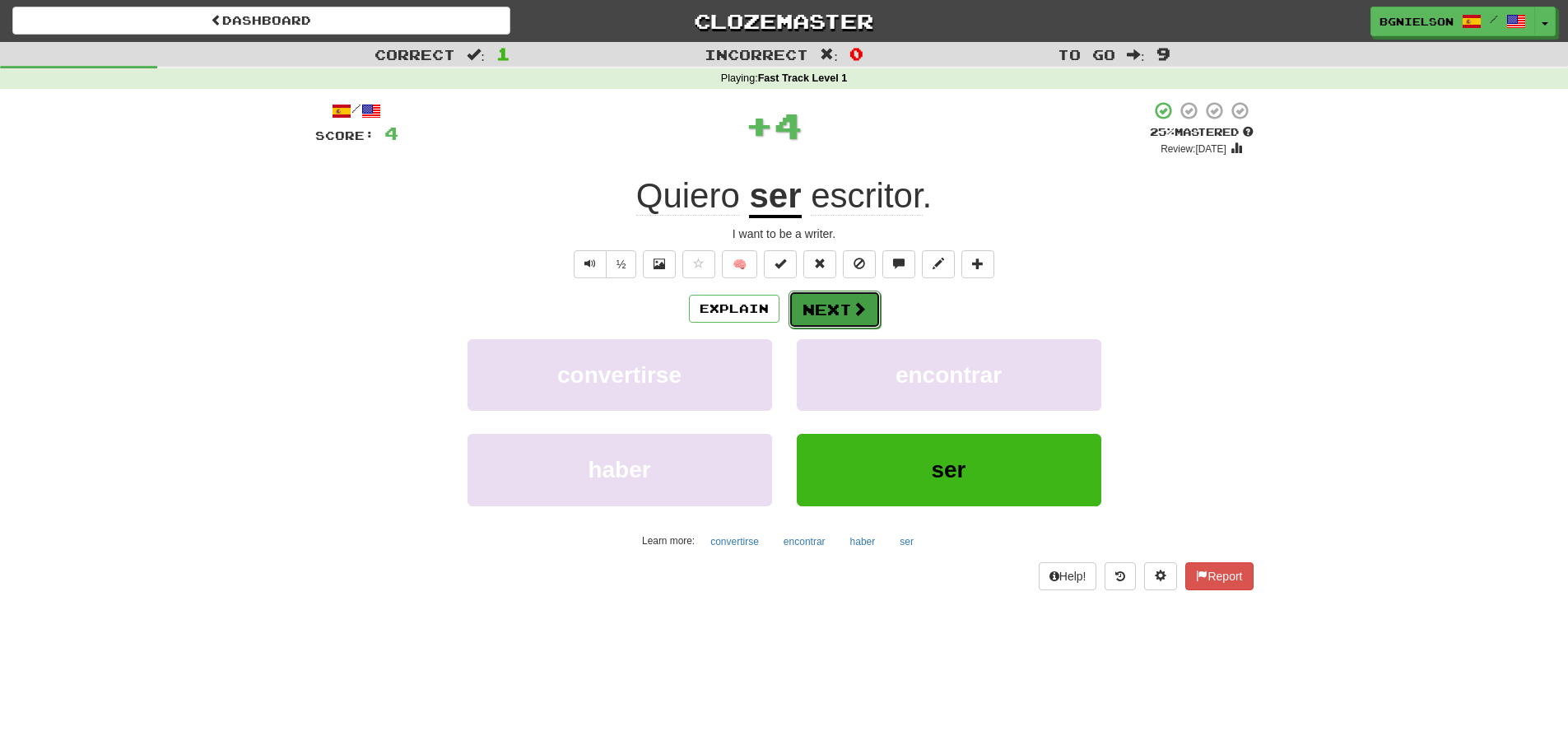
click at [813, 301] on button "Next" at bounding box center [834, 310] width 92 height 38
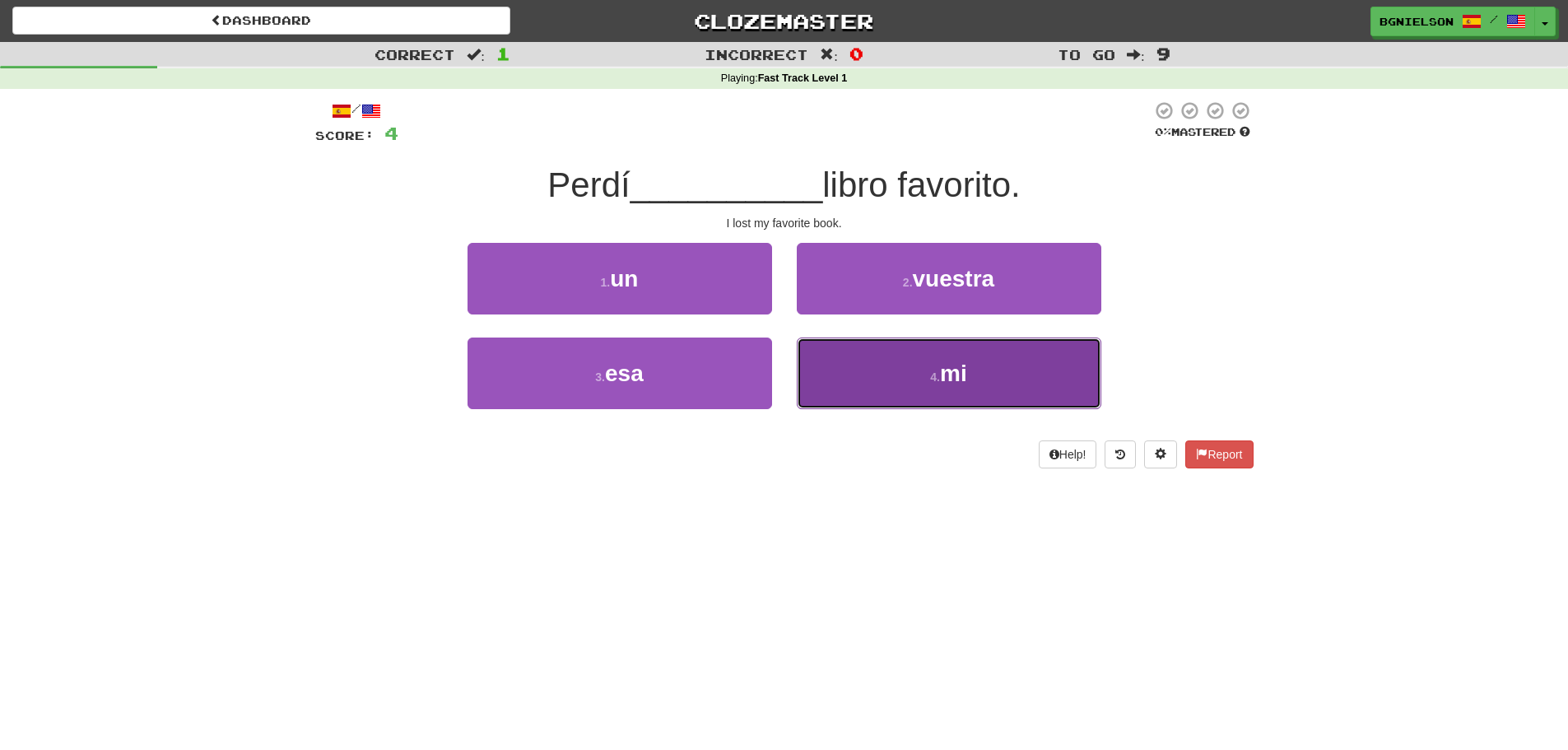
click at [937, 393] on button "4 . mi" at bounding box center [949, 374] width 305 height 71
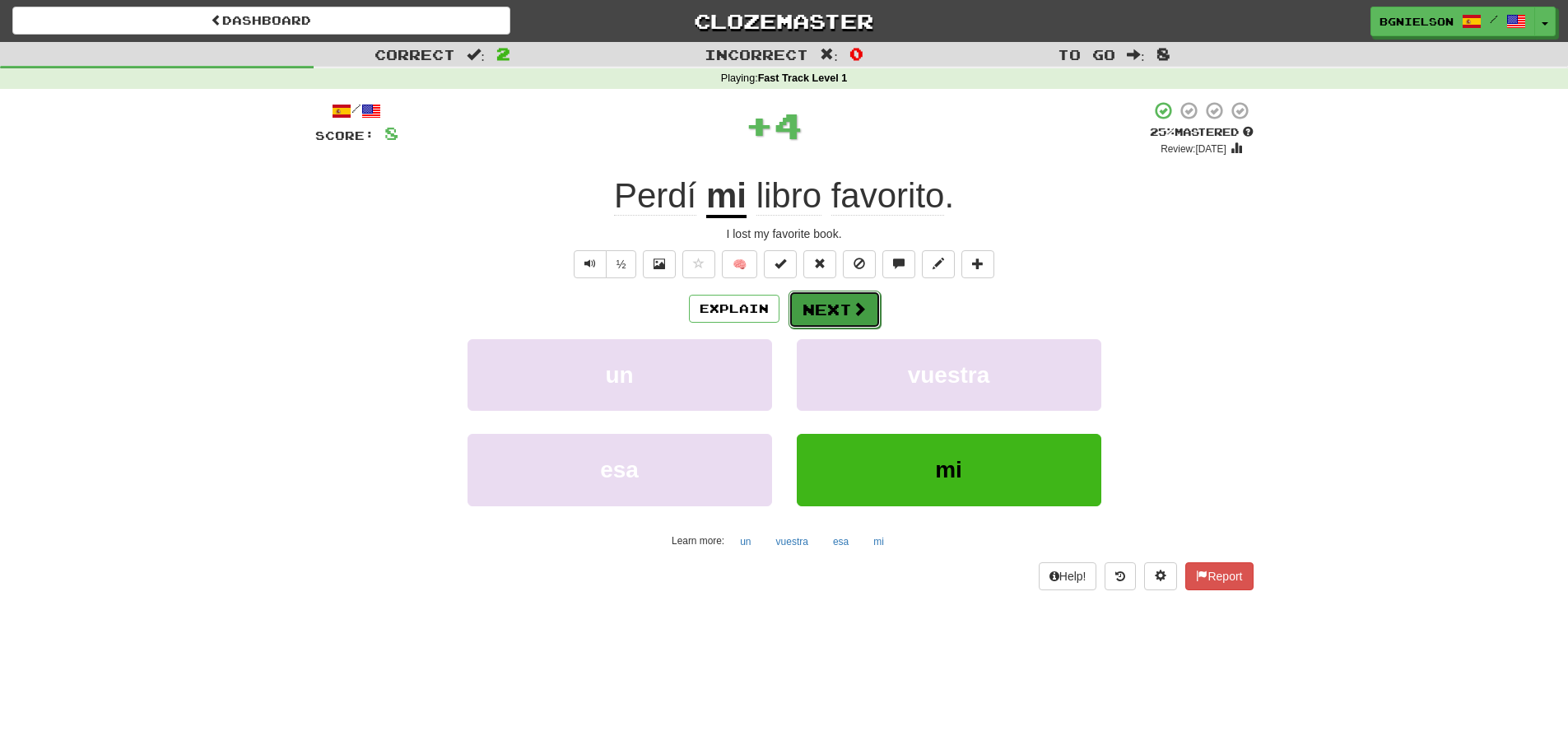
click at [817, 301] on button "Next" at bounding box center [834, 310] width 92 height 38
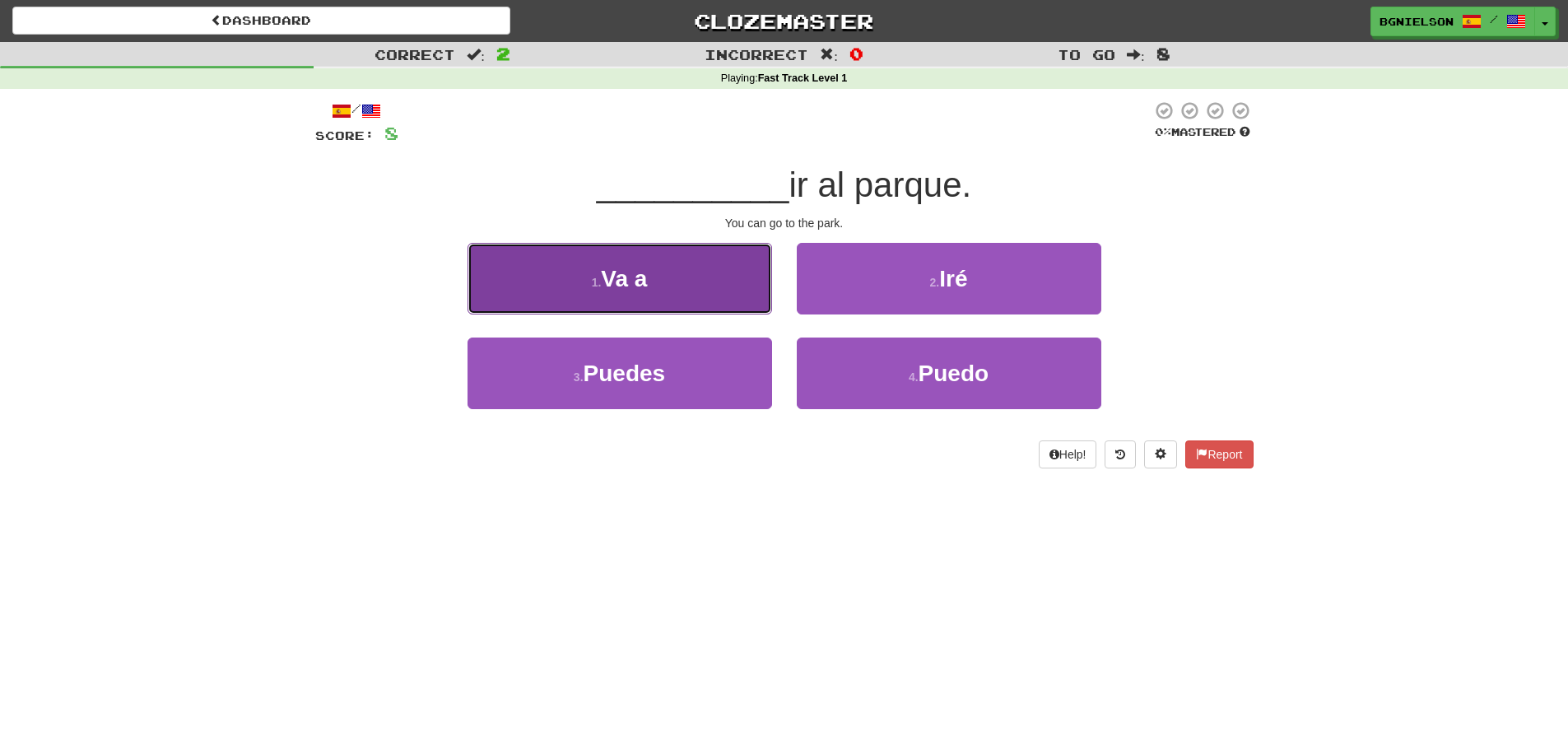
click at [682, 271] on button "1 . Va a" at bounding box center [619, 279] width 305 height 71
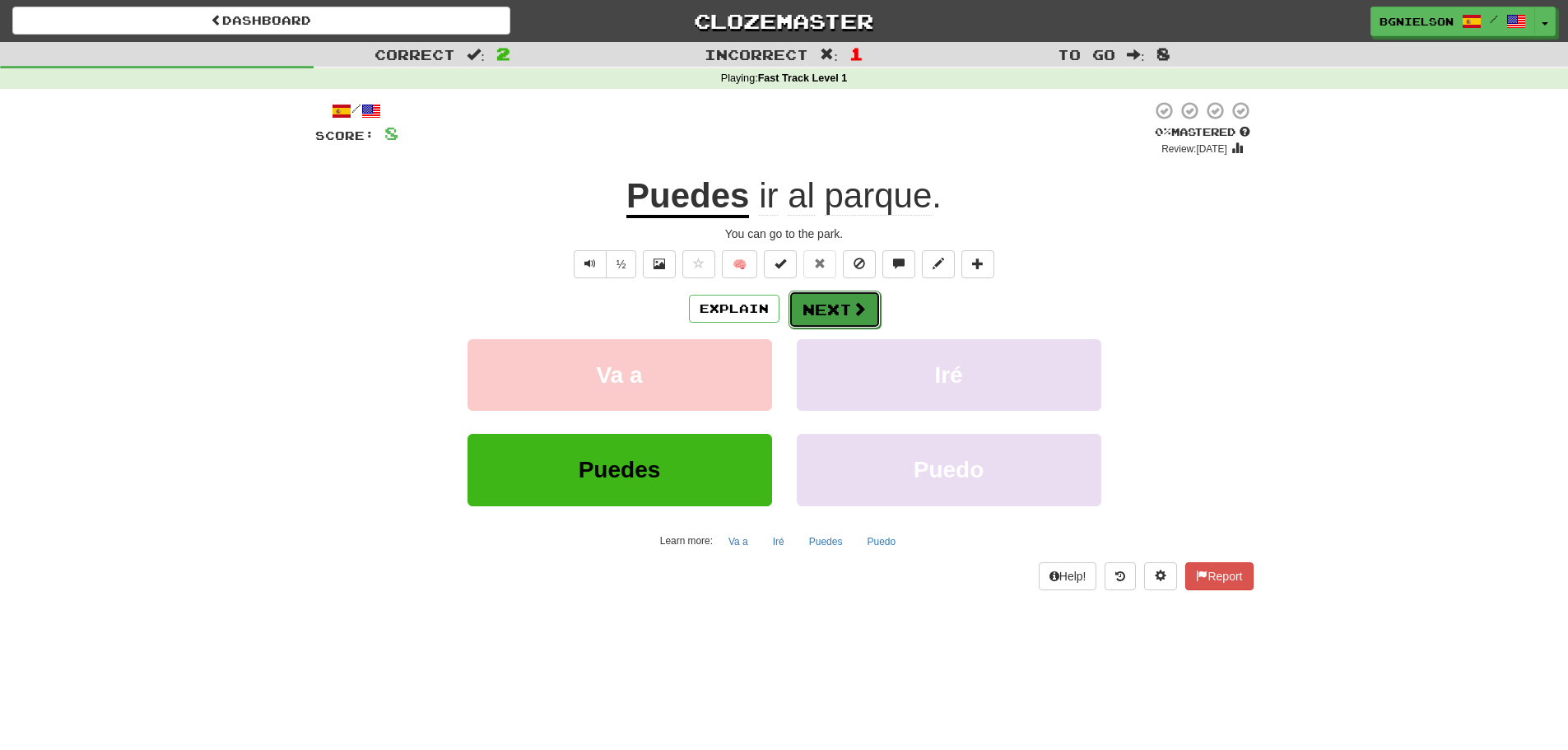
click at [823, 309] on button "Next" at bounding box center [834, 310] width 92 height 38
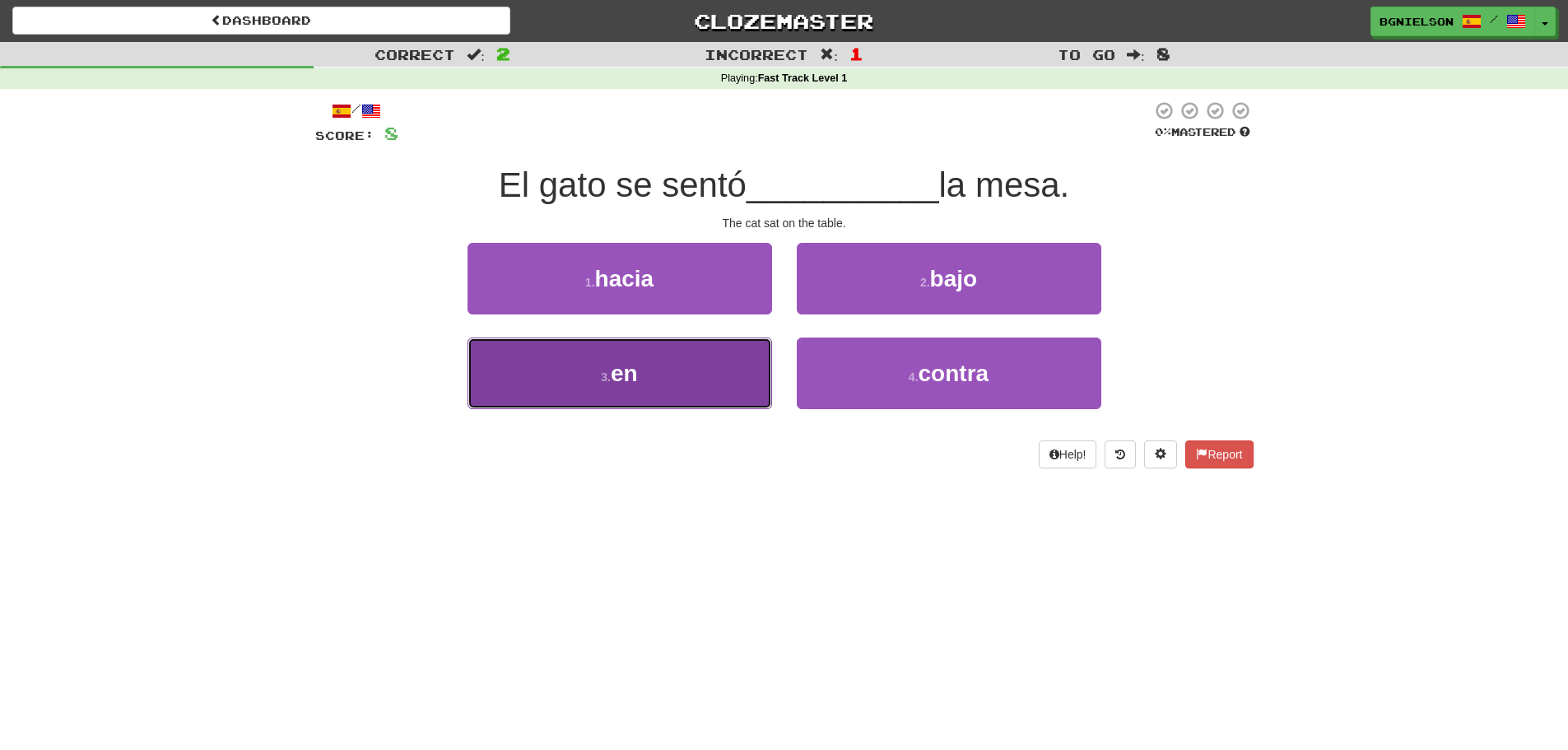
click at [687, 367] on button "3 . en" at bounding box center [619, 374] width 305 height 71
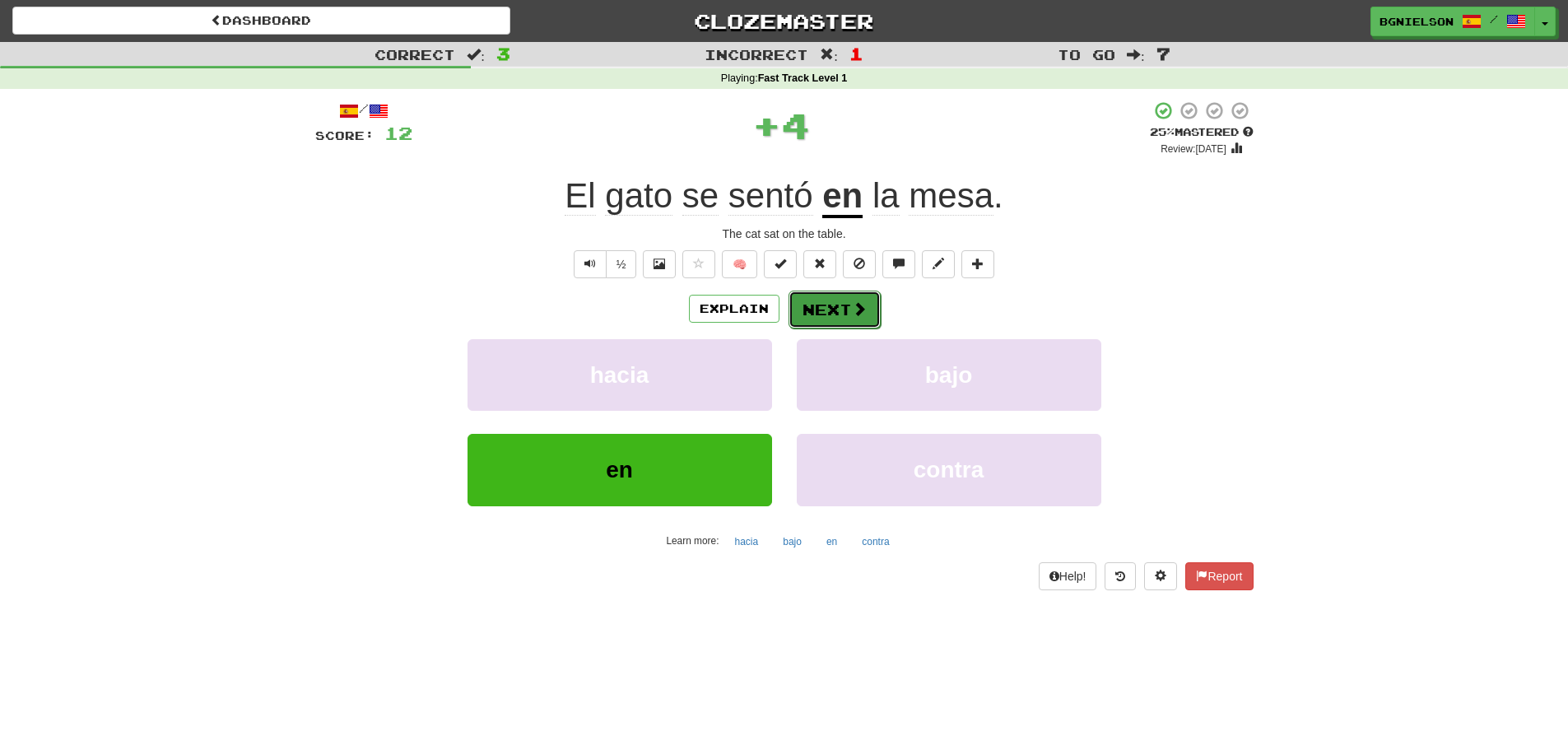
click at [822, 318] on button "Next" at bounding box center [834, 310] width 92 height 38
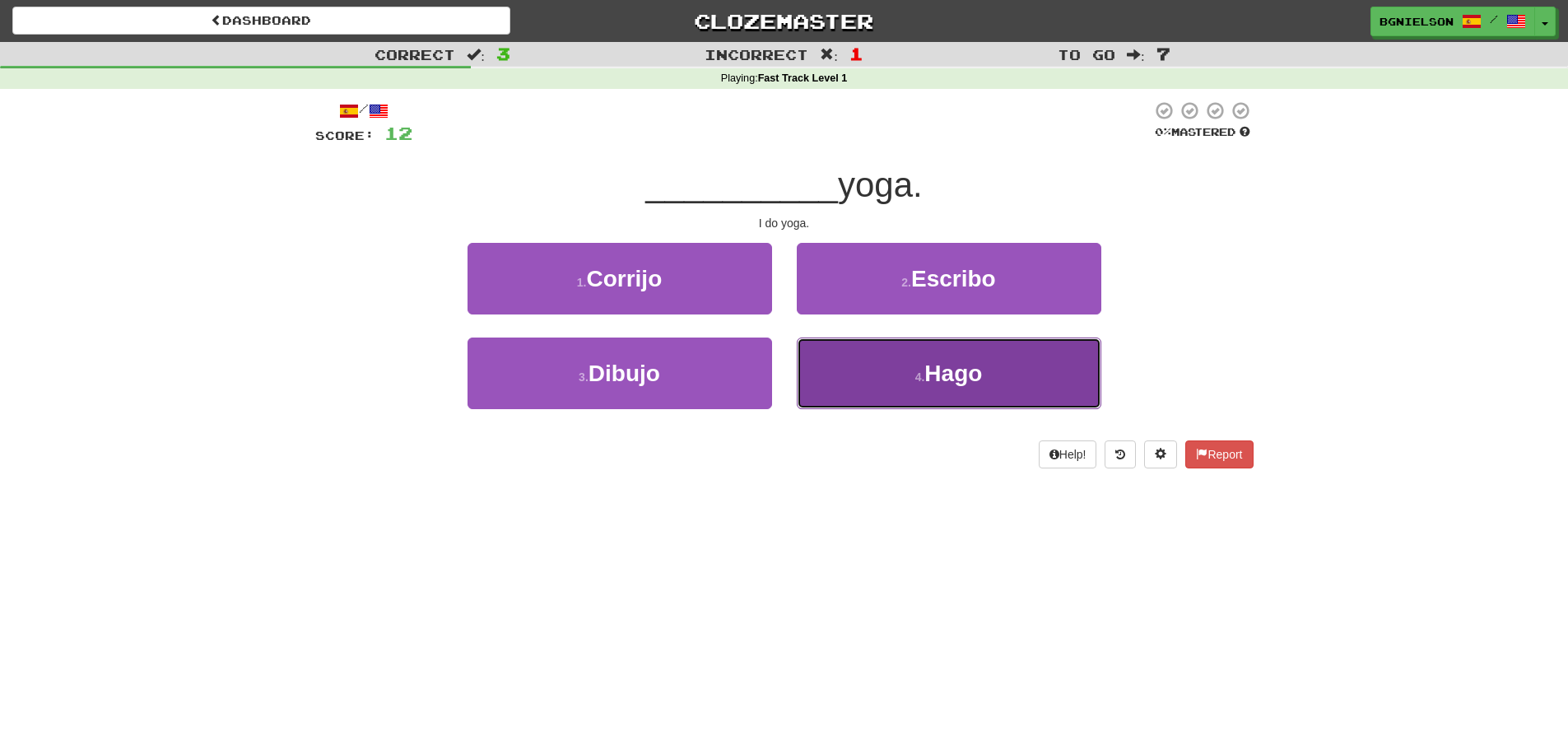
click at [955, 373] on span "Hago" at bounding box center [952, 373] width 57 height 25
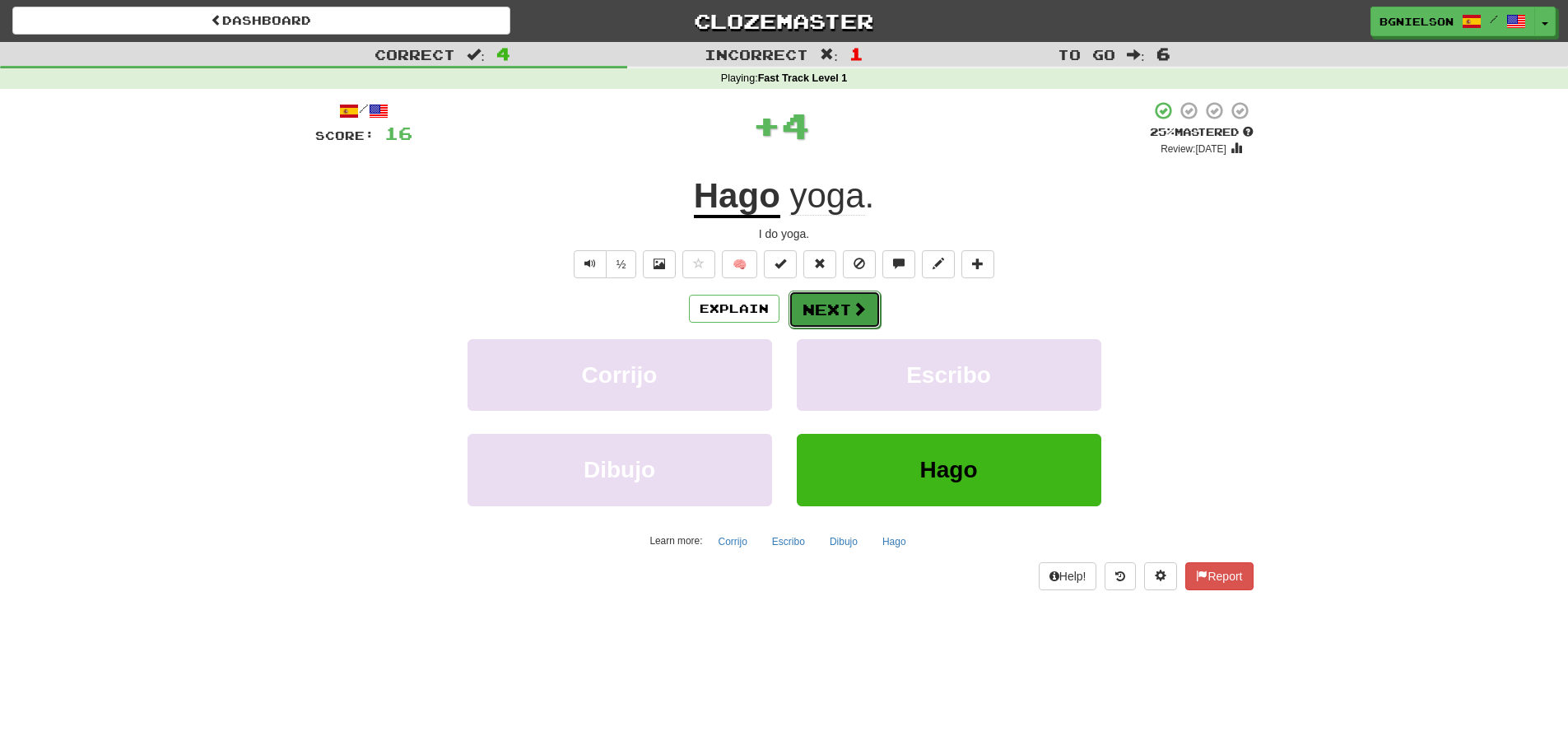
click at [802, 314] on button "Next" at bounding box center [834, 310] width 92 height 38
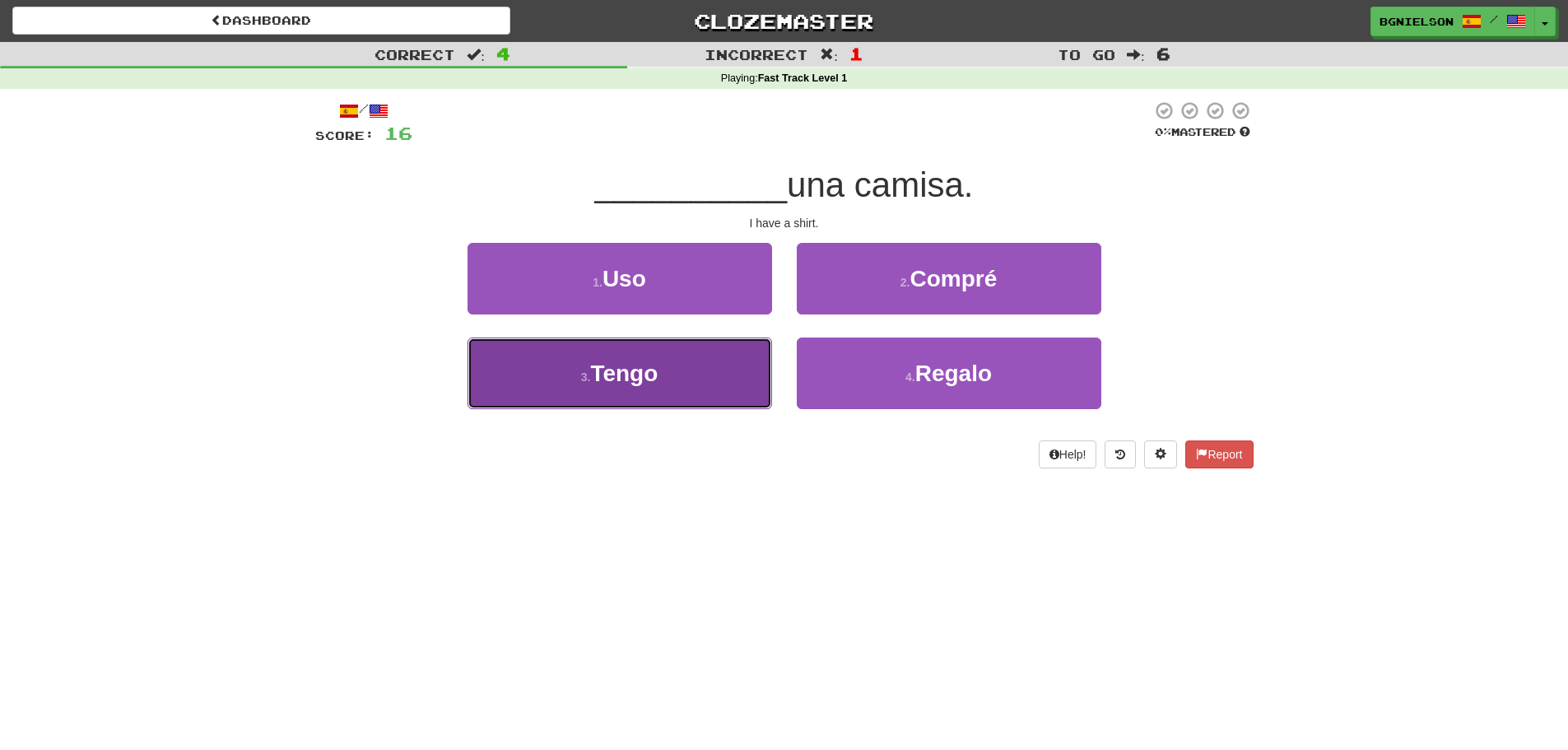
click at [627, 378] on span "Tengo" at bounding box center [624, 373] width 68 height 25
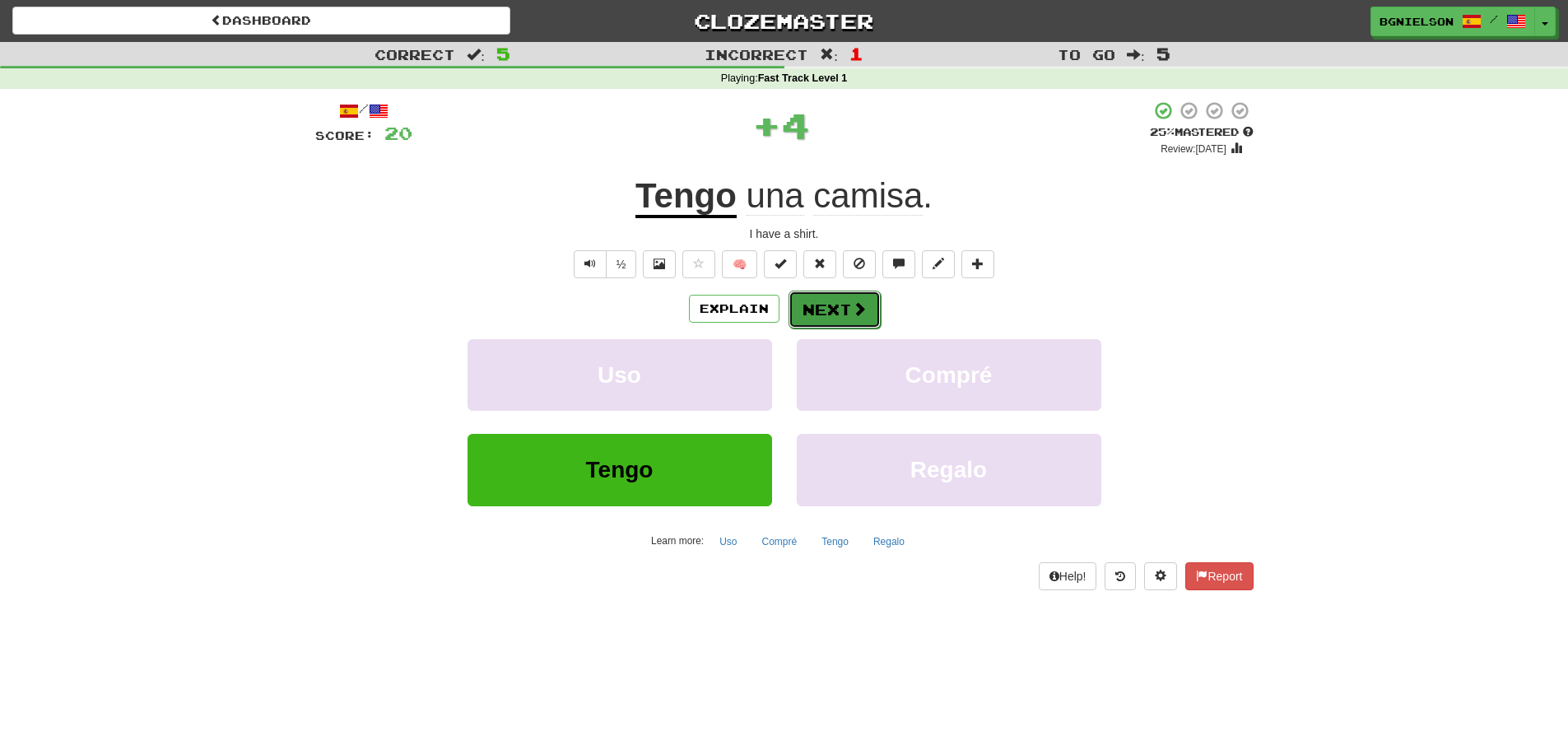
click at [835, 312] on button "Next" at bounding box center [834, 310] width 92 height 38
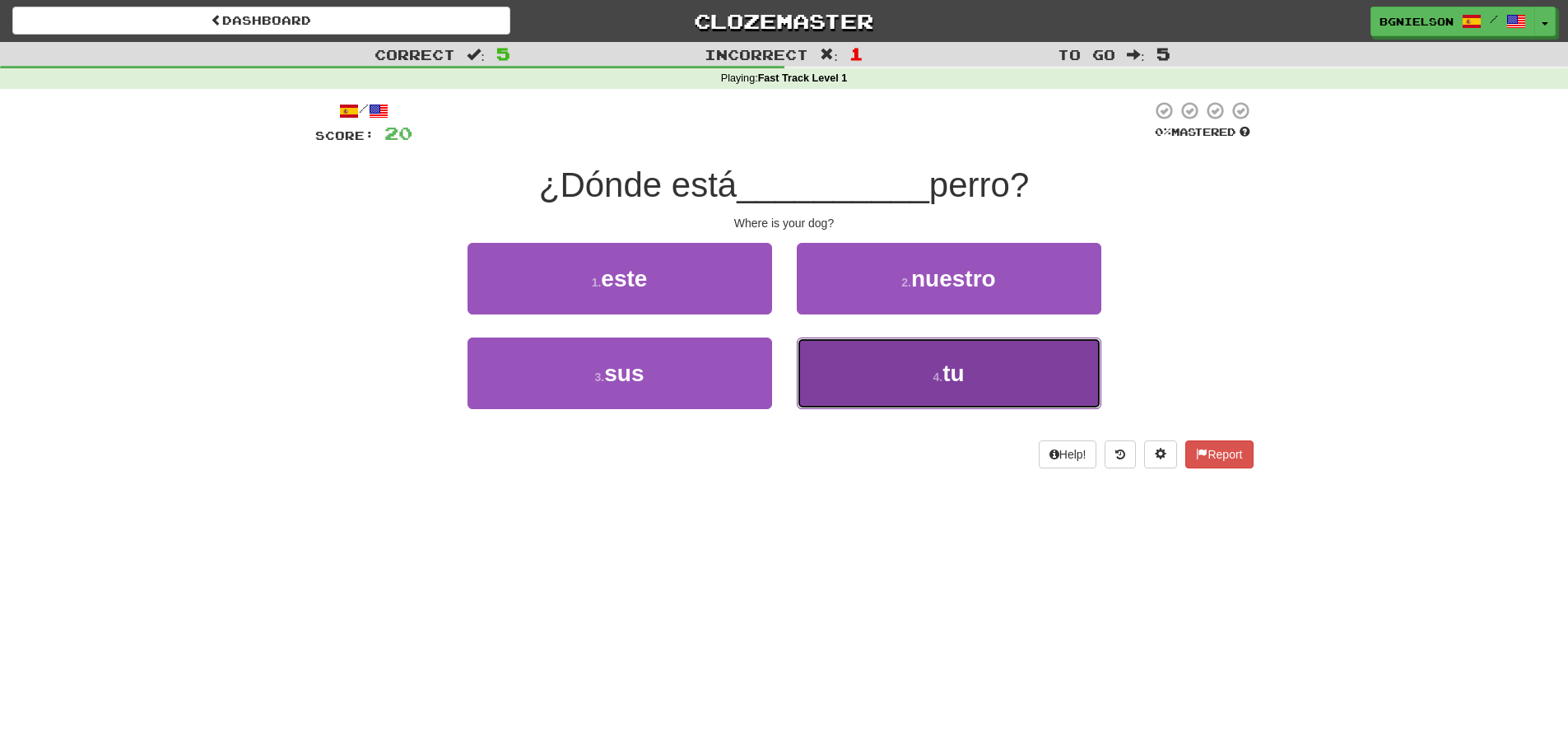
click at [947, 365] on span "tu" at bounding box center [952, 373] width 22 height 25
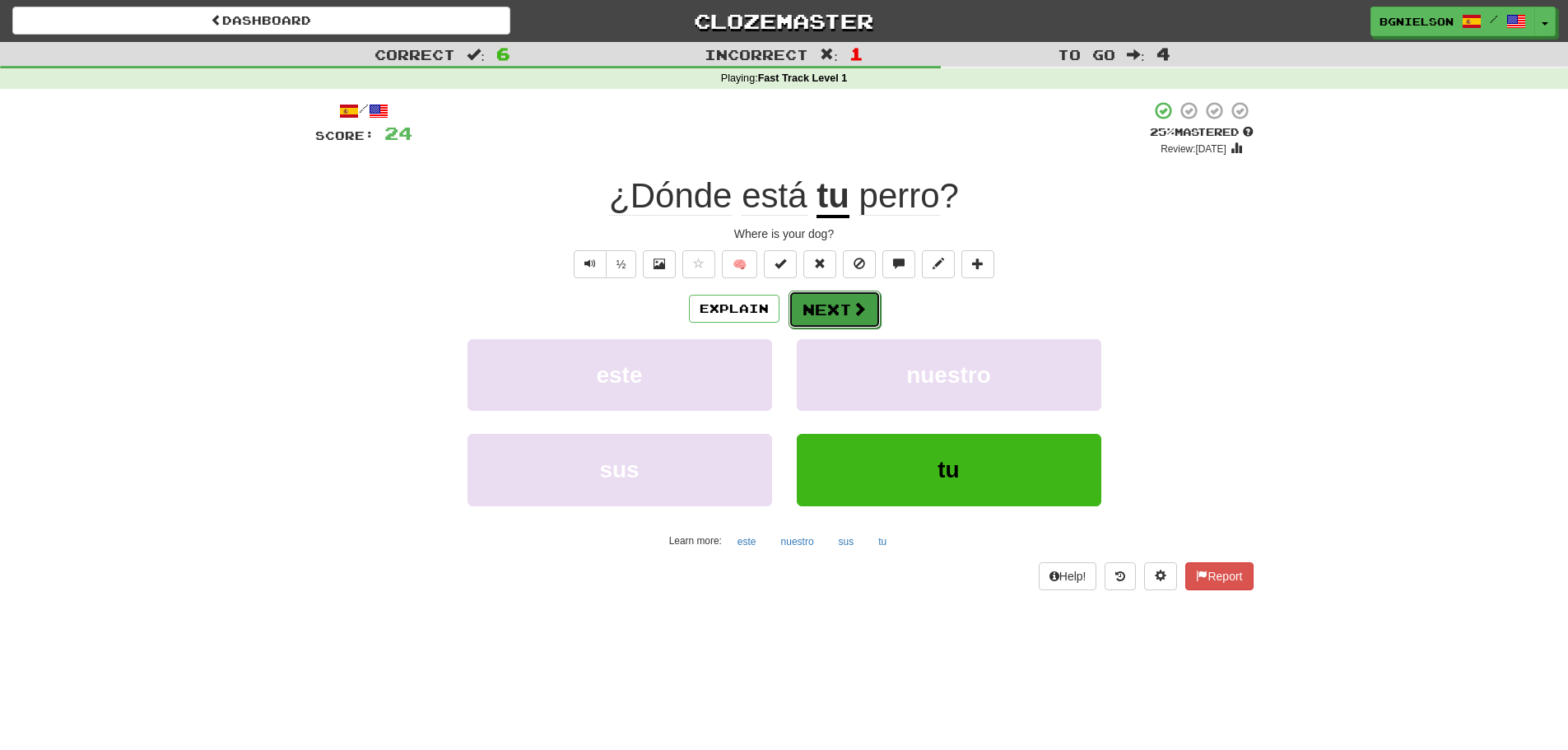
click at [843, 318] on button "Next" at bounding box center [834, 310] width 92 height 38
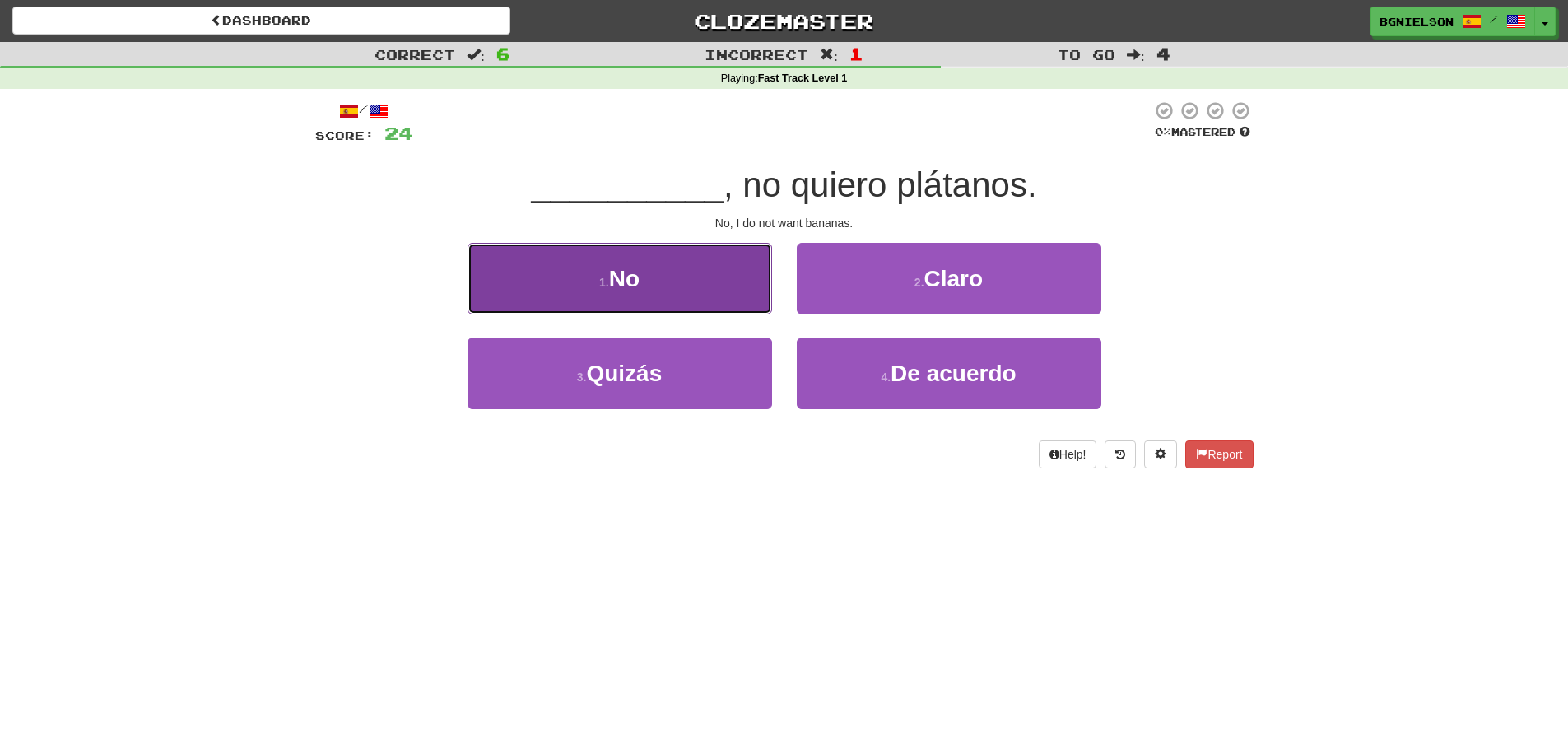
click at [584, 272] on button "1 . No" at bounding box center [619, 279] width 305 height 71
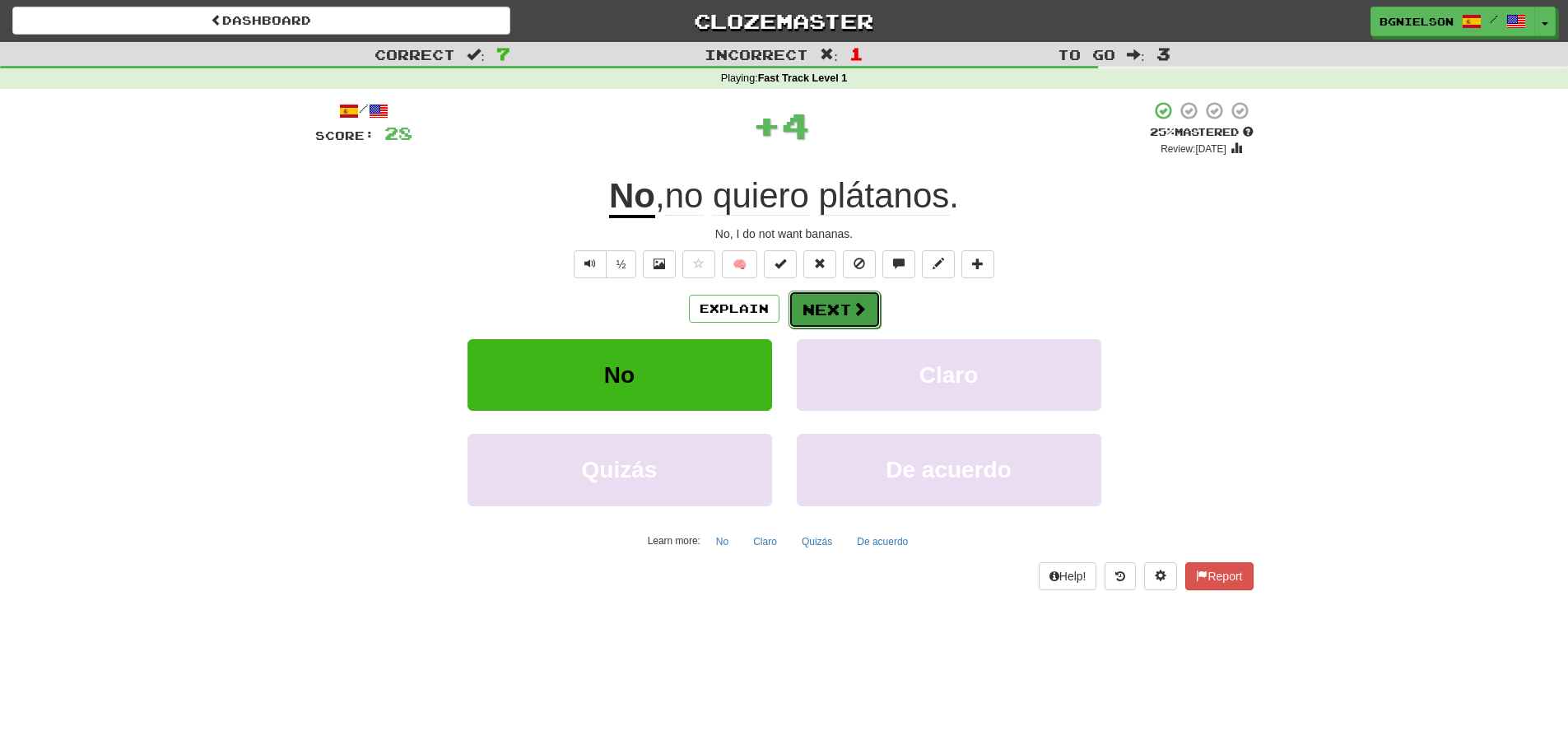
click at [821, 311] on button "Next" at bounding box center [834, 310] width 92 height 38
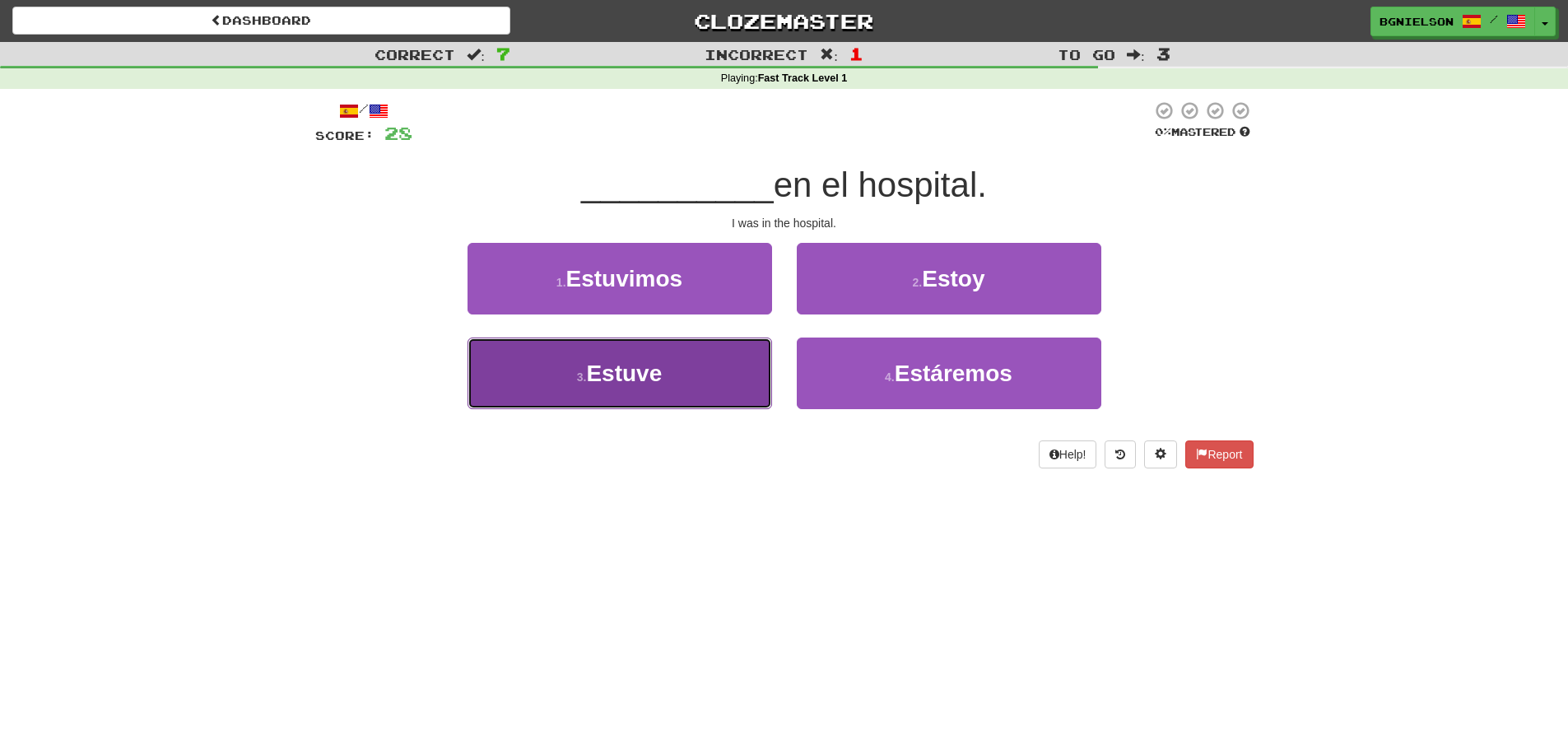
click at [707, 375] on button "3 . Estuve" at bounding box center [619, 374] width 305 height 71
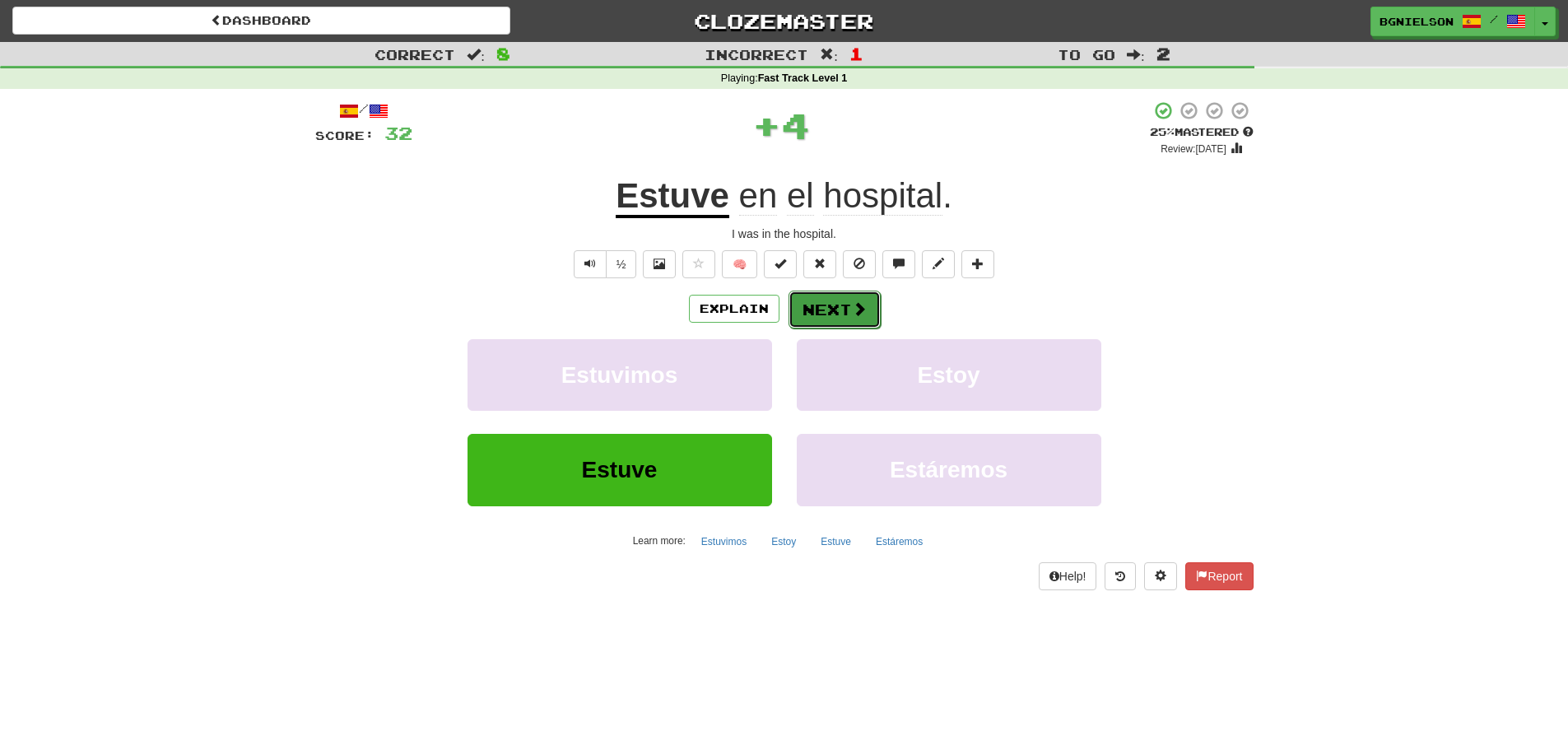
click at [836, 302] on button "Next" at bounding box center [834, 310] width 92 height 38
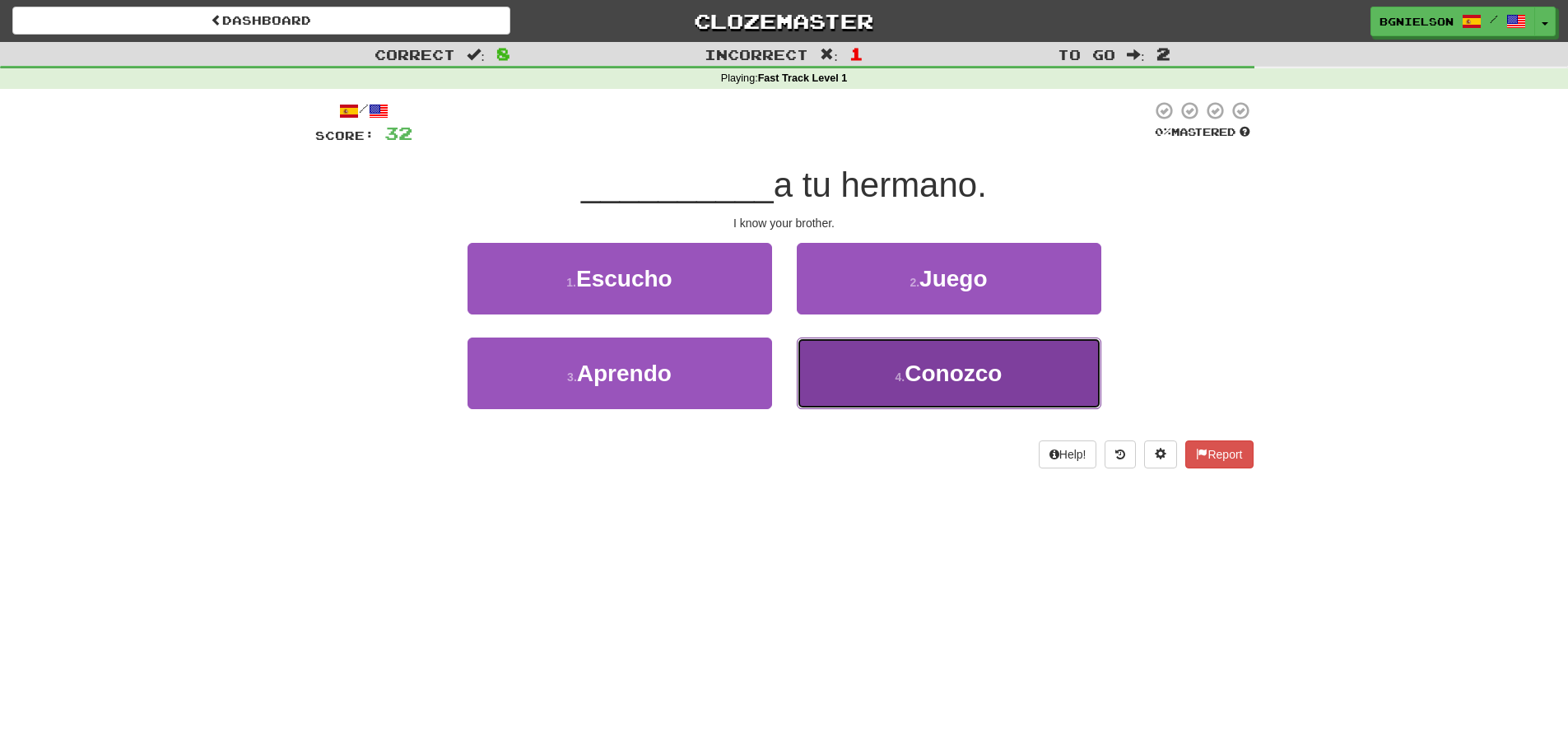
click at [1045, 365] on button "4 . Conozco" at bounding box center [949, 374] width 305 height 71
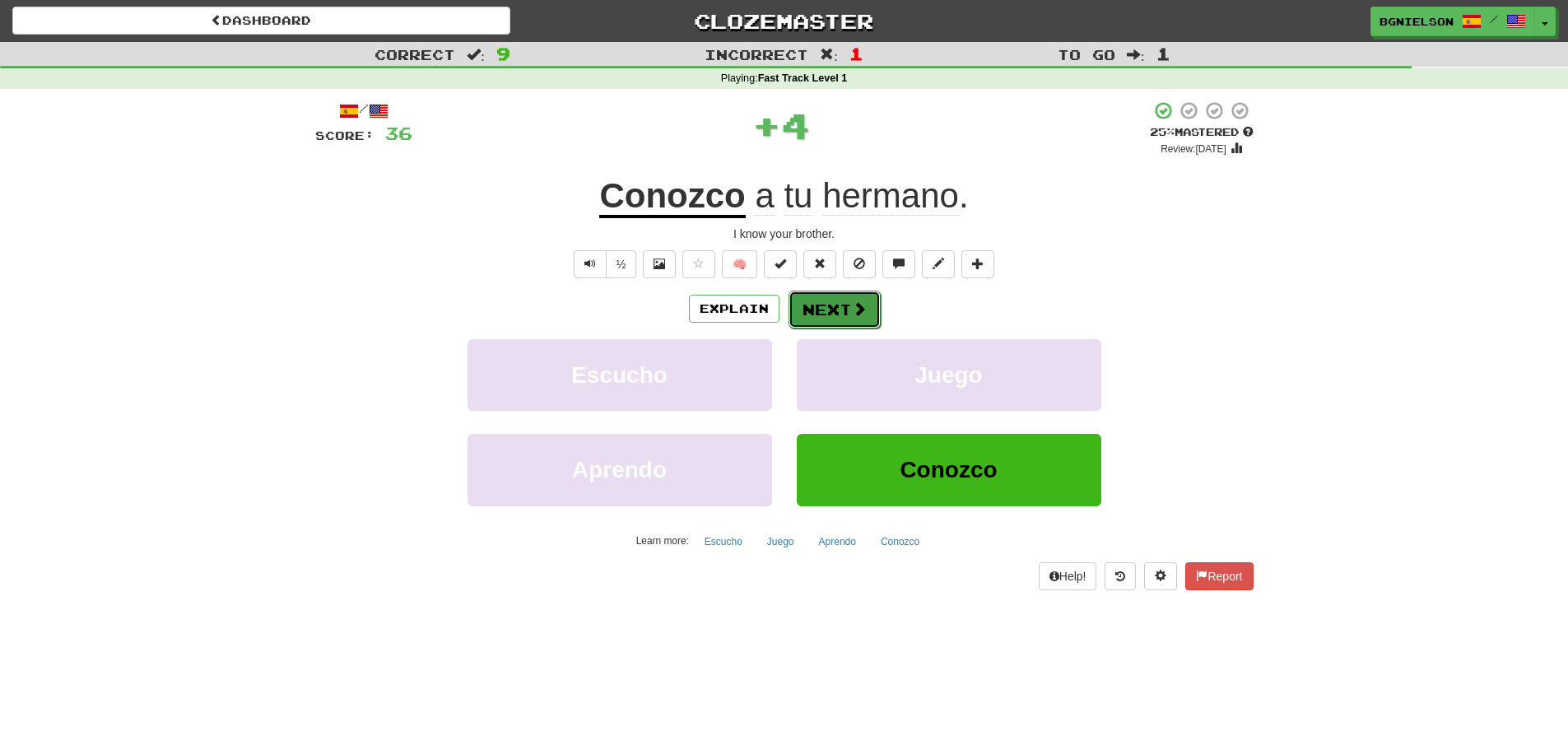
click at [815, 310] on button "Next" at bounding box center [834, 310] width 92 height 38
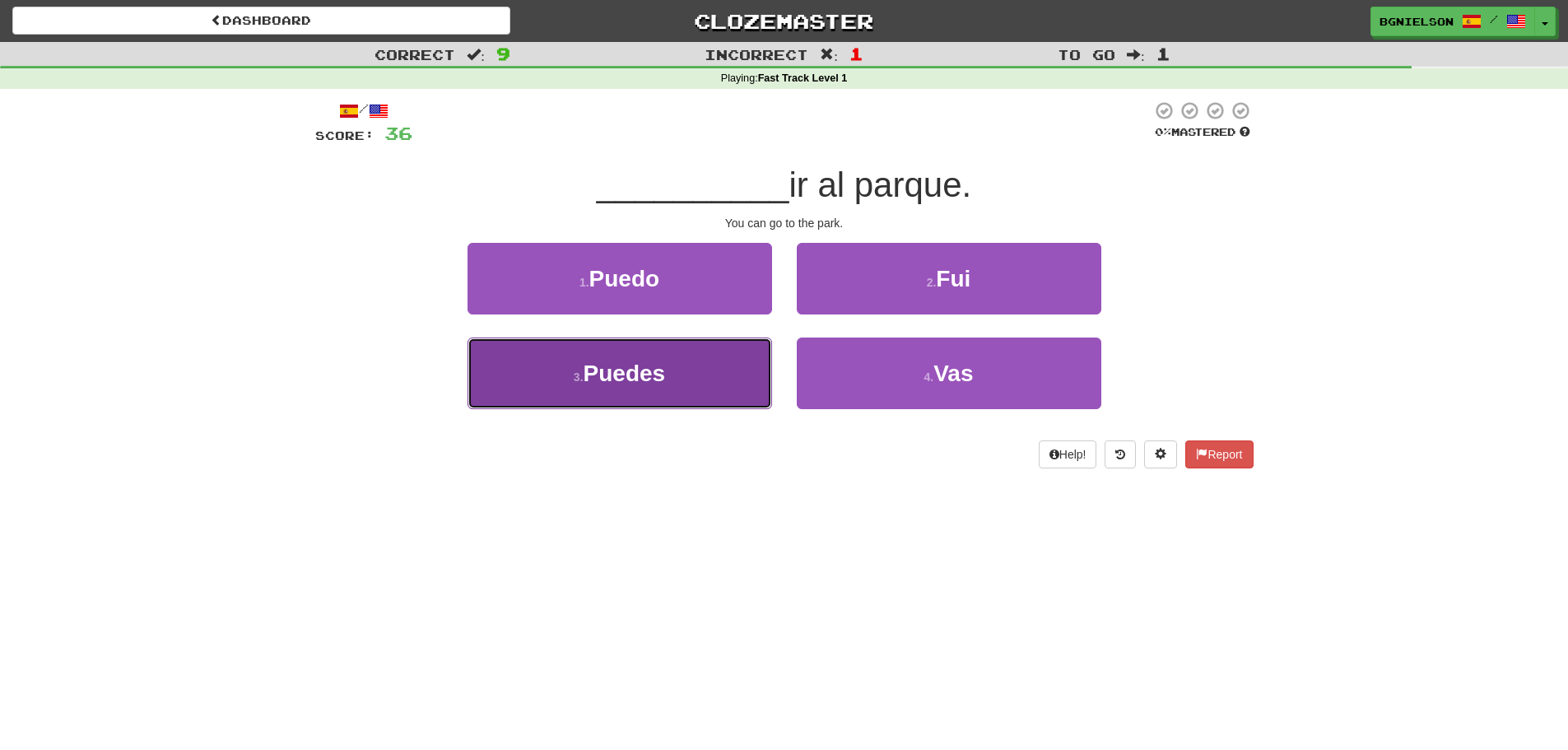
click at [717, 369] on button "3 . Puedes" at bounding box center [619, 374] width 305 height 71
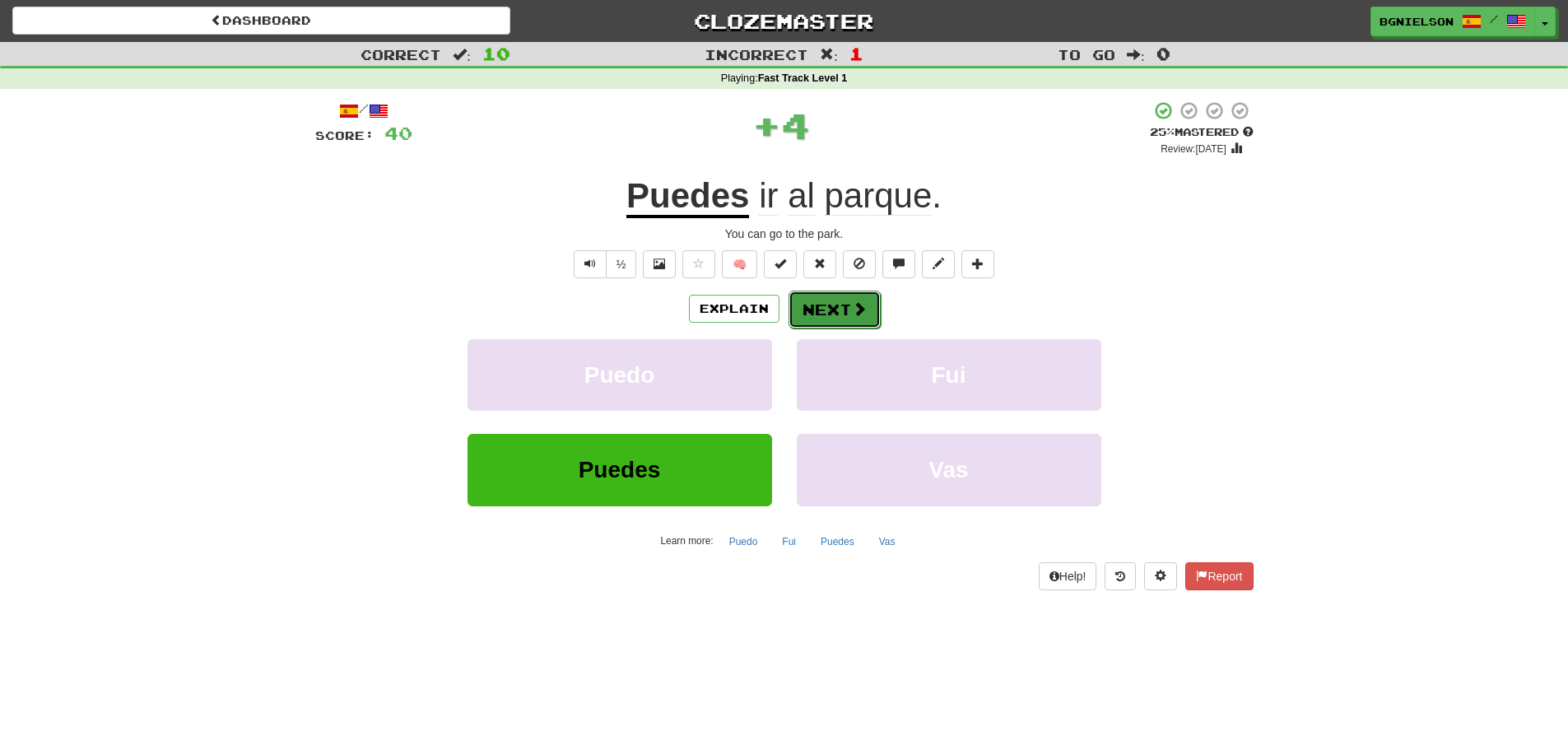
click at [847, 311] on button "Next" at bounding box center [834, 310] width 92 height 38
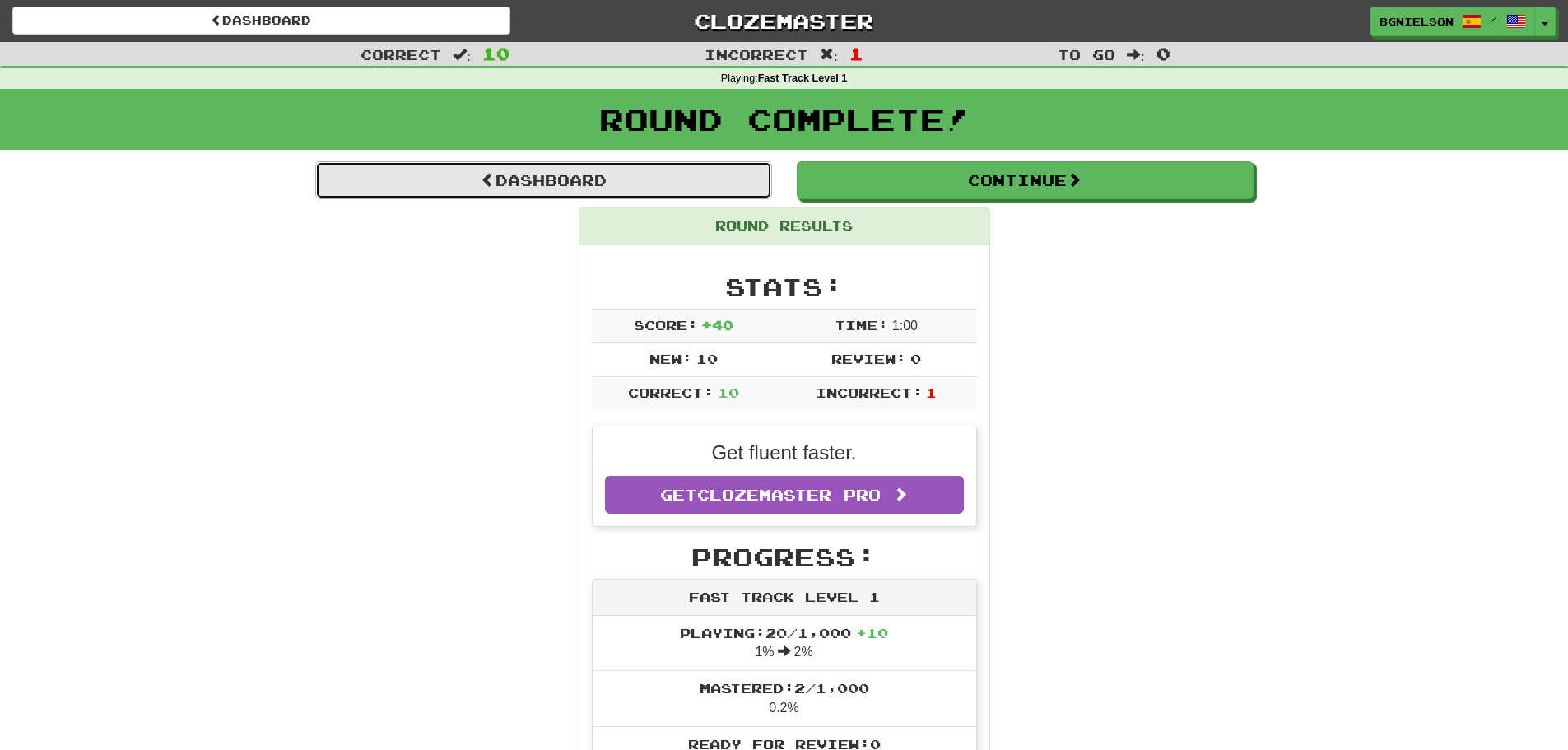
click at [589, 188] on link "Dashboard" at bounding box center [543, 180] width 457 height 38
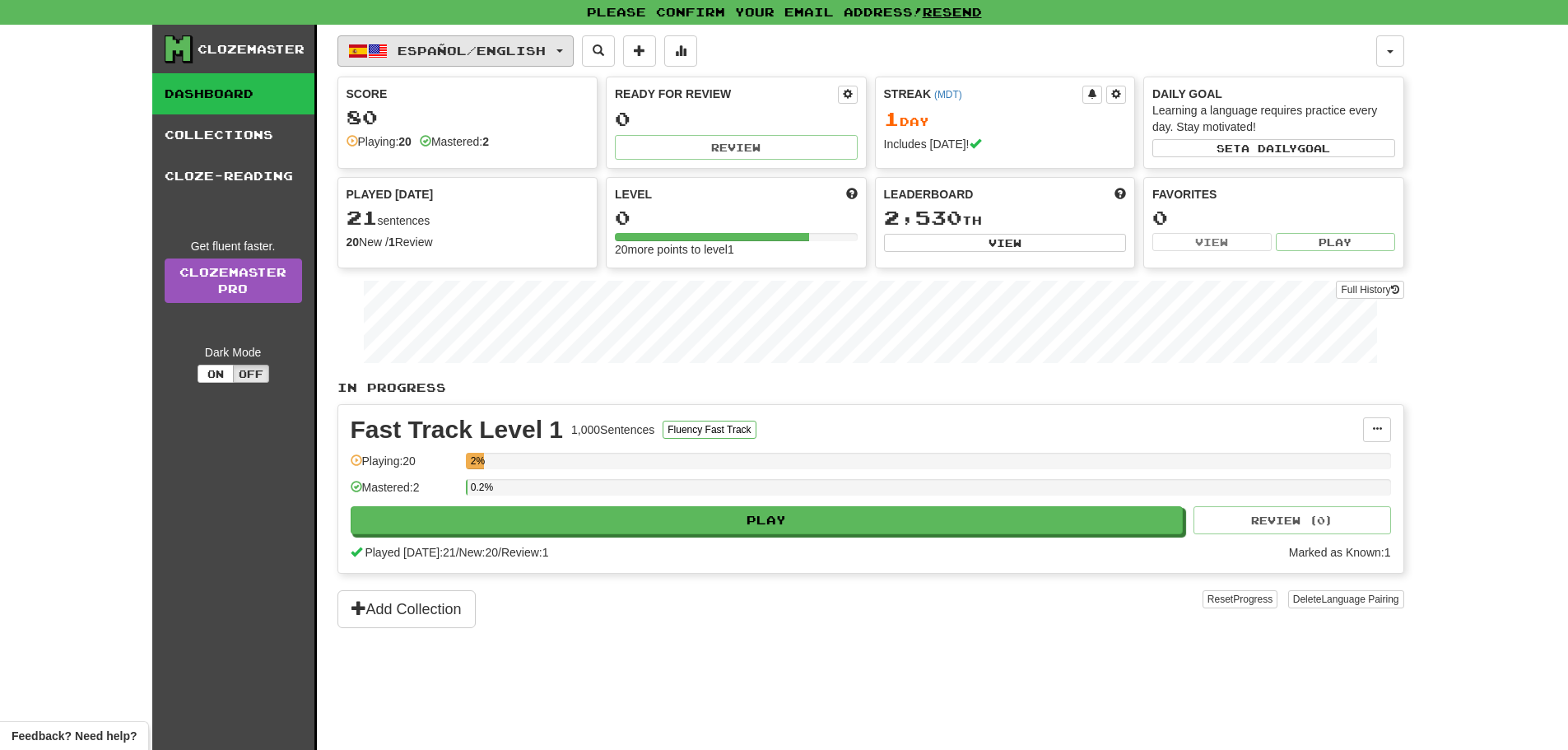
click at [412, 41] on button "Español / English" at bounding box center [456, 51] width 236 height 31
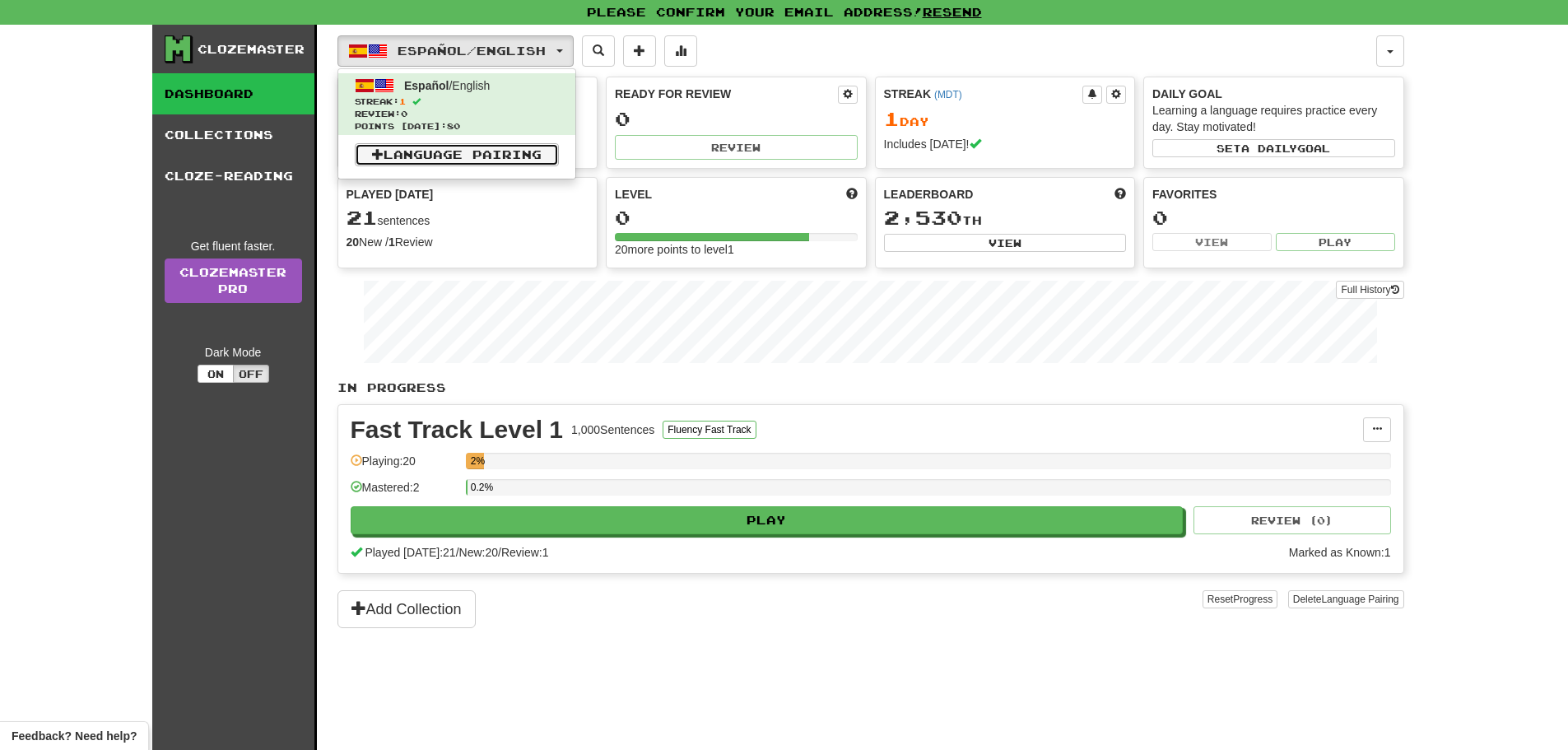
click at [465, 153] on link "Language Pairing" at bounding box center [457, 155] width 205 height 23
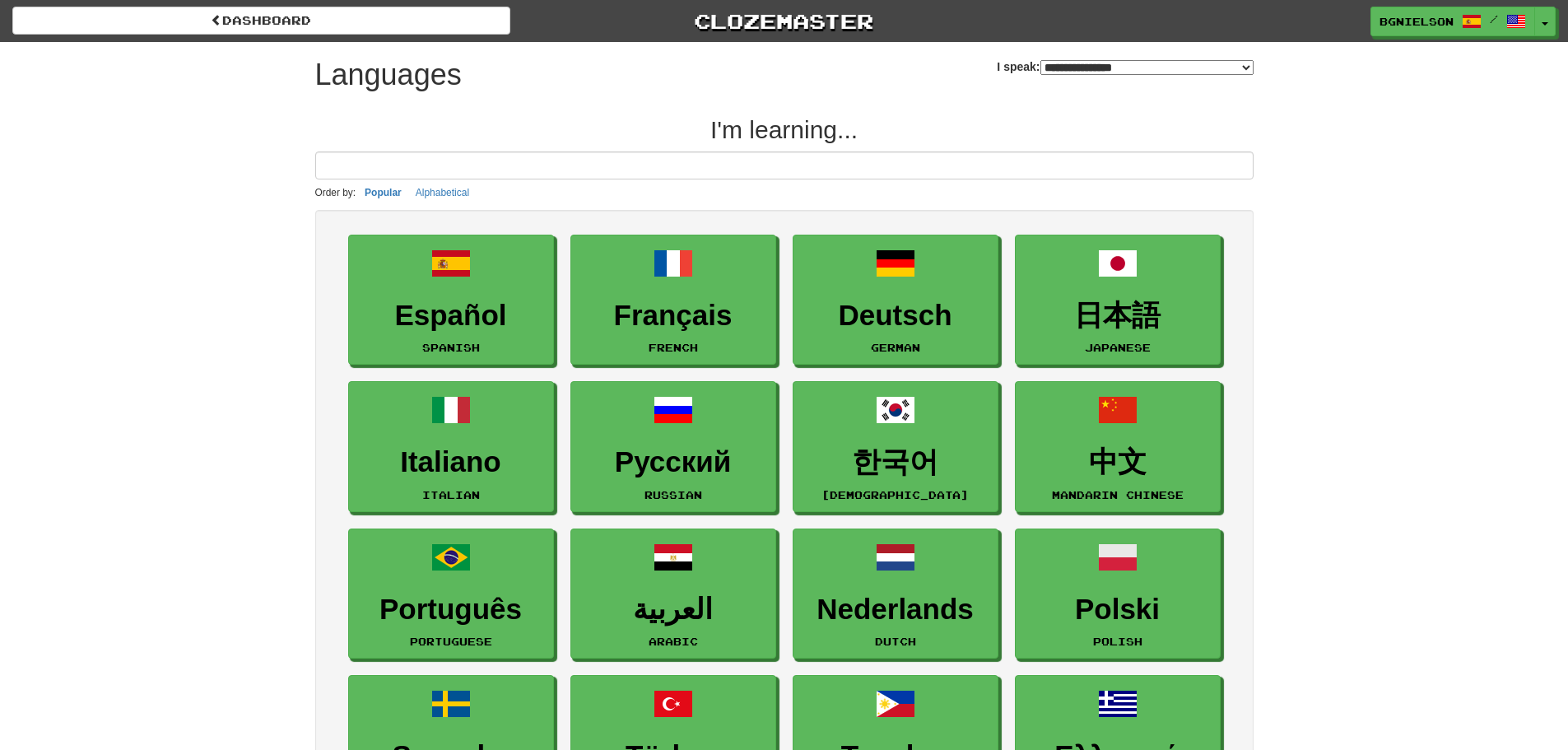
select select "*******"
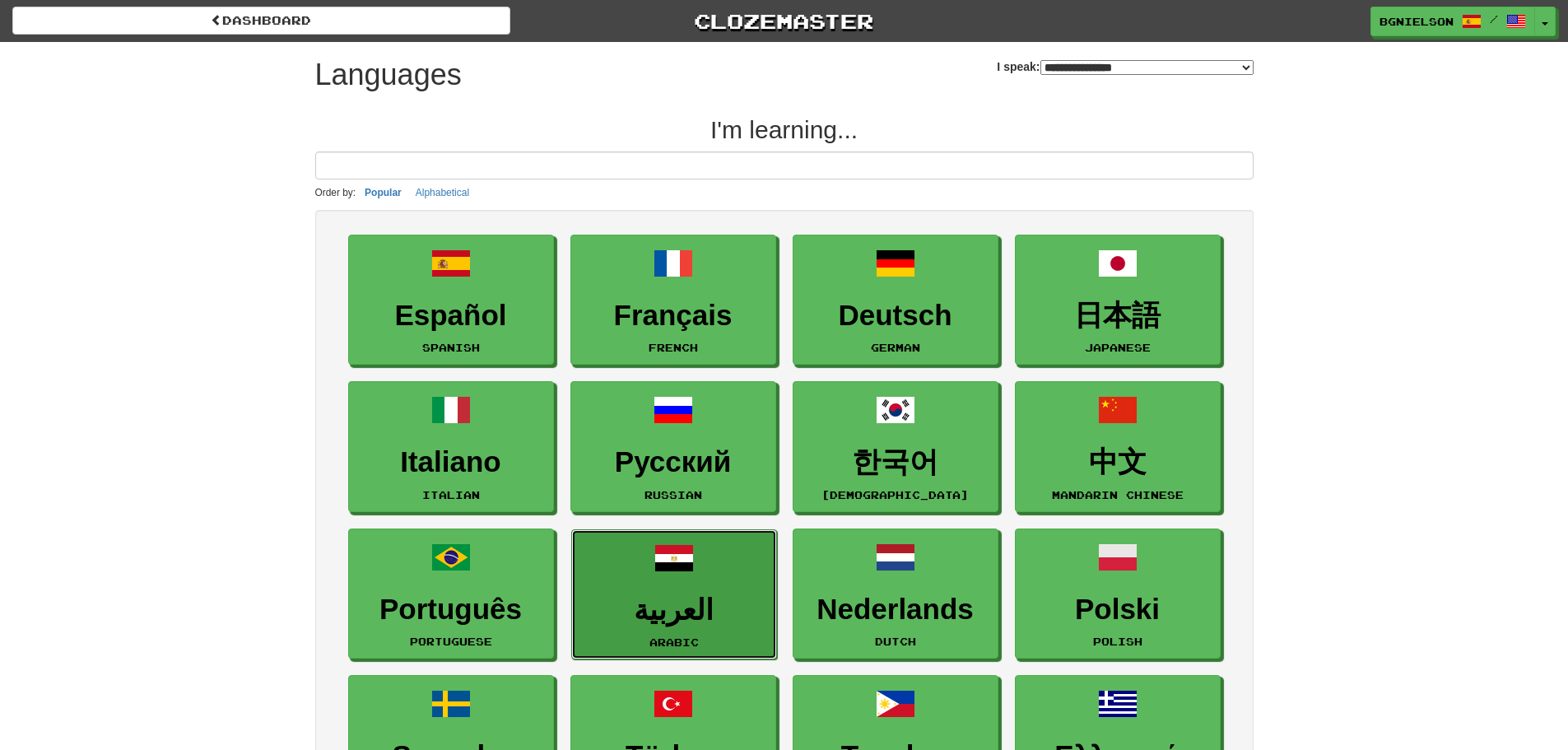
click at [653, 613] on h3 "العربية" at bounding box center [674, 610] width 188 height 32
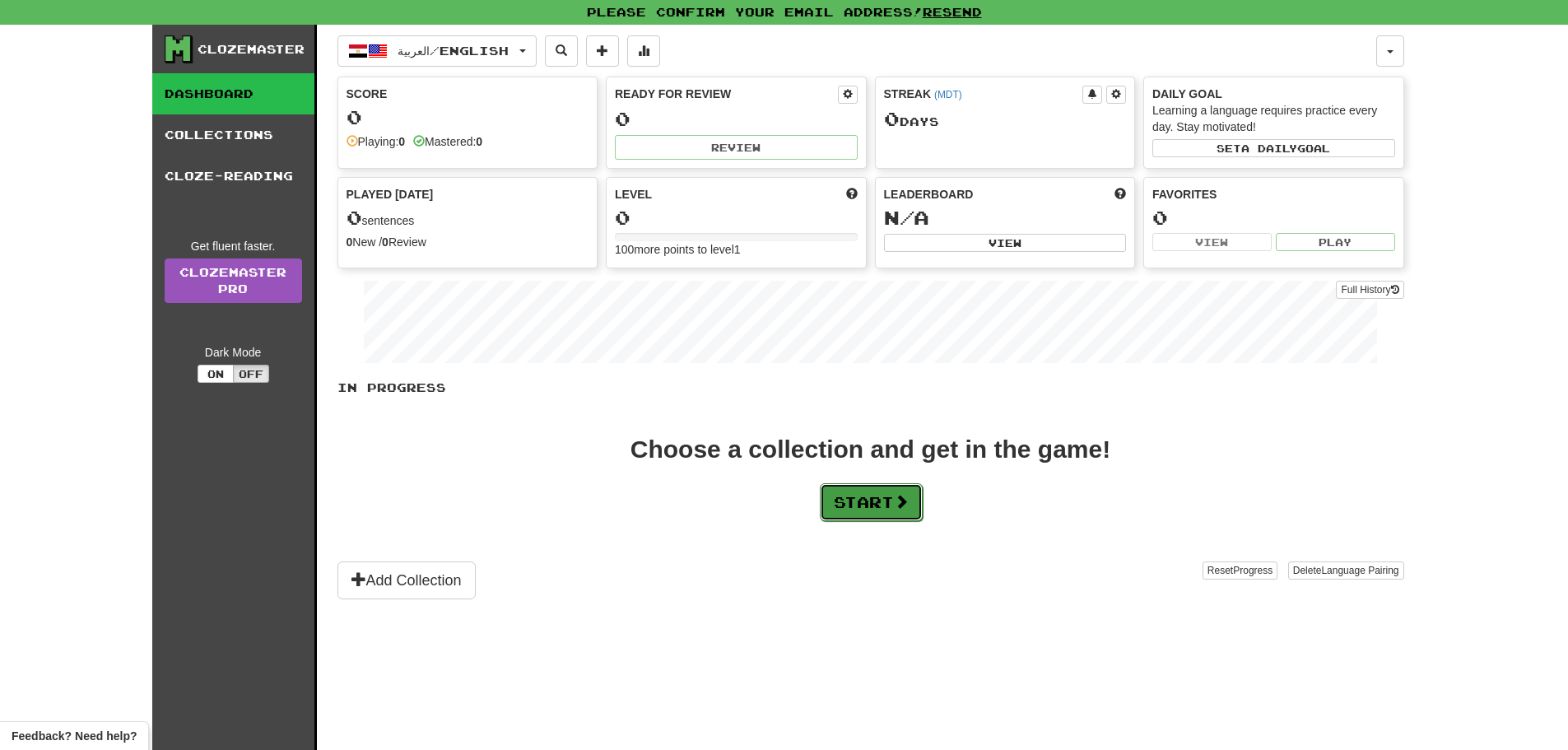
click at [866, 494] on button "Start" at bounding box center [872, 502] width 103 height 38
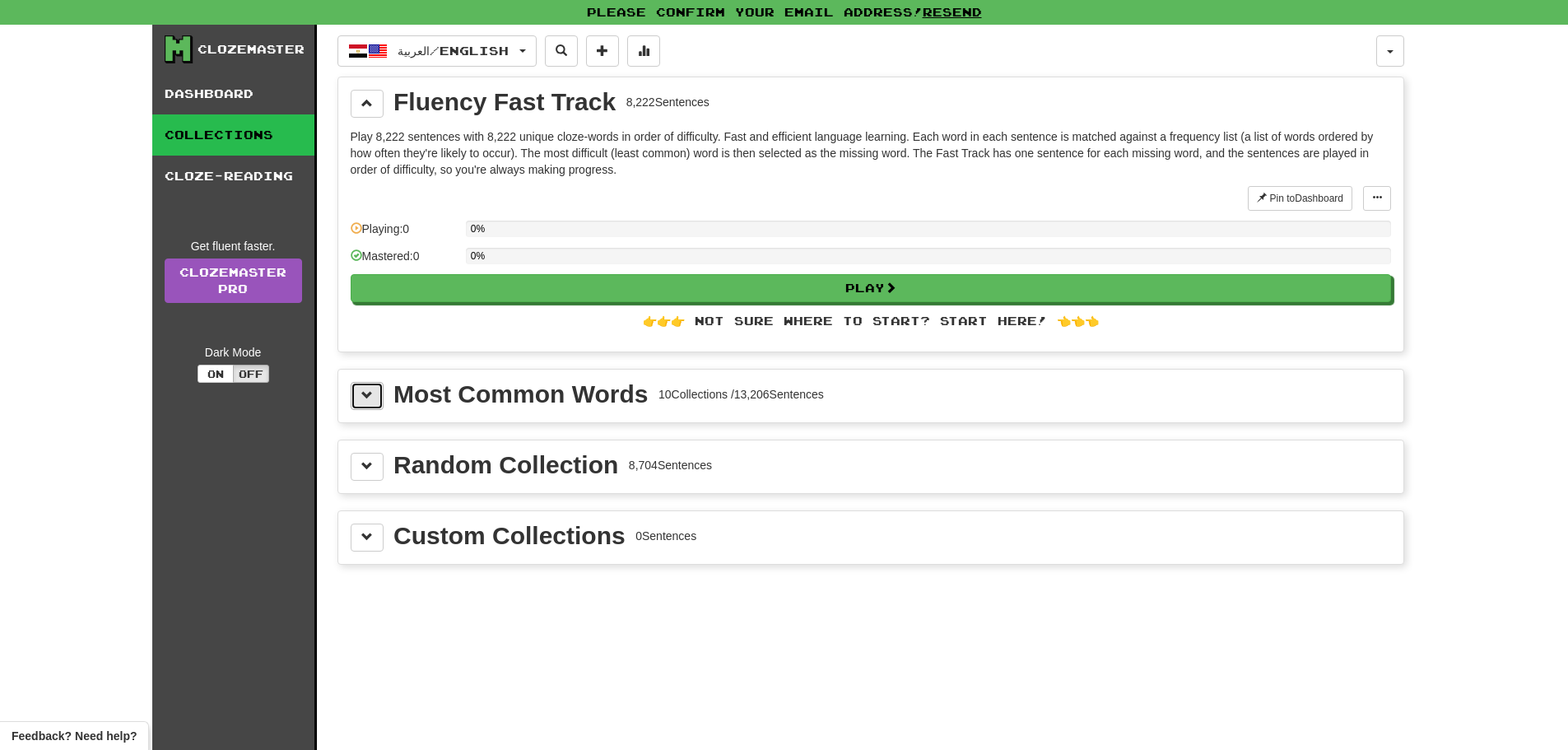
click at [373, 399] on button at bounding box center [367, 396] width 33 height 28
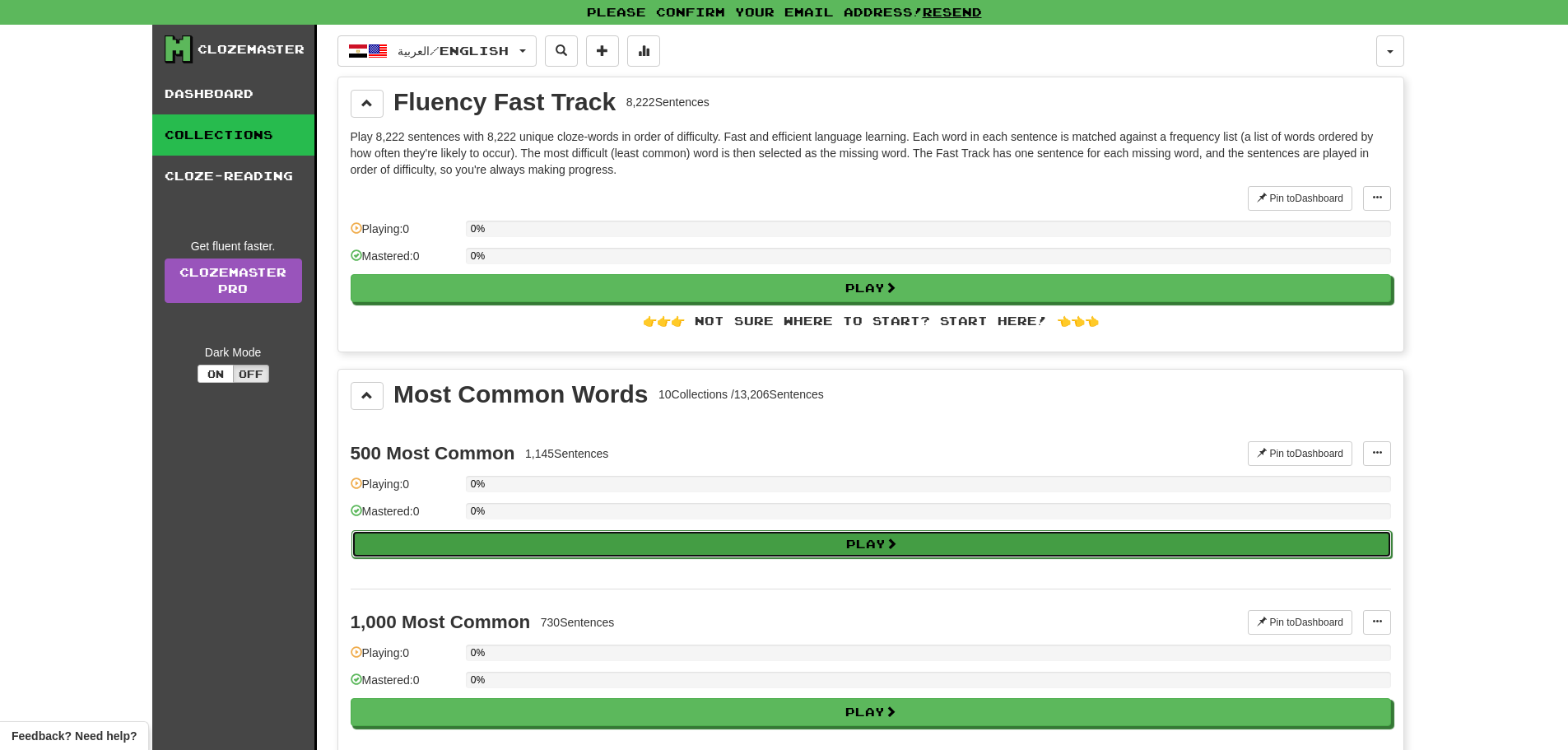
click at [787, 548] on button "Play" at bounding box center [872, 544] width 1041 height 28
select select "**"
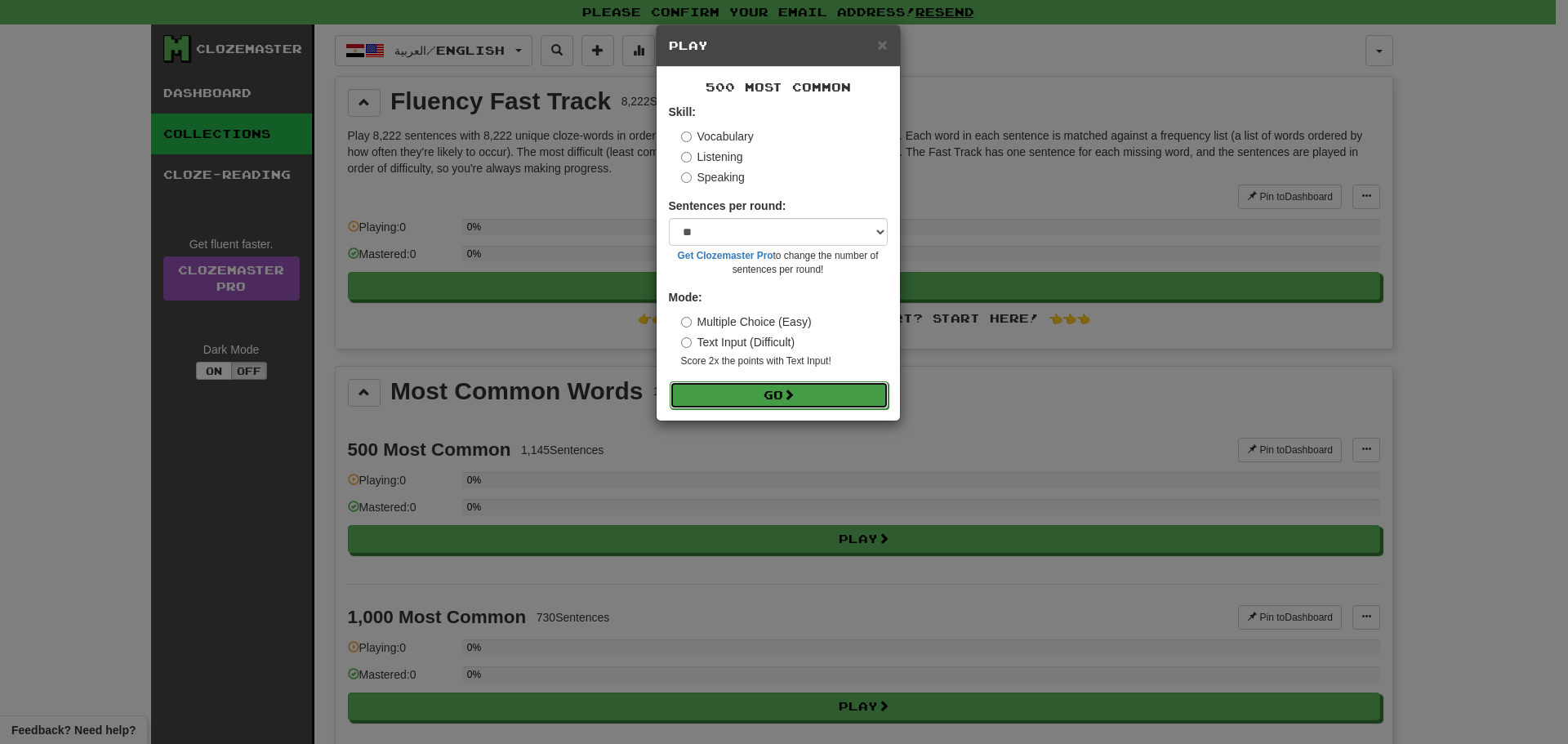
click at [771, 390] on button "Go" at bounding box center [778, 396] width 219 height 28
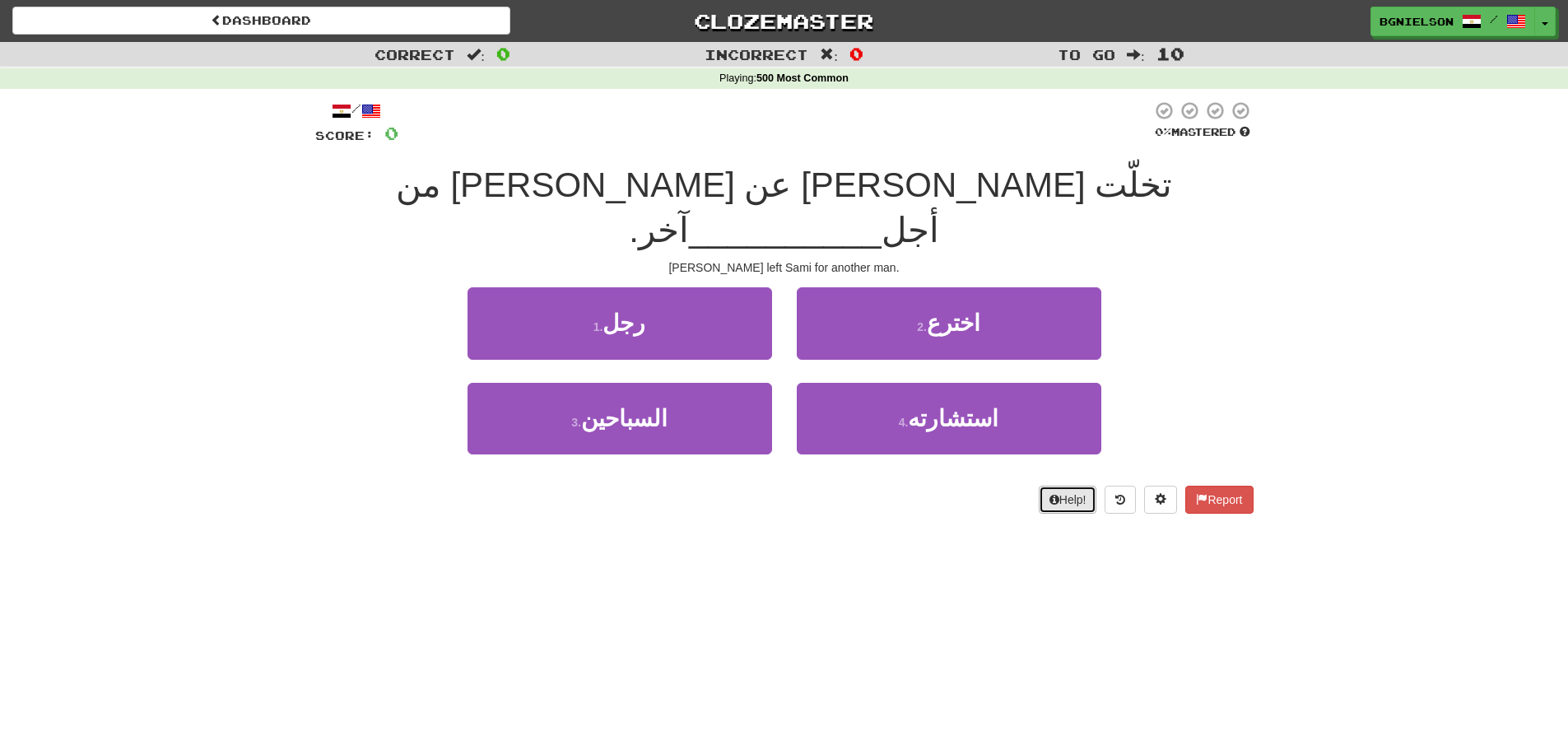
click at [1070, 486] on button "Help!" at bounding box center [1068, 500] width 58 height 28
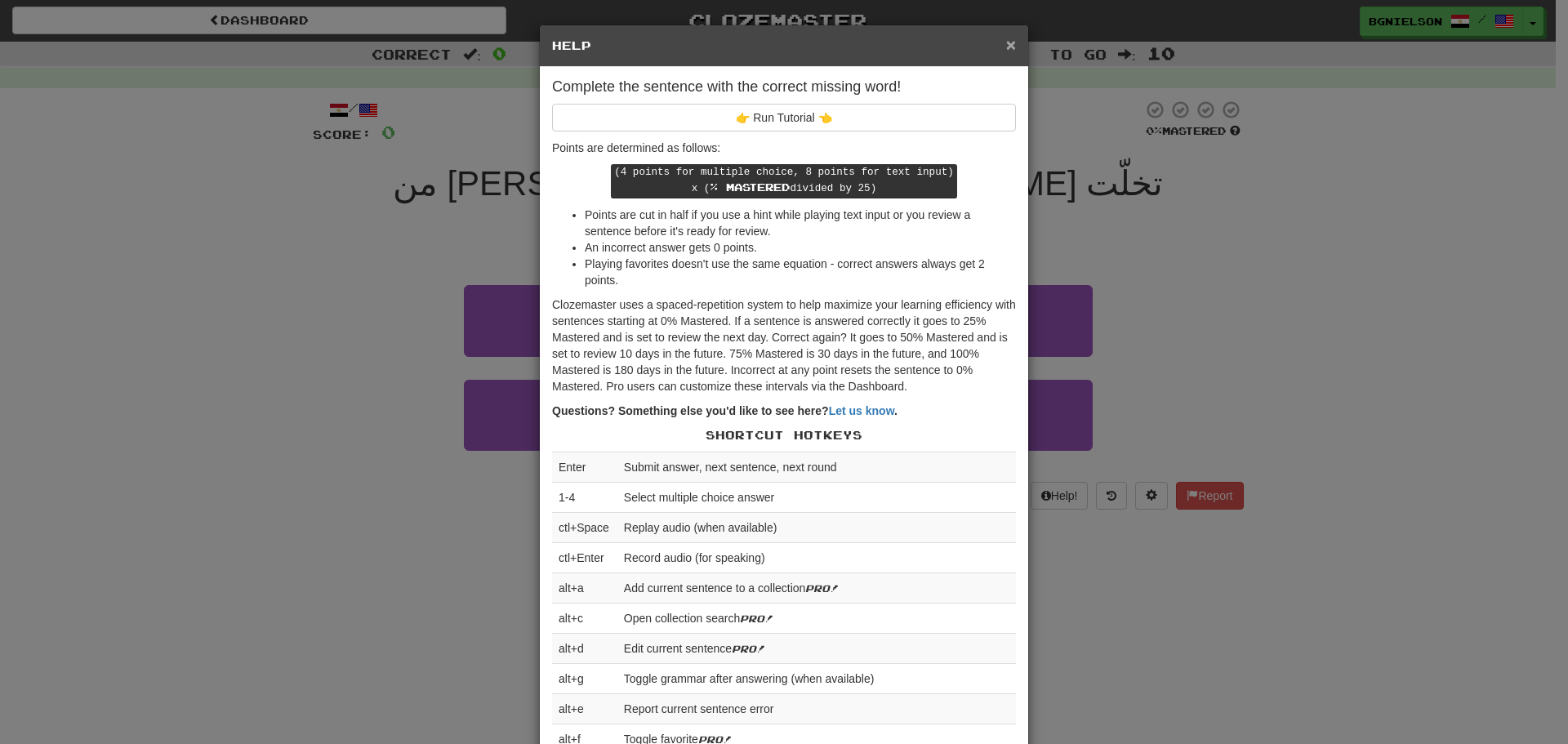
click at [1007, 52] on span "×" at bounding box center [1011, 45] width 10 height 19
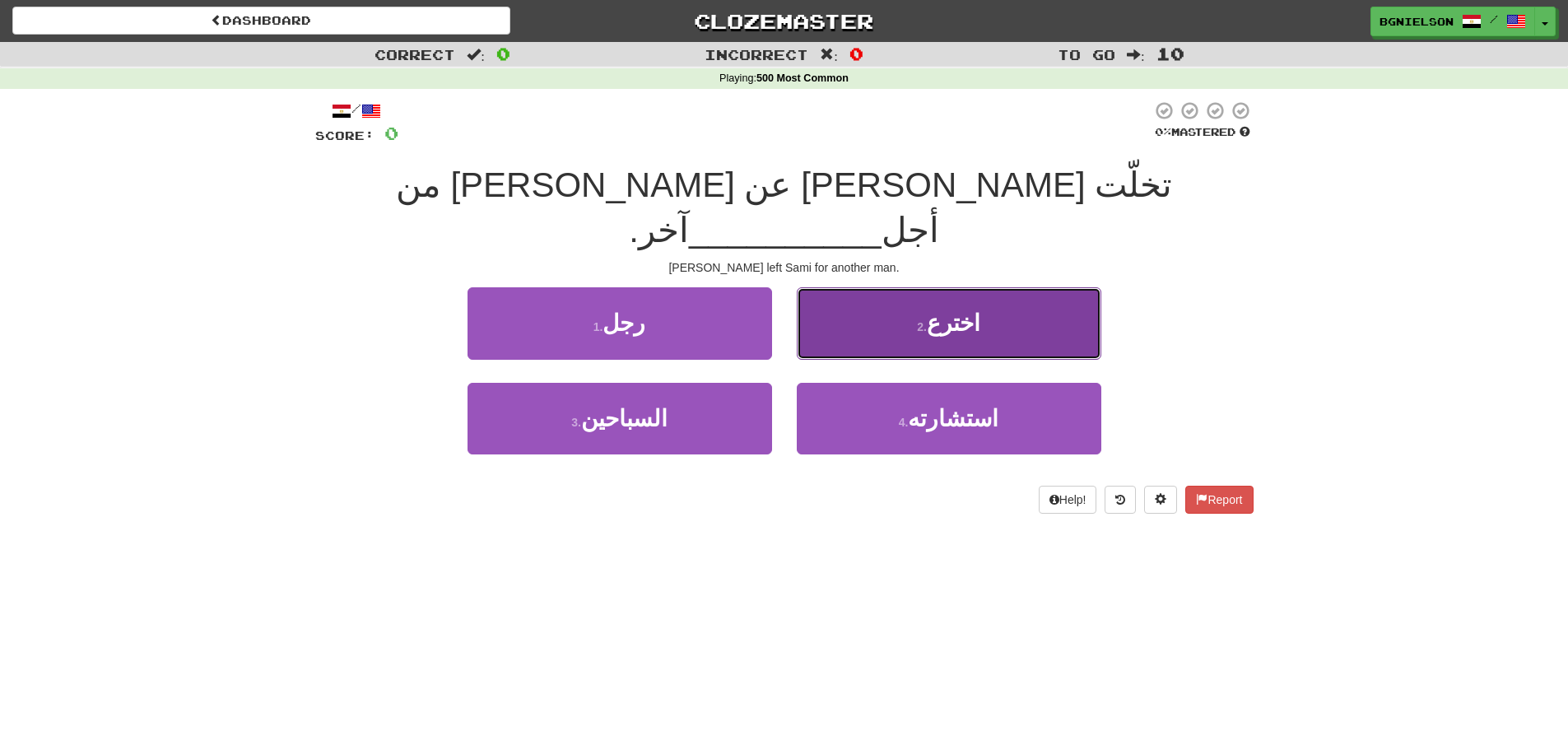
click at [948, 311] on span "اخترع" at bounding box center [953, 323] width 53 height 25
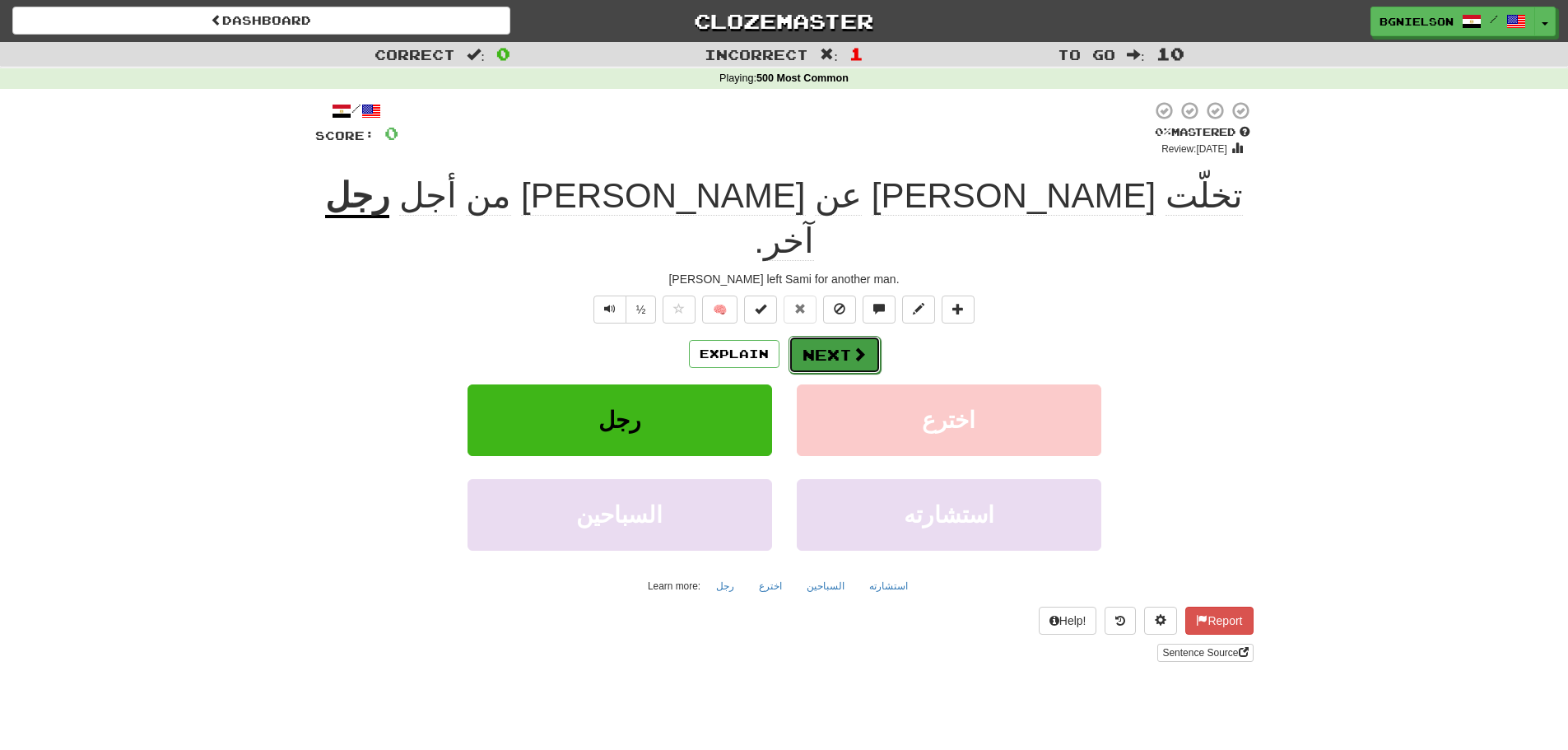
click at [811, 336] on button "Next" at bounding box center [834, 355] width 92 height 38
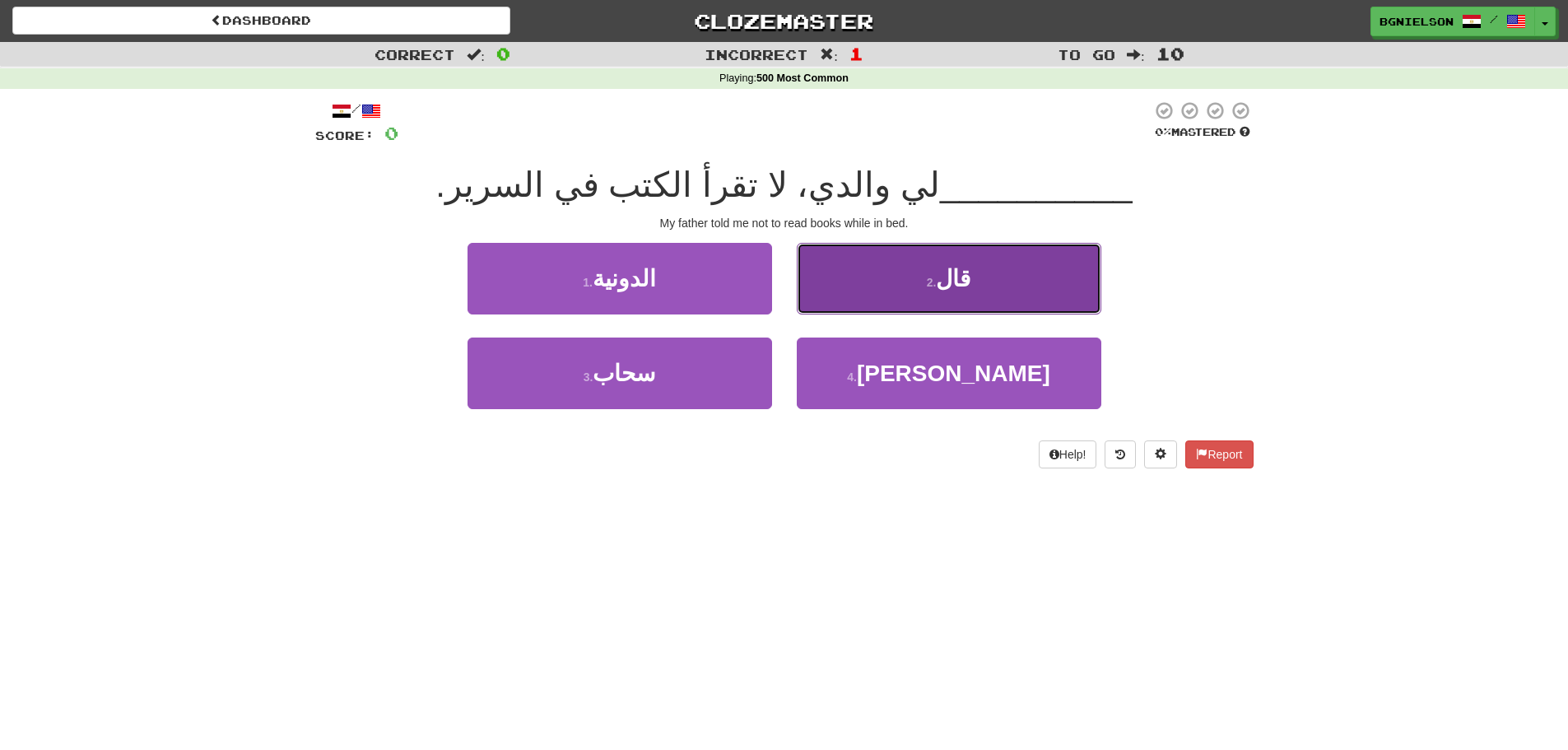
click at [975, 285] on button "2 . قال" at bounding box center [949, 279] width 305 height 71
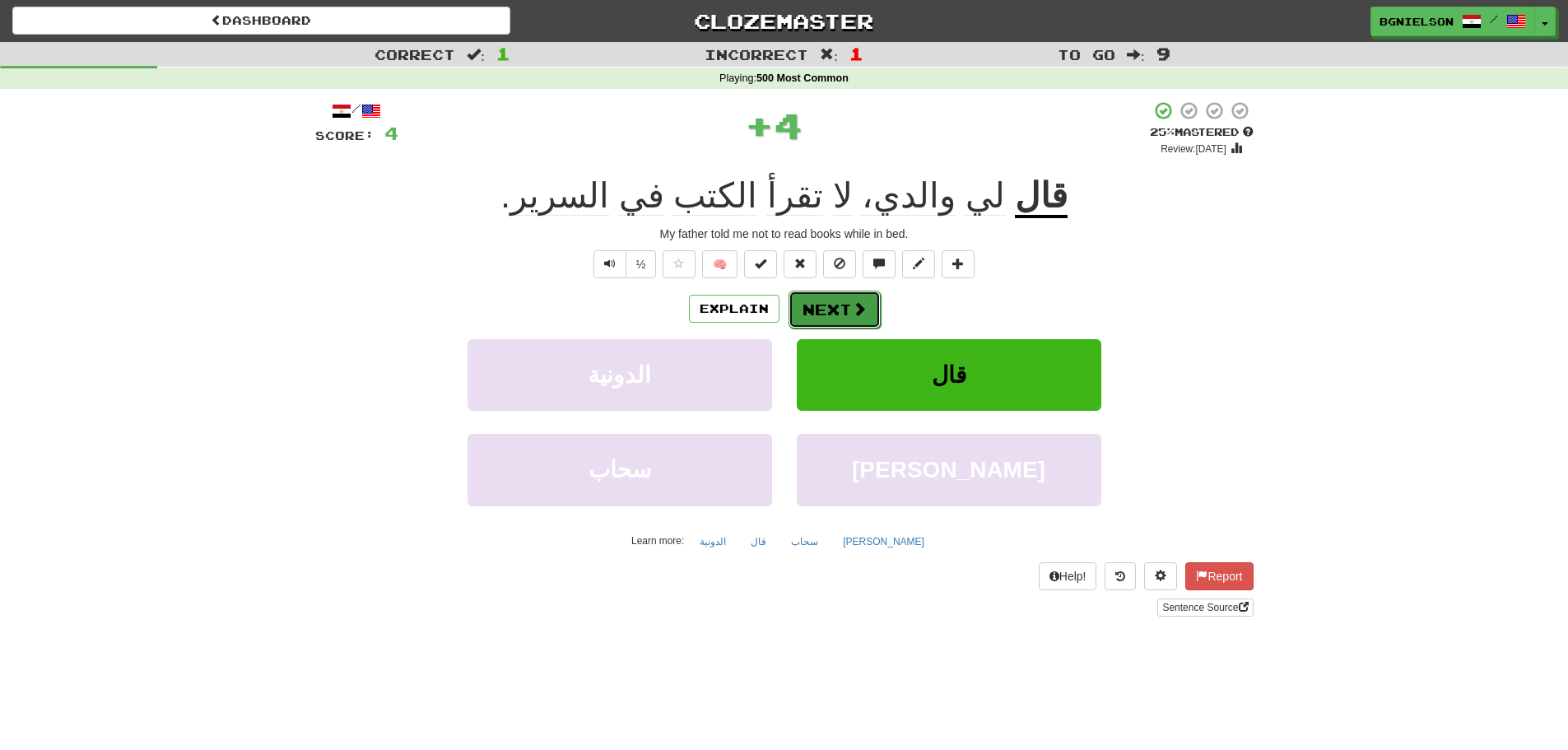
click at [828, 309] on button "Next" at bounding box center [834, 310] width 92 height 38
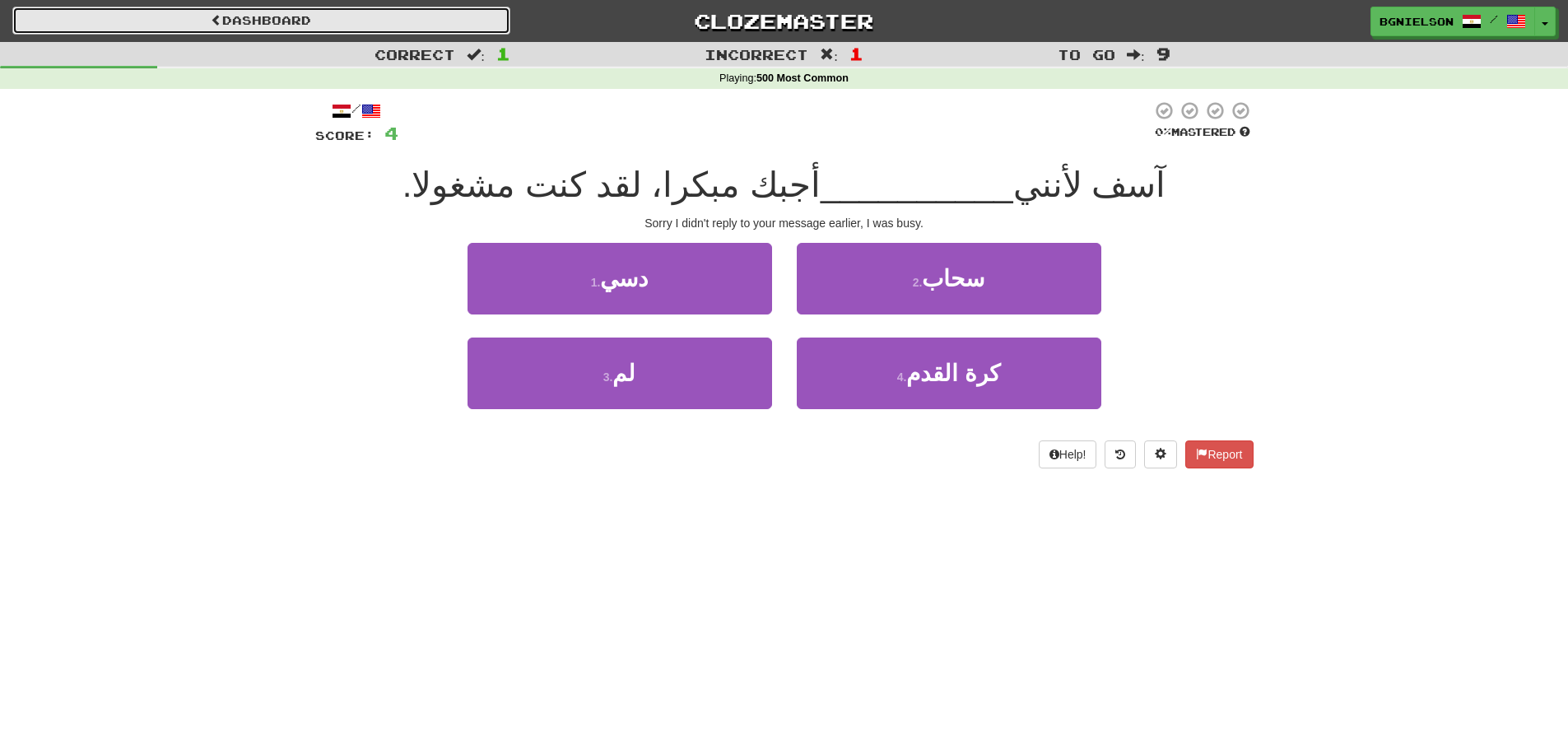
click at [237, 19] on link "Dashboard" at bounding box center [261, 21] width 498 height 28
